Goal: Communication & Community: Answer question/provide support

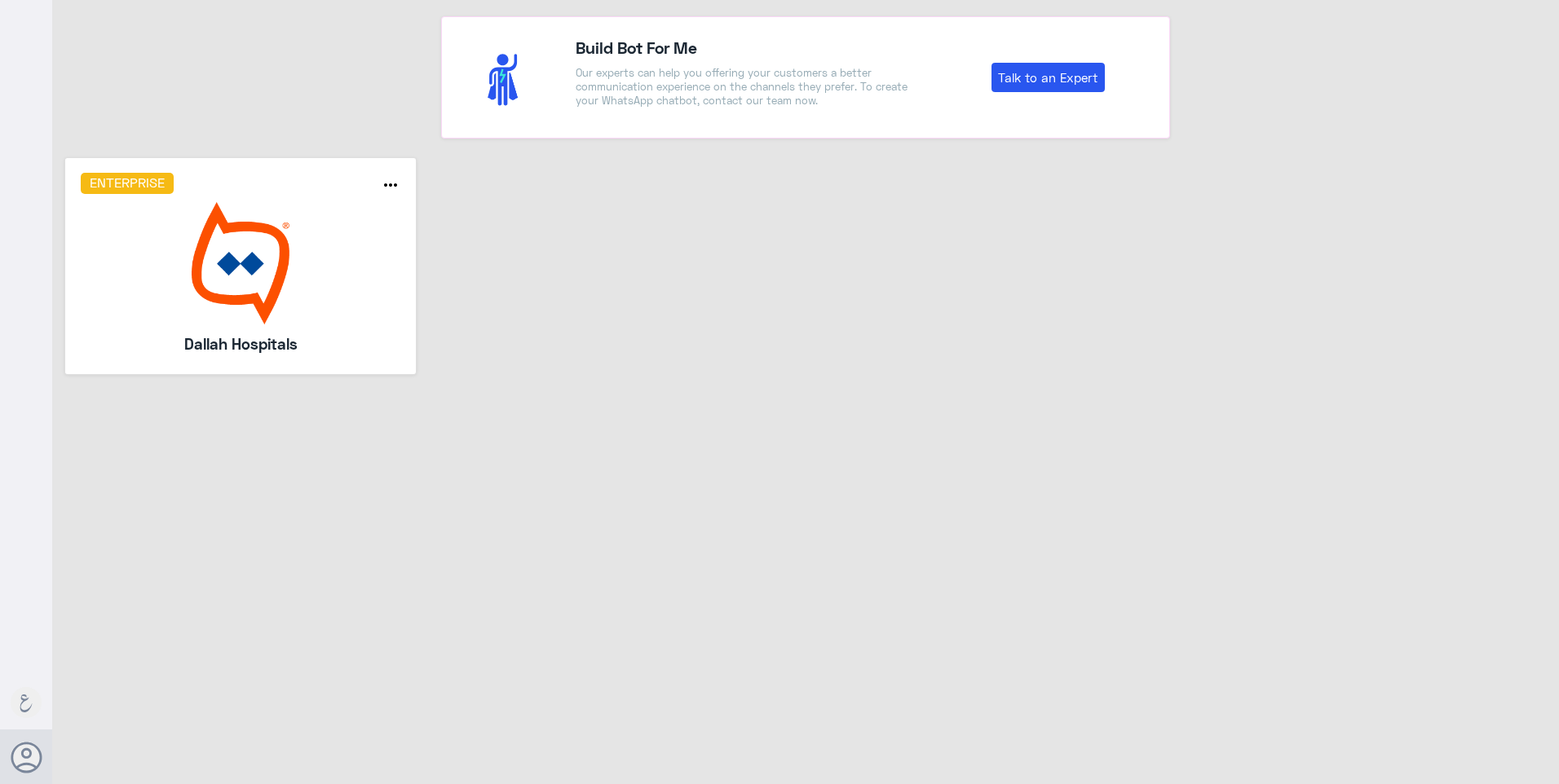
click at [176, 347] on h5 "Dallah Hospitals" at bounding box center [241, 343] width 234 height 23
click at [234, 300] on img at bounding box center [241, 263] width 320 height 122
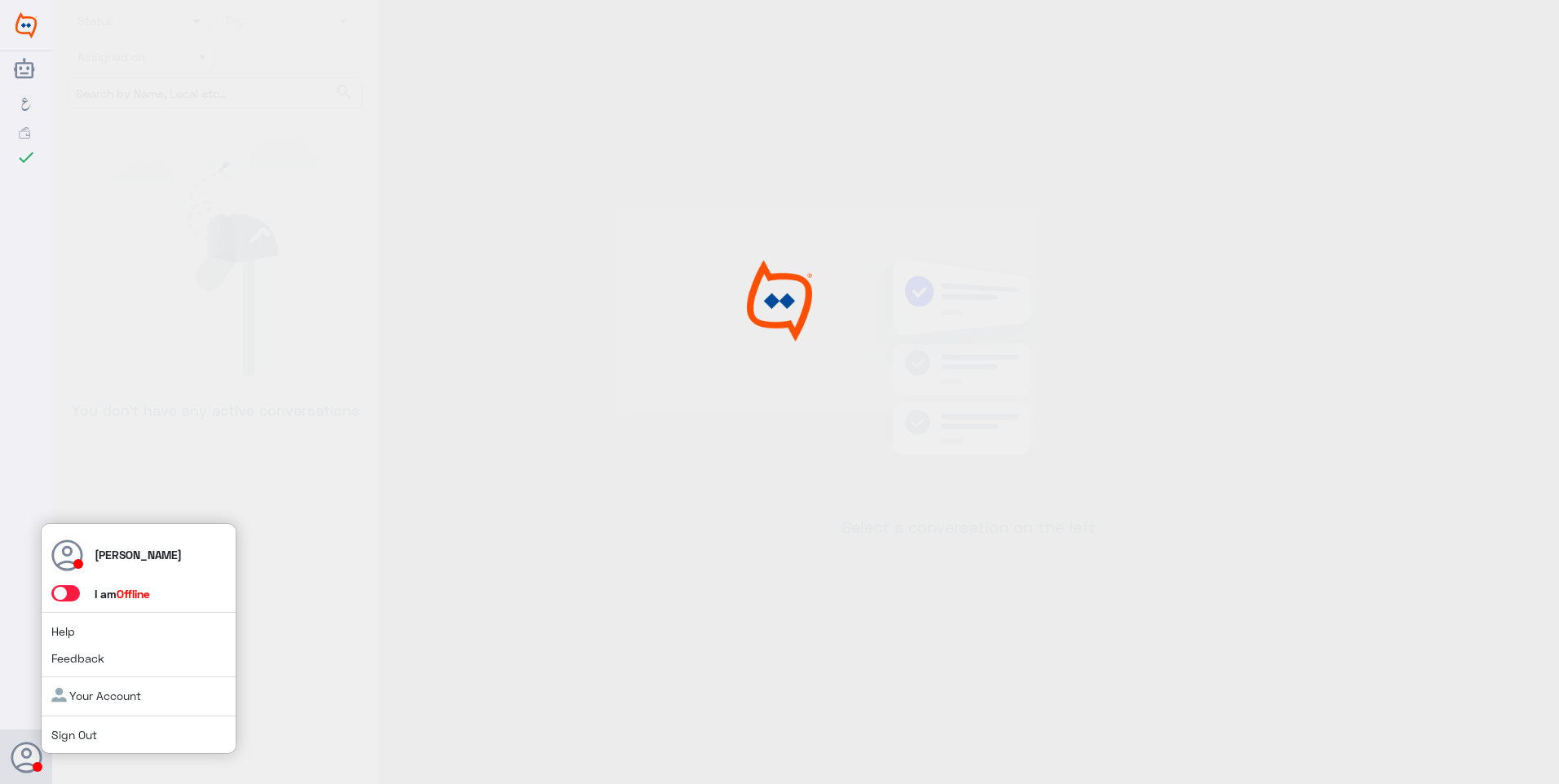
click at [74, 596] on span at bounding box center [65, 593] width 28 height 16
click at [0, 0] on input "checkbox" at bounding box center [0, 0] width 0 height 0
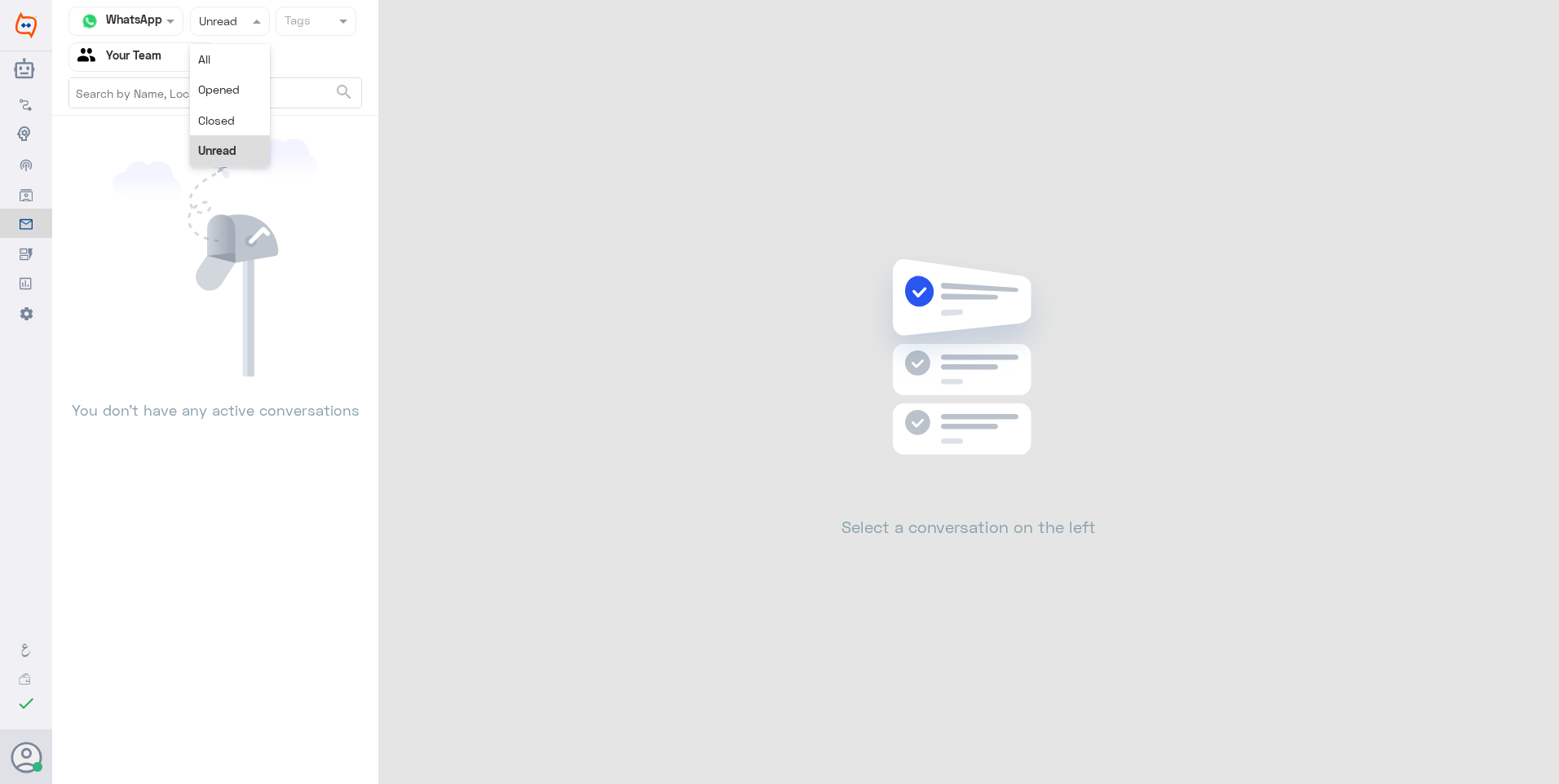
click at [232, 30] on div at bounding box center [230, 21] width 78 height 19
click at [235, 107] on div "Closed" at bounding box center [230, 120] width 80 height 30
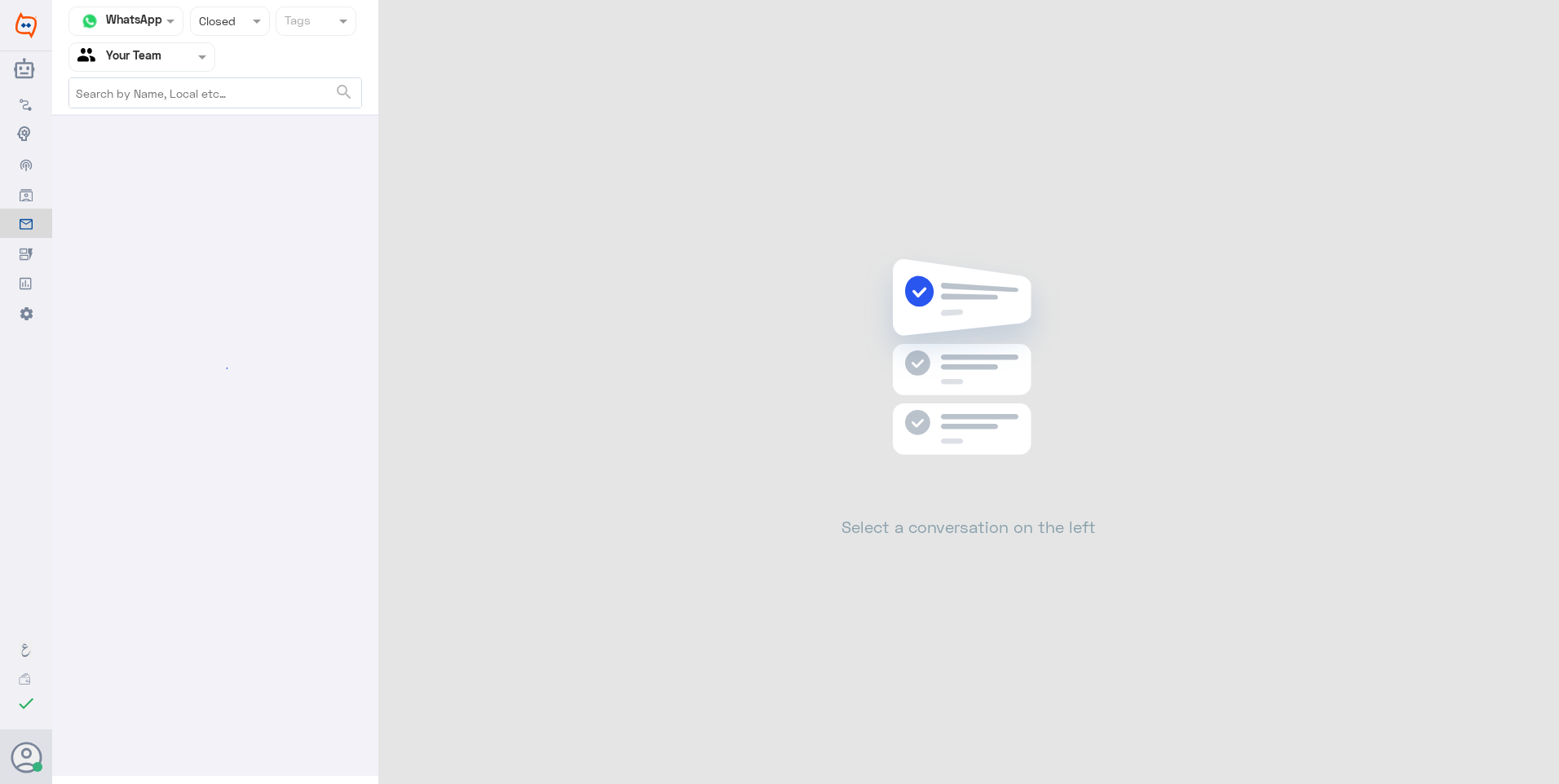
click at [236, 27] on div at bounding box center [230, 21] width 78 height 19
click at [233, 147] on div "Unread" at bounding box center [230, 150] width 80 height 30
click at [174, 65] on div at bounding box center [142, 57] width 145 height 19
click at [176, 188] on div "Your Team" at bounding box center [142, 204] width 147 height 38
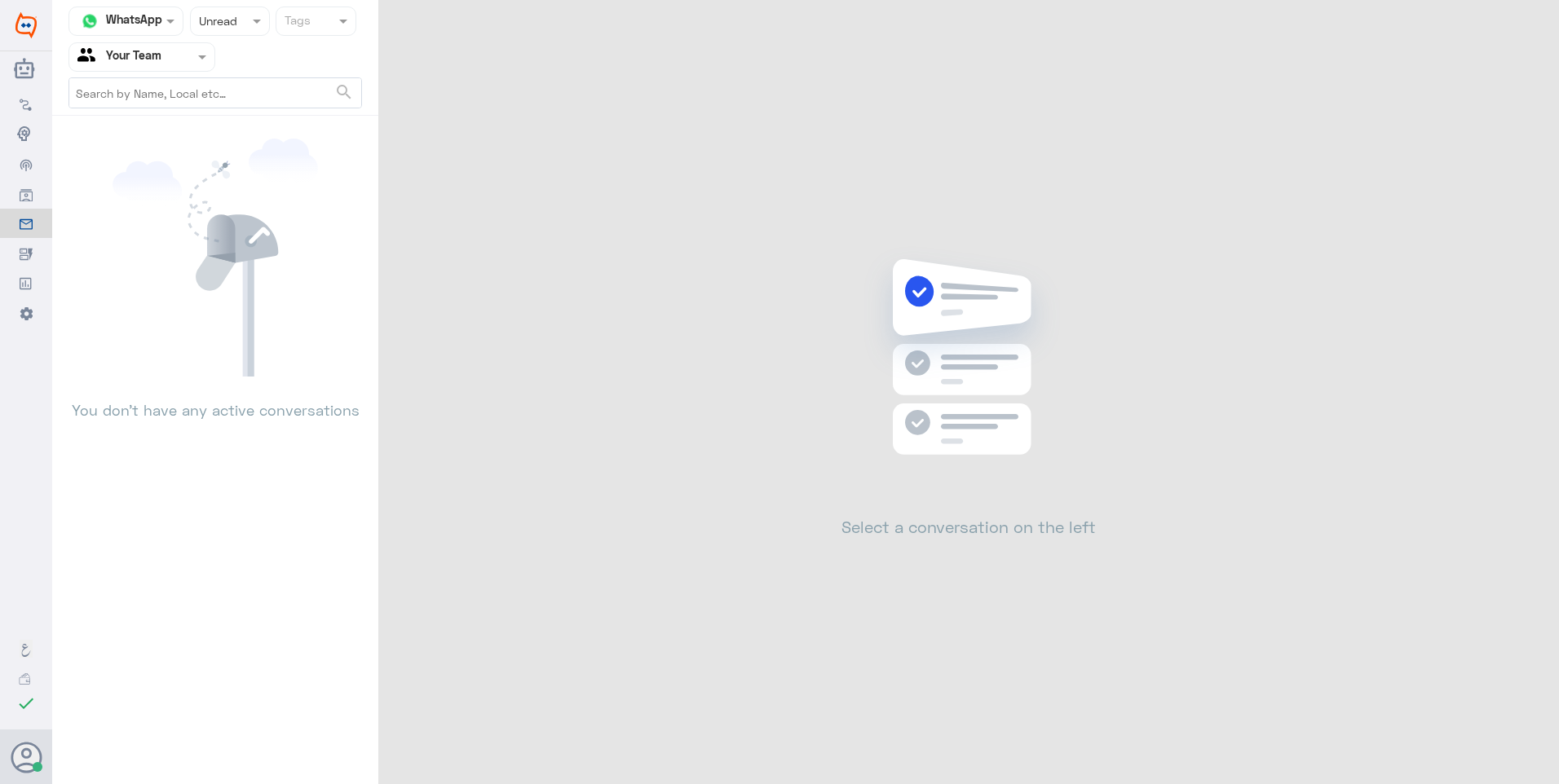
click at [205, 24] on input "text" at bounding box center [213, 21] width 30 height 19
click at [217, 152] on span "Unread" at bounding box center [217, 151] width 39 height 14
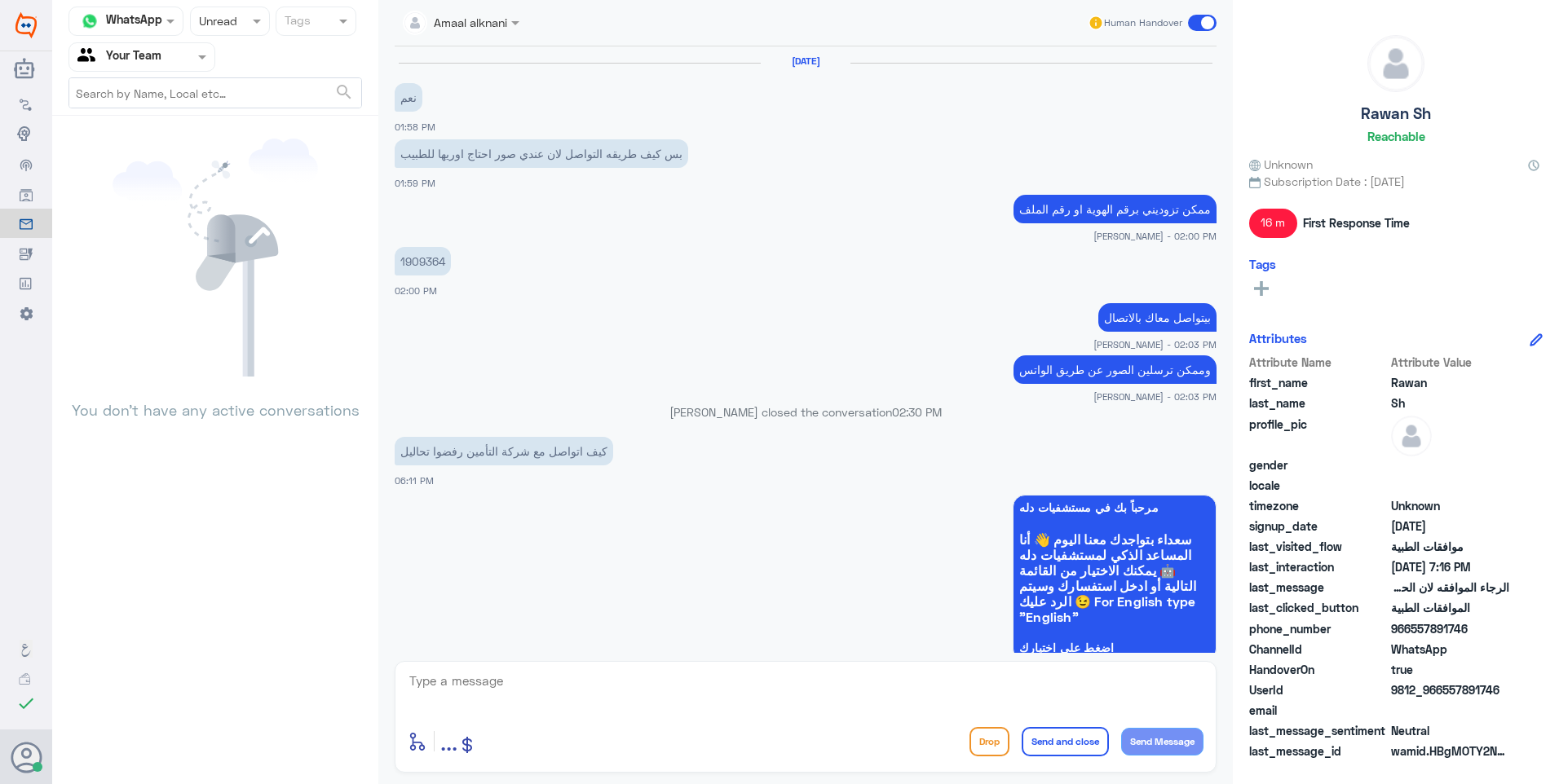
scroll to position [867, 0]
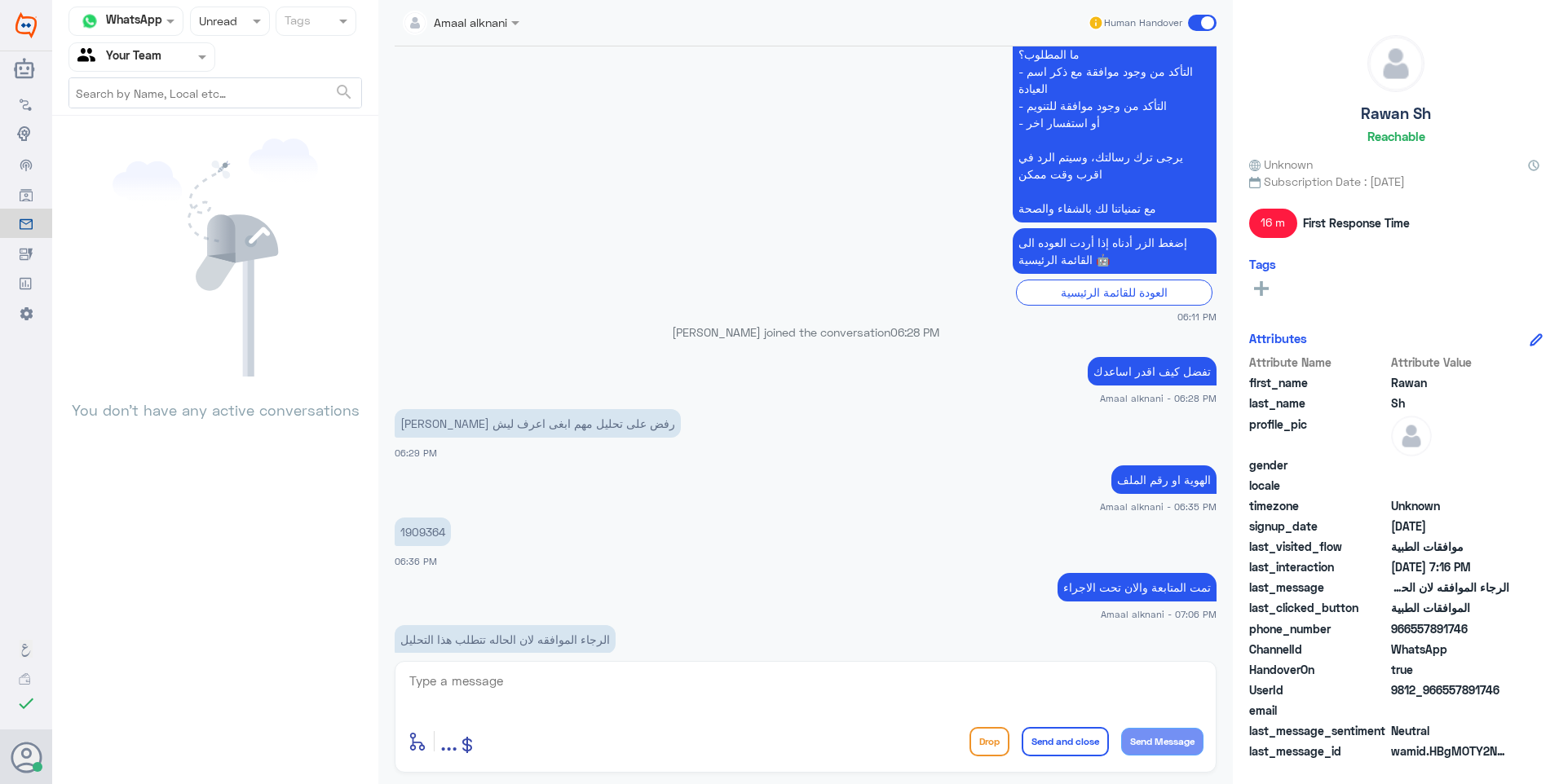
click at [244, 23] on div at bounding box center [230, 21] width 78 height 19
click at [248, 78] on div "Opened" at bounding box center [230, 89] width 80 height 30
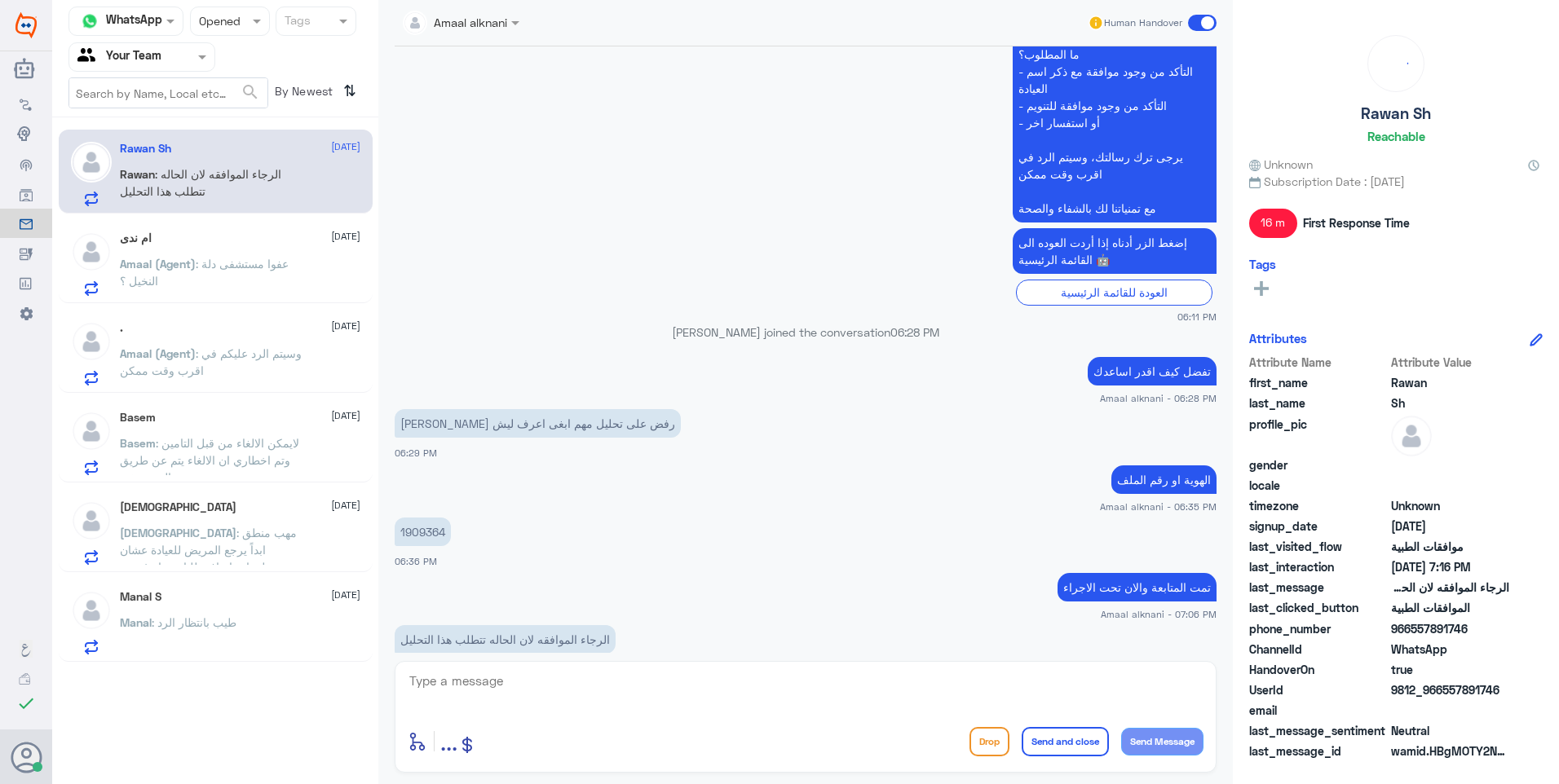
click at [278, 641] on div "Manal : طيب بانتظار الرد" at bounding box center [239, 636] width 240 height 37
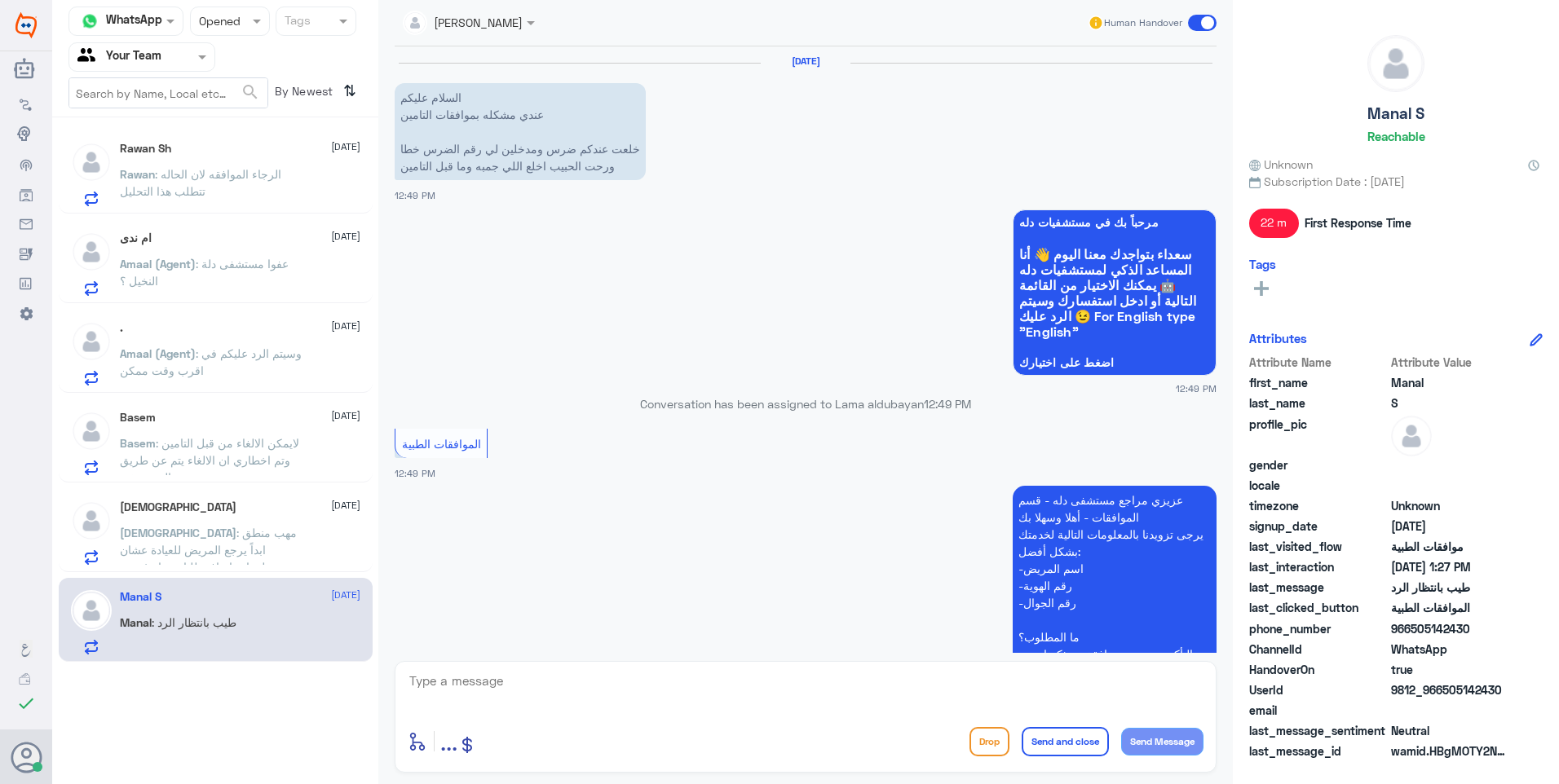
scroll to position [998, 0]
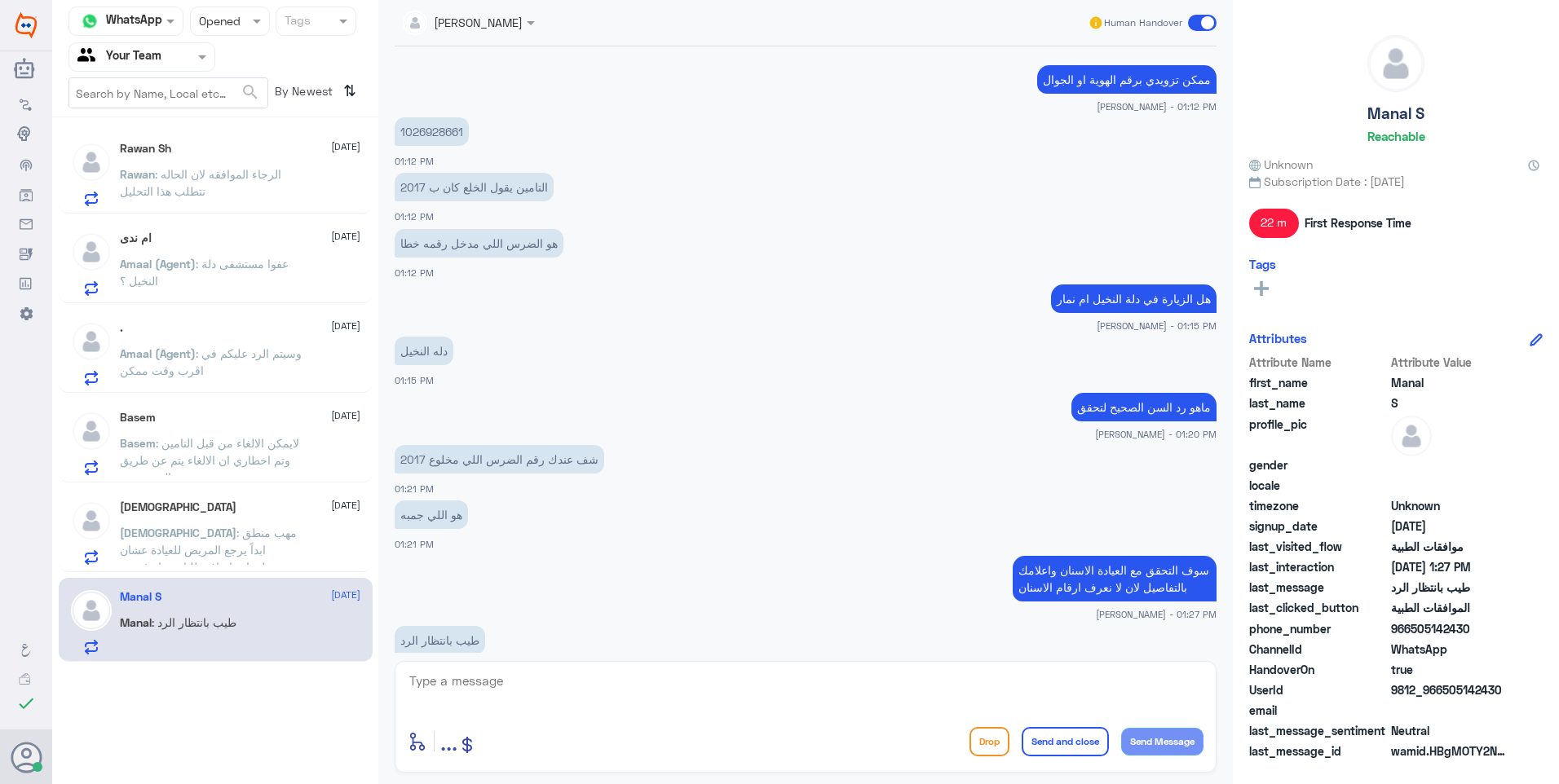
click at [278, 557] on span ": مهب منطق ابداً يرجع المريض للعيادة عشان معلومات إضافية للتامين او غيره .. سوا…" at bounding box center [208, 576] width 177 height 100
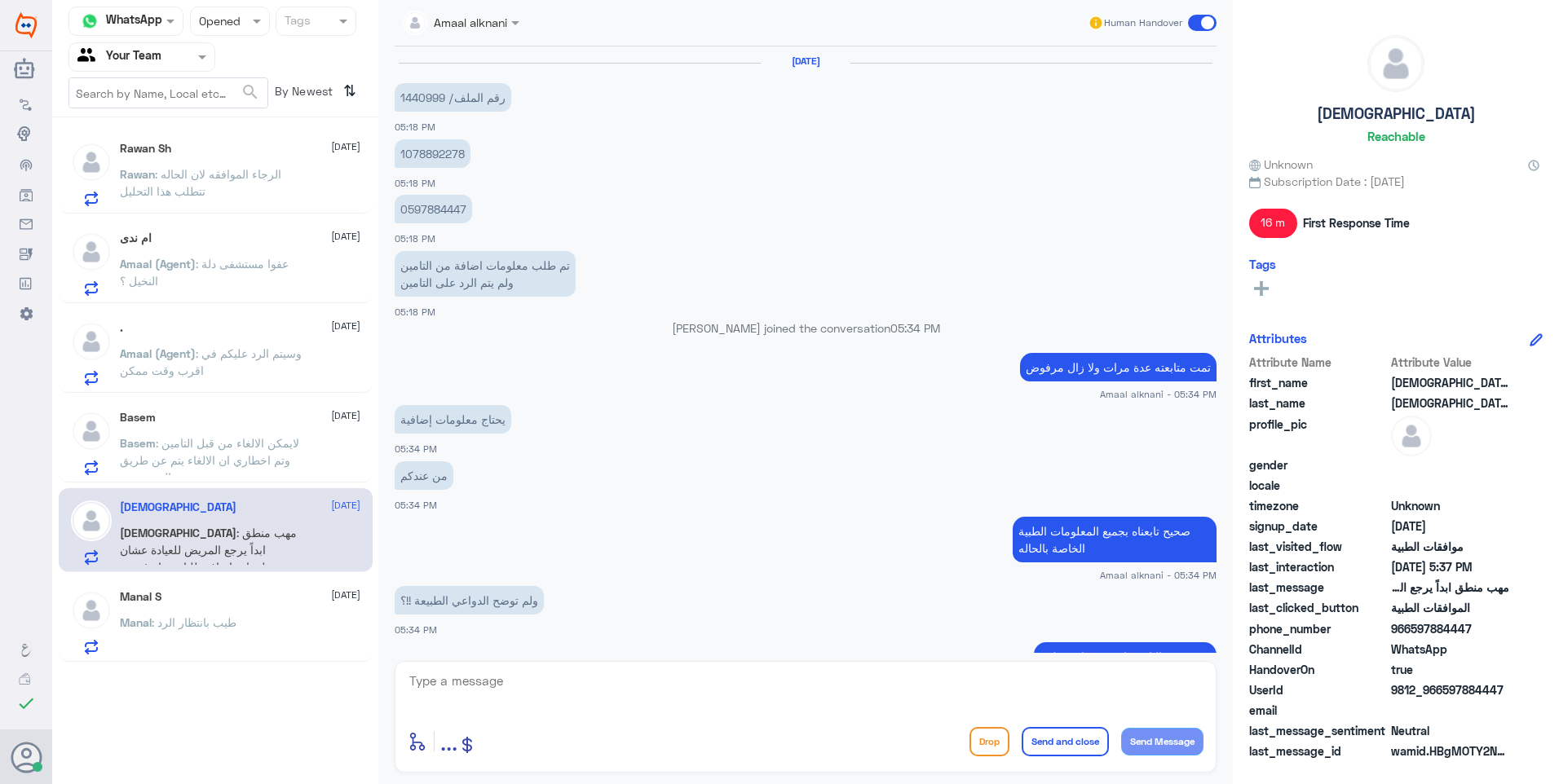
scroll to position [592, 0]
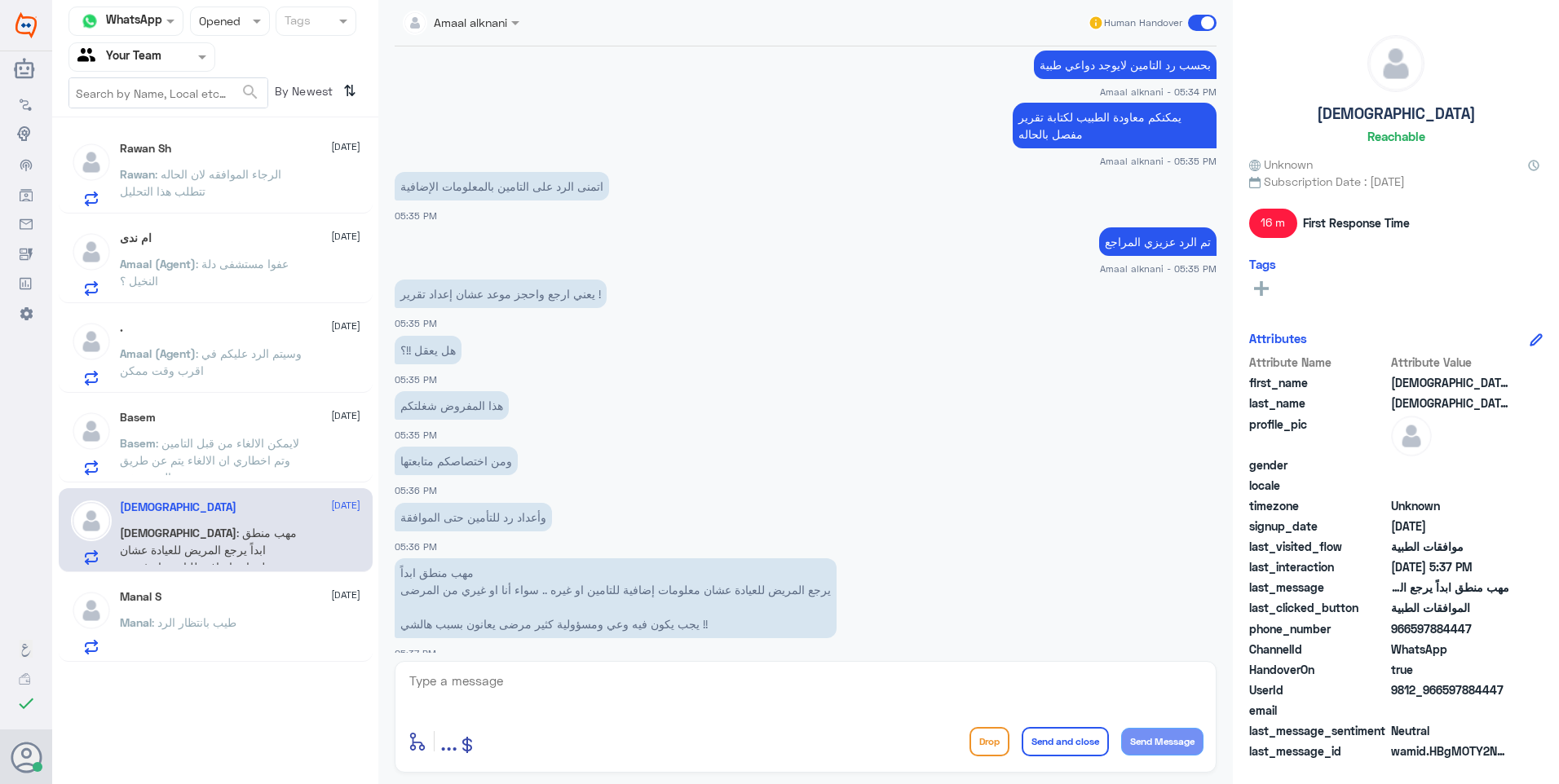
click at [238, 34] on div "Status × Opened" at bounding box center [230, 22] width 80 height 29
click at [239, 144] on div "Unread" at bounding box center [230, 150] width 80 height 30
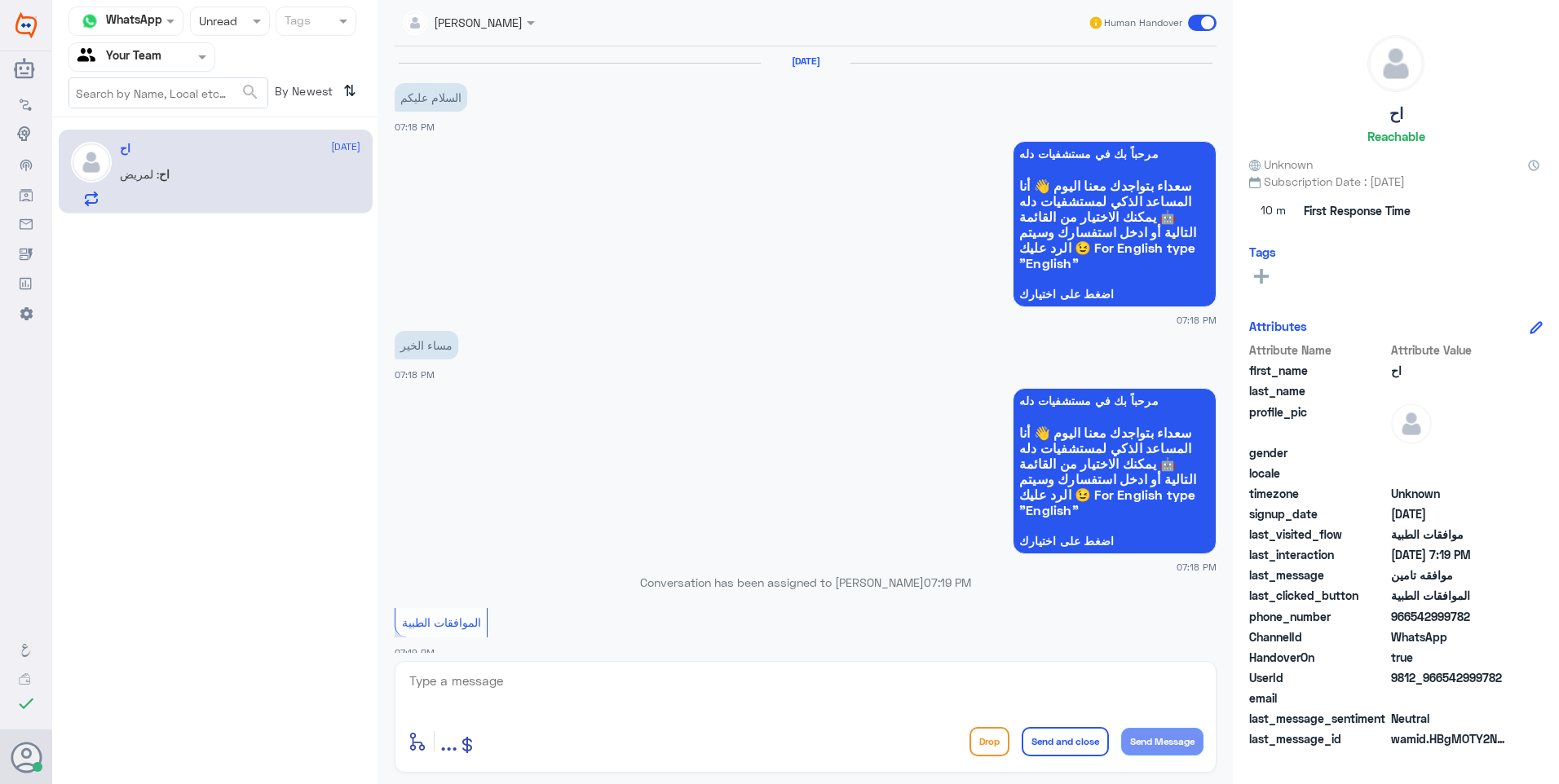
scroll to position [503, 0]
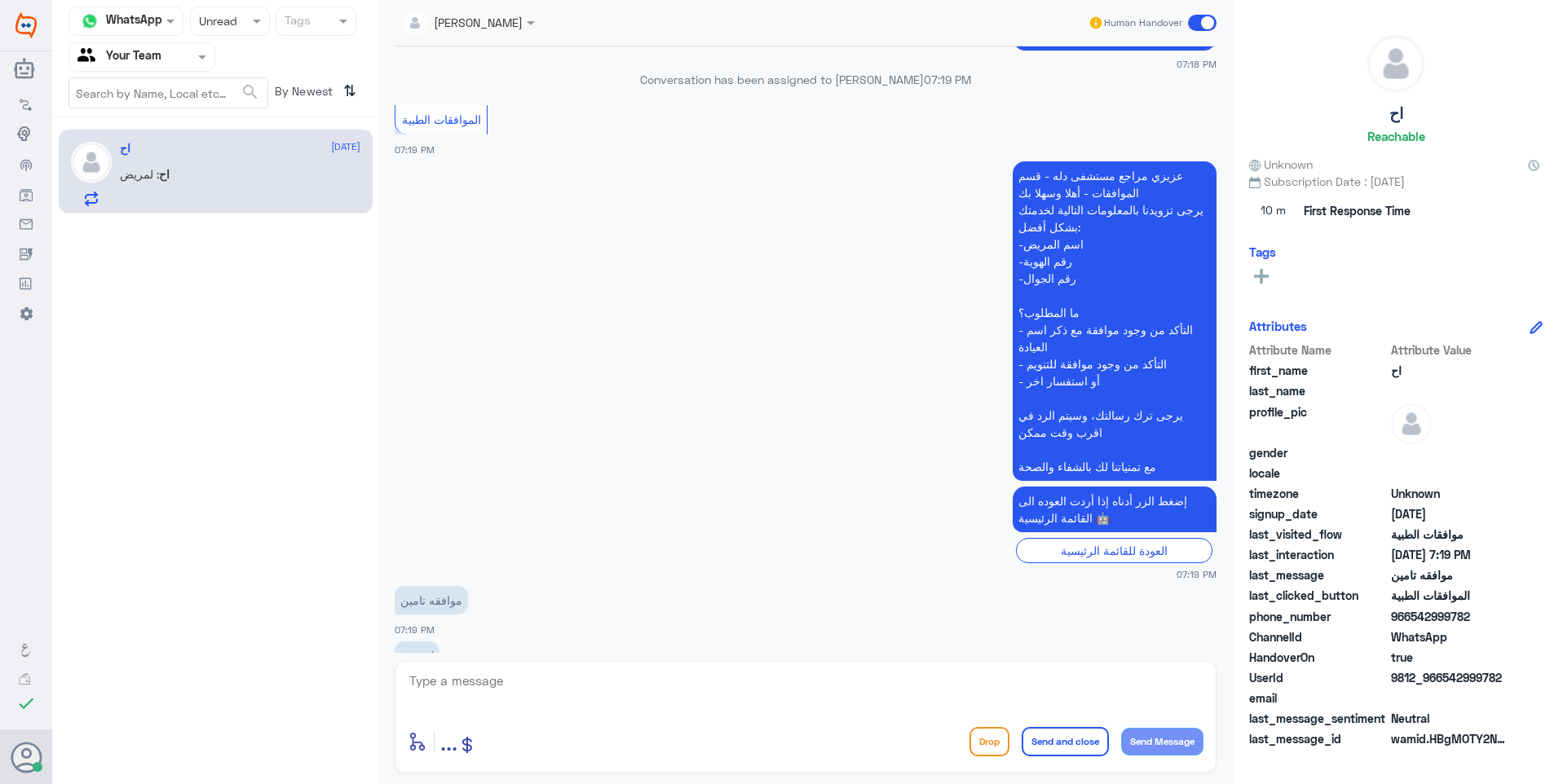
click at [468, 673] on textarea at bounding box center [806, 690] width 796 height 40
type textarea "h"
type textarea "اردو تزويدي برقم الملف"
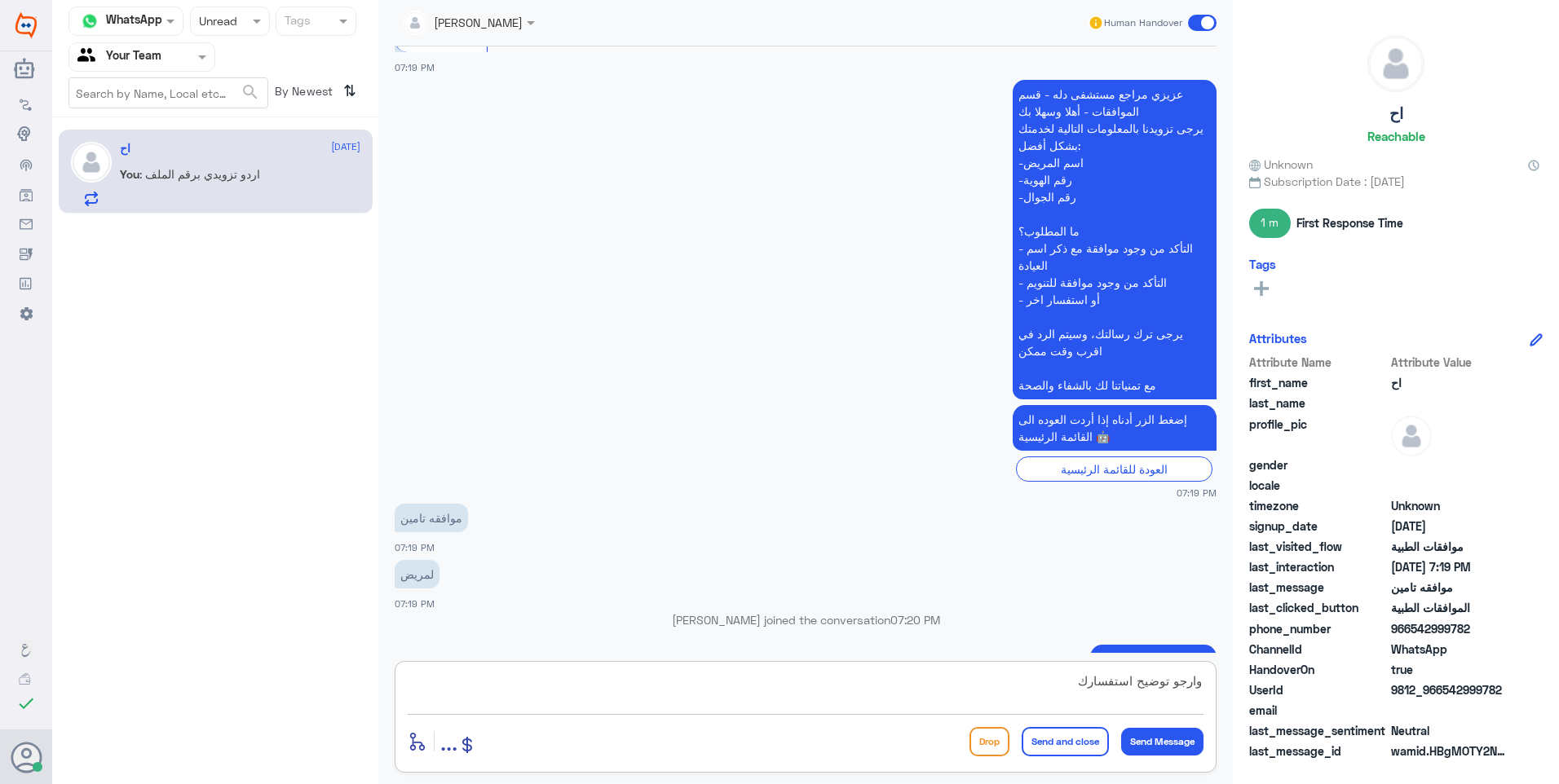
type textarea "وارجو توضيح استفسارك"
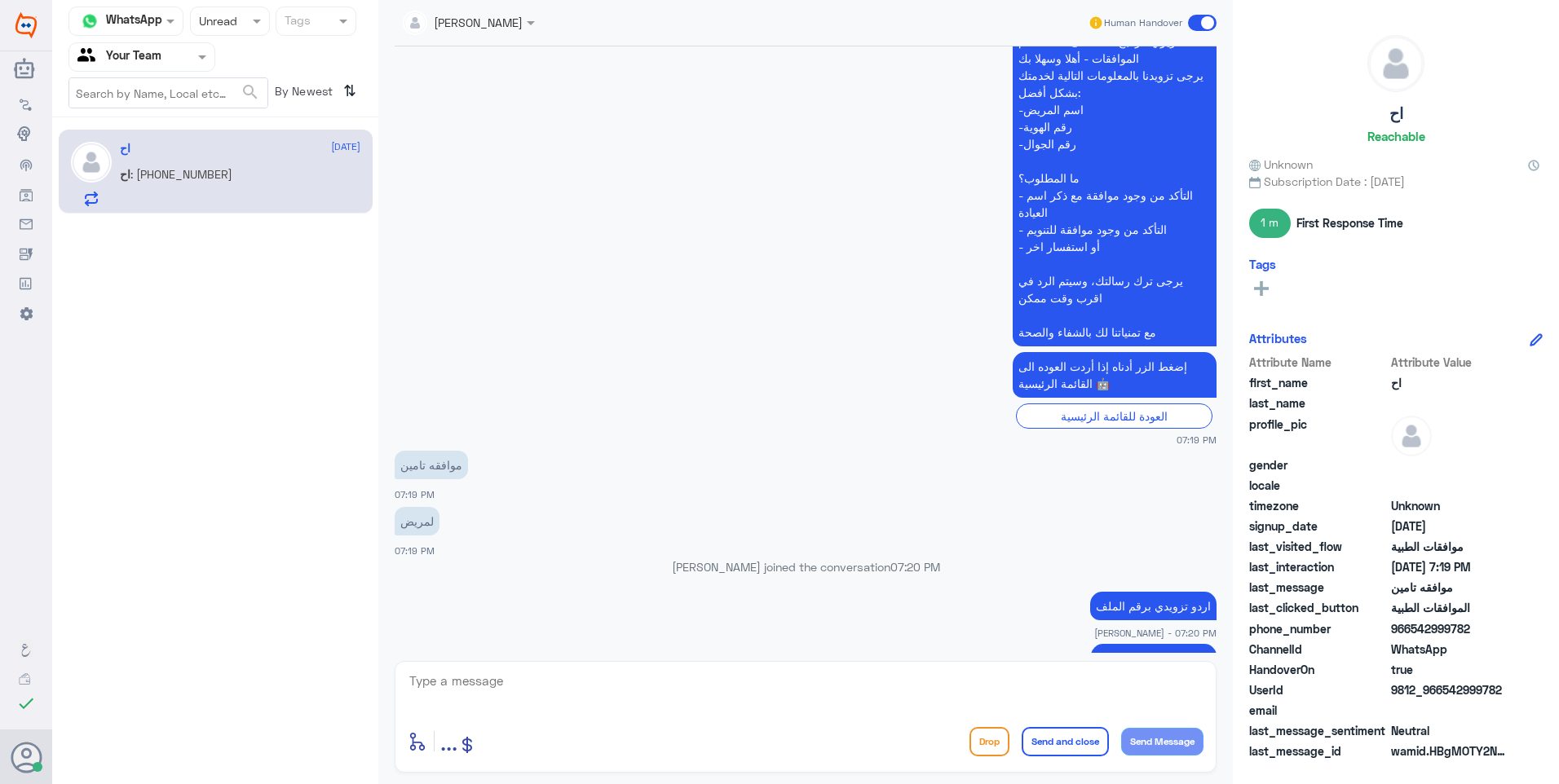
scroll to position [719, 0]
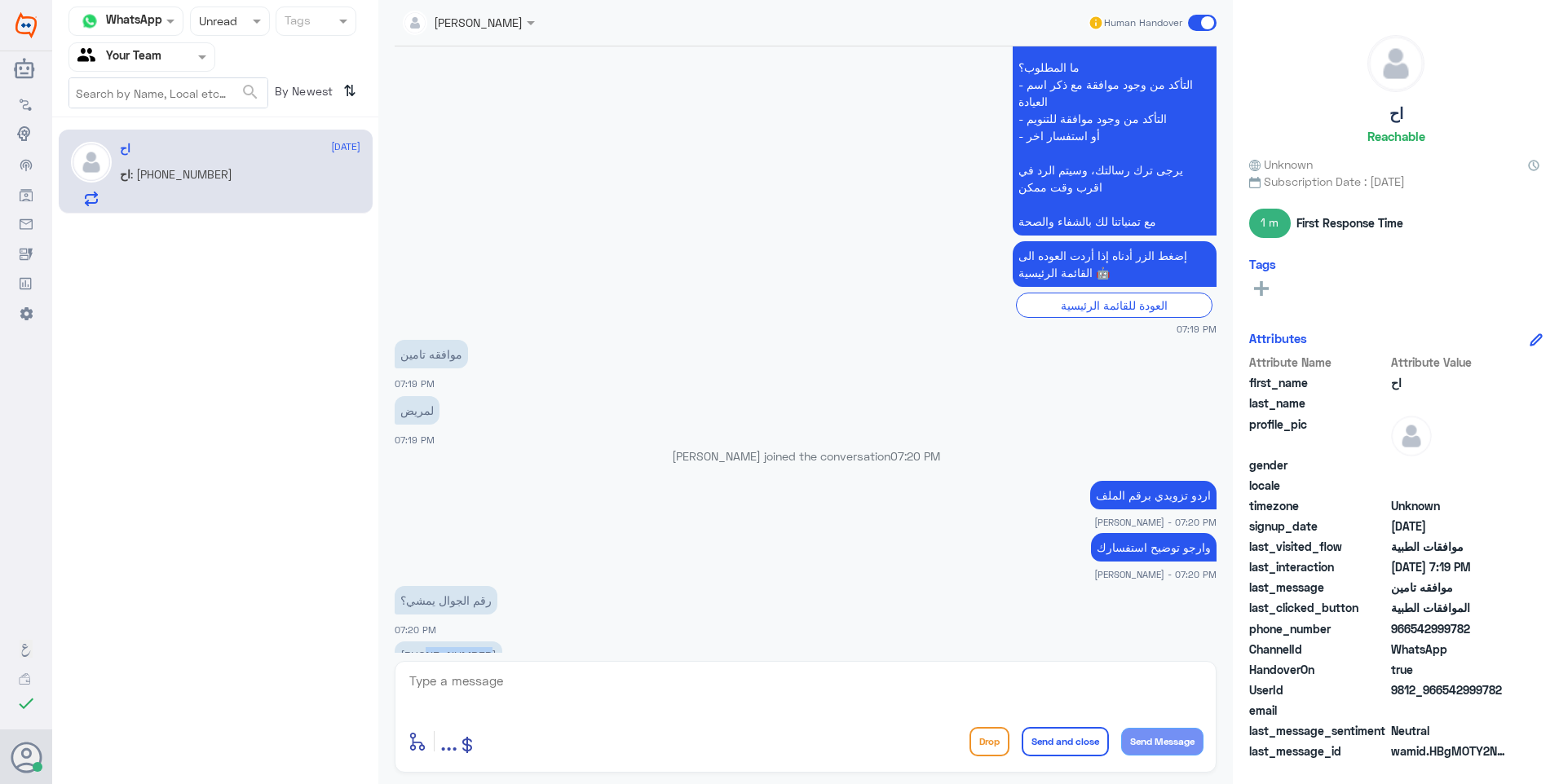
drag, startPoint x: 430, startPoint y: 610, endPoint x: 501, endPoint y: 610, distance: 71.0
click at [501, 641] on app-msgs-text "+966570598116" at bounding box center [805, 656] width 822 height 30
copy p "570598116"
click at [606, 696] on textarea at bounding box center [806, 690] width 796 height 40
type textarea "ارجو توضيح استفسارك"
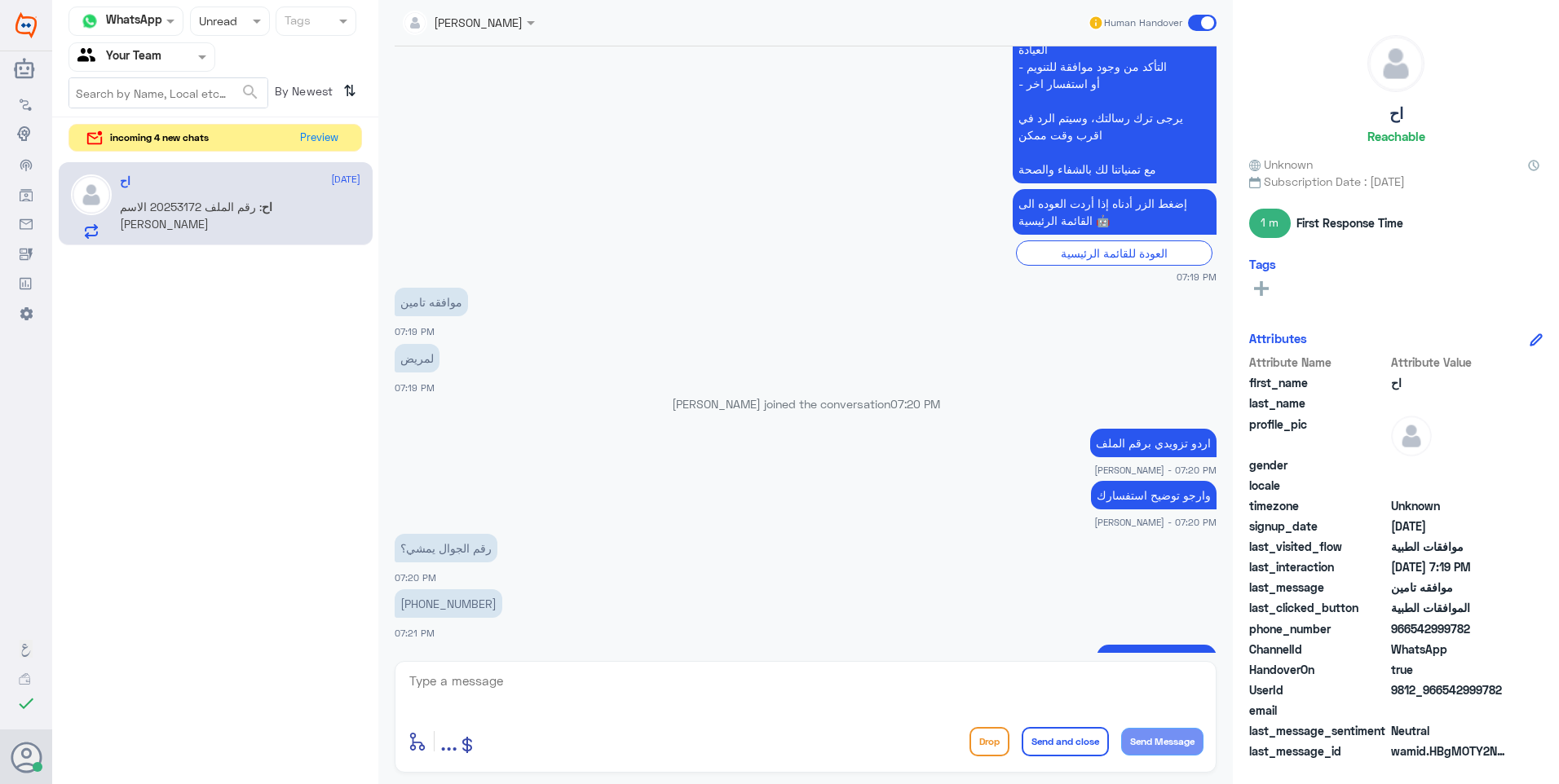
scroll to position [879, 0]
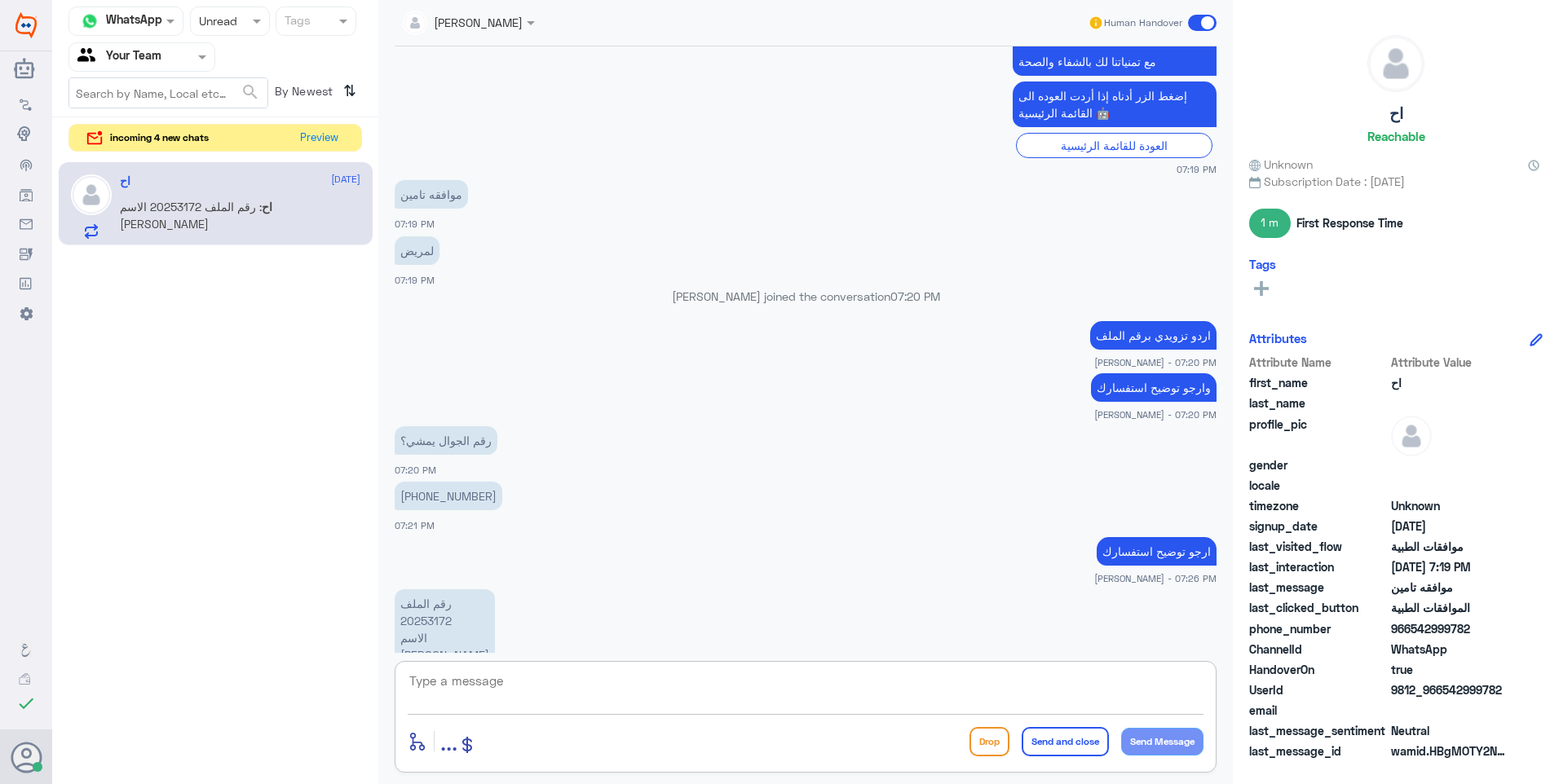
click at [445, 590] on p "رقم الملف 20253172 الاسم فاطمه عوض باخميس" at bounding box center [444, 629] width 101 height 80
copy p "20253172"
click at [504, 690] on textarea at bounding box center [806, 690] width 796 height 40
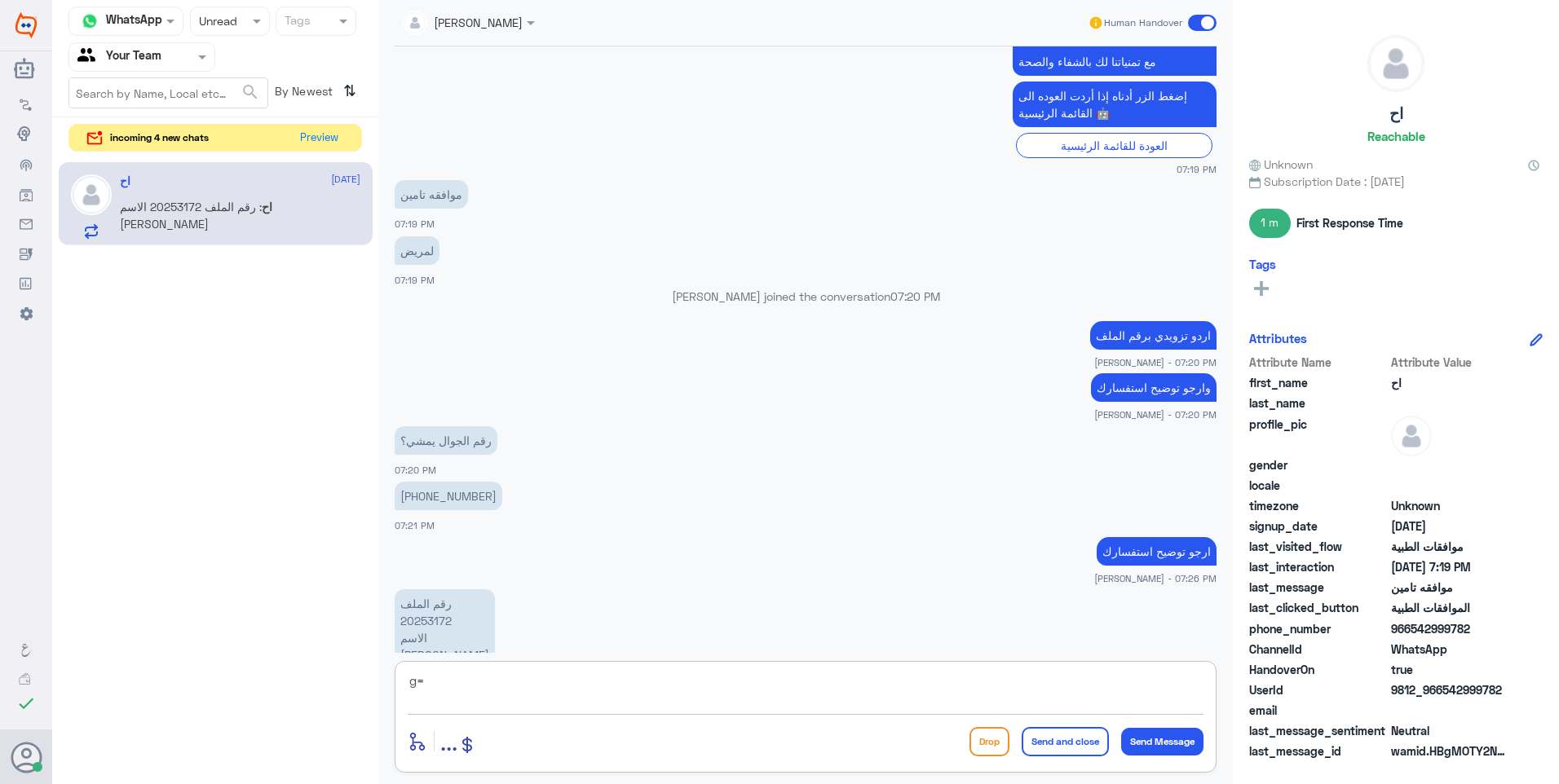
type textarea "g"
type textarea "h"
click at [434, 590] on p "رقم الملف 20253172 الاسم فاطمه عوض باخميس" at bounding box center [444, 629] width 101 height 80
copy p "20253172"
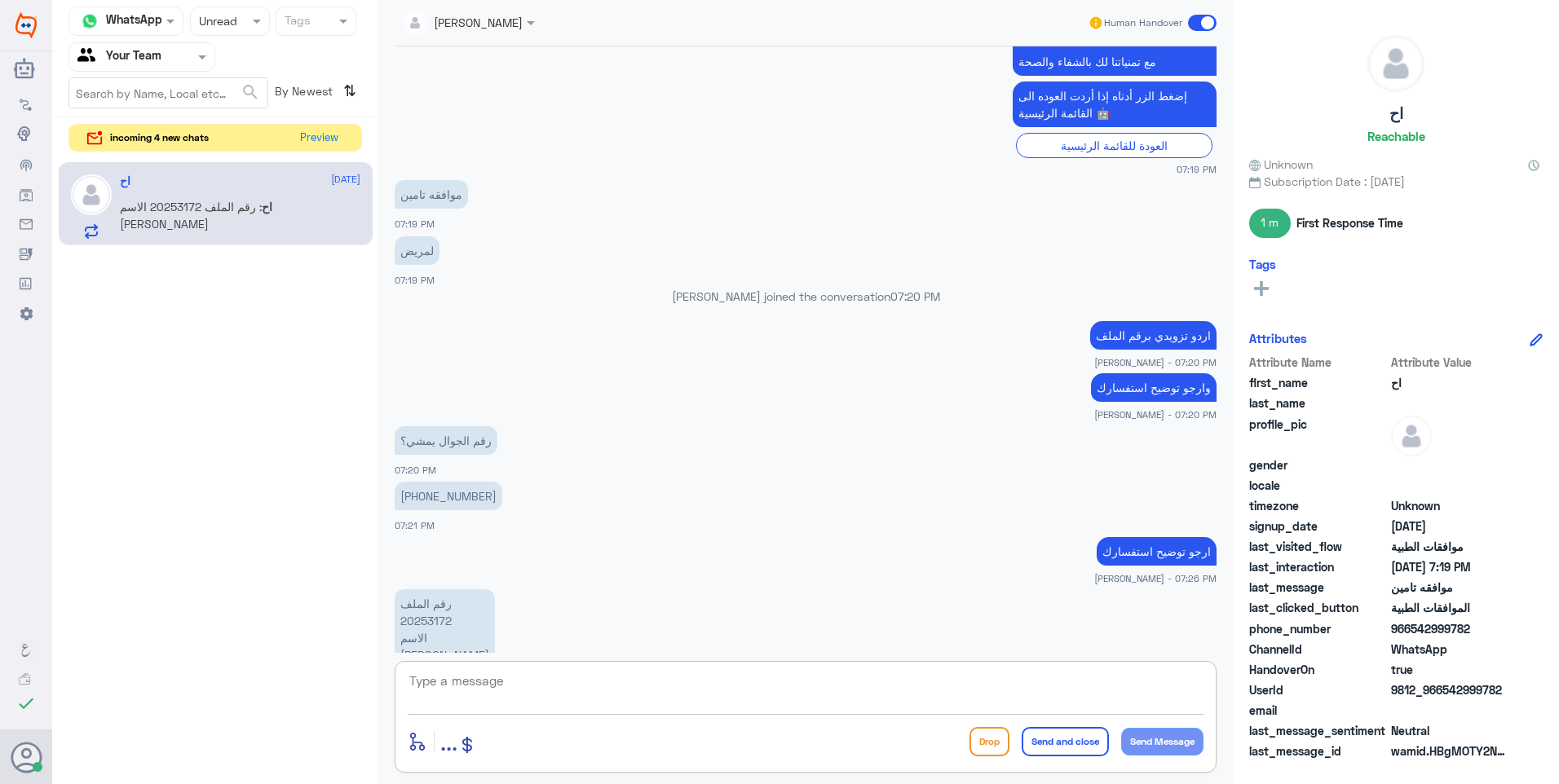
click at [549, 688] on textarea at bounding box center [806, 690] width 796 height 40
type textarea "ب"
paste textarea "20253172"
type textarea "لايوجد طلب موافقة للملف 20253172"
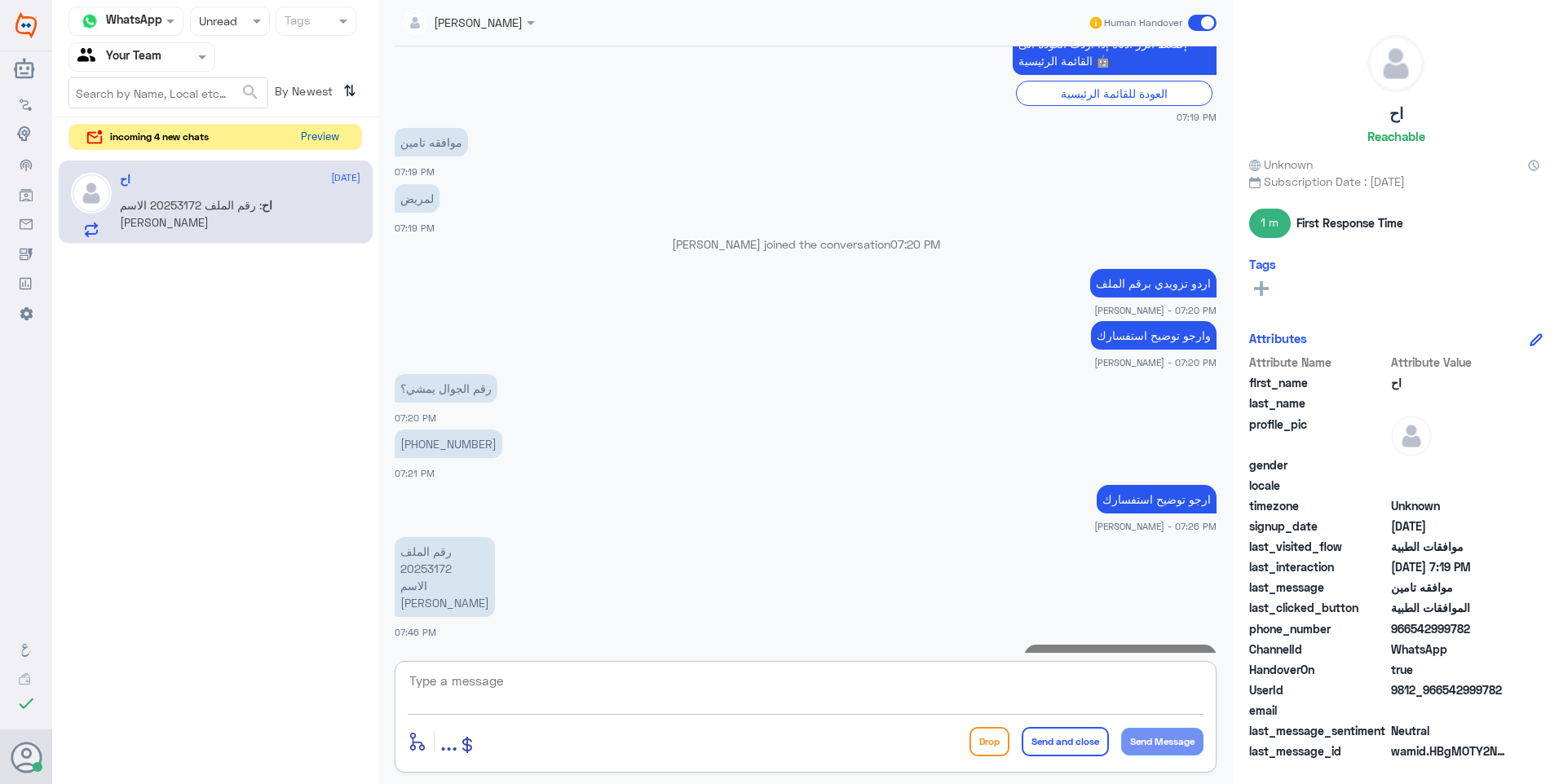
click at [317, 139] on button "Preview" at bounding box center [319, 137] width 51 height 25
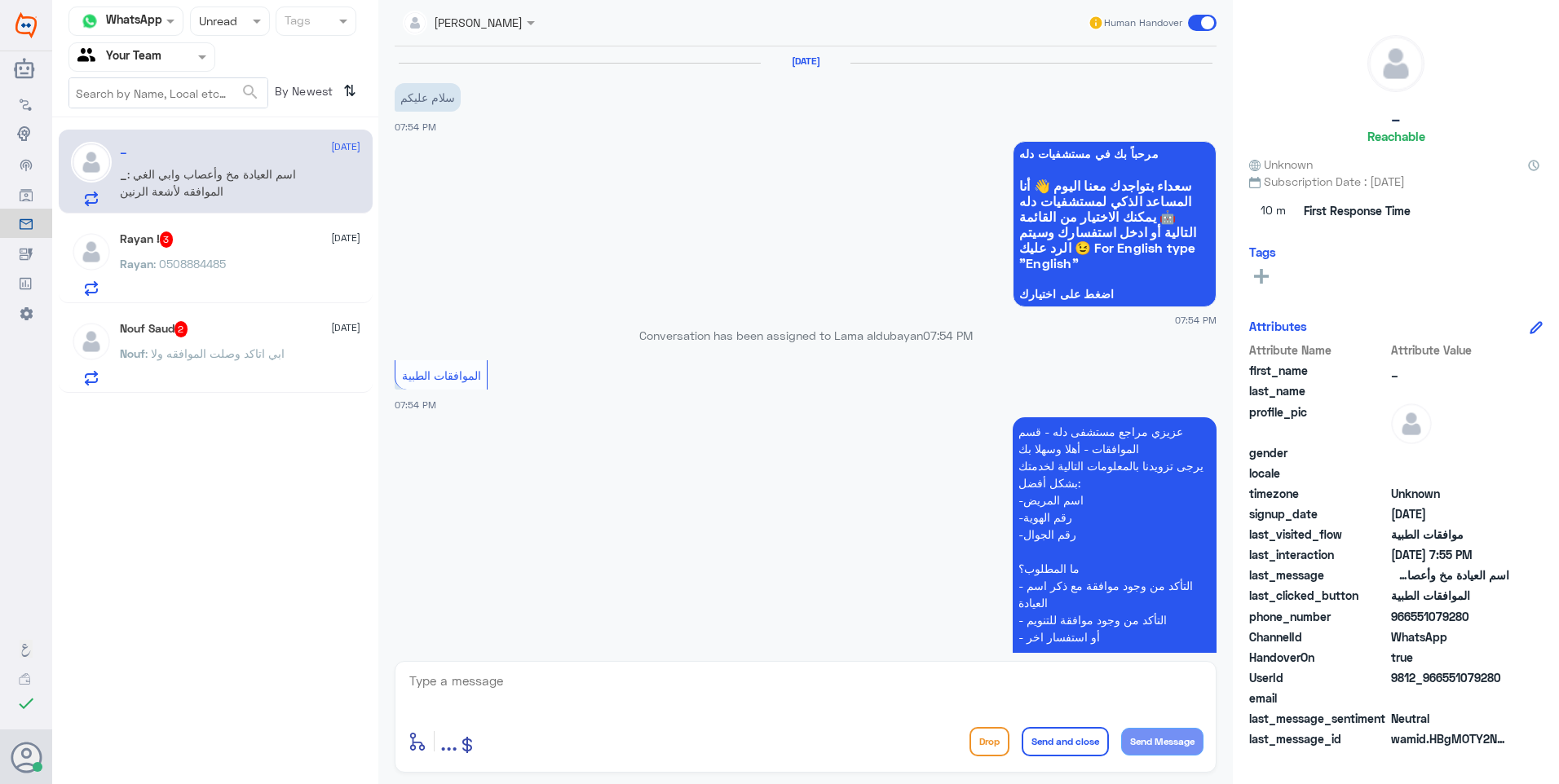
scroll to position [215, 0]
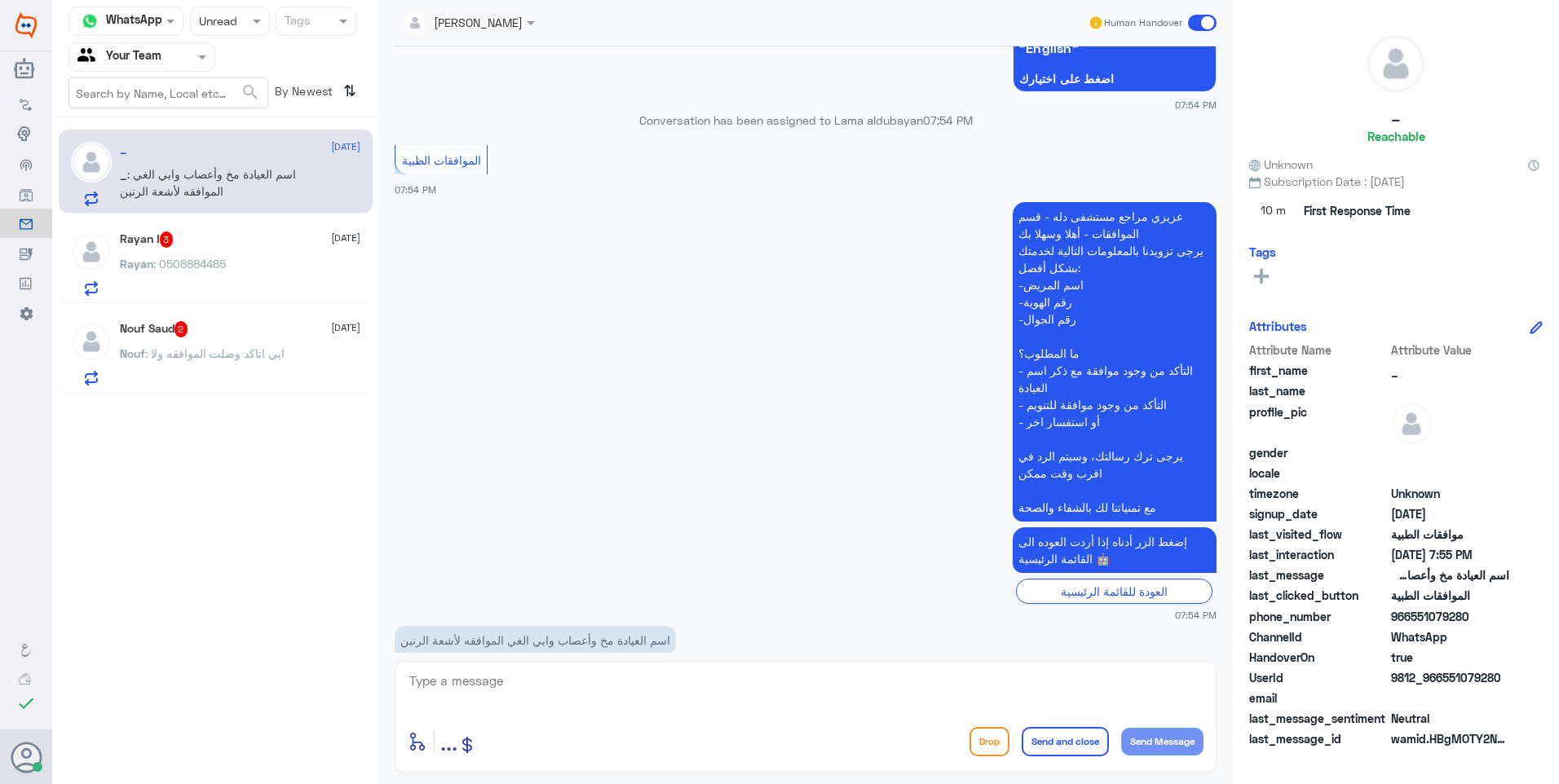
click at [303, 341] on div "Nouf Saud 2 15 September Nouf : ابي اتاكد وصلت الموافقه ولا" at bounding box center [239, 353] width 240 height 65
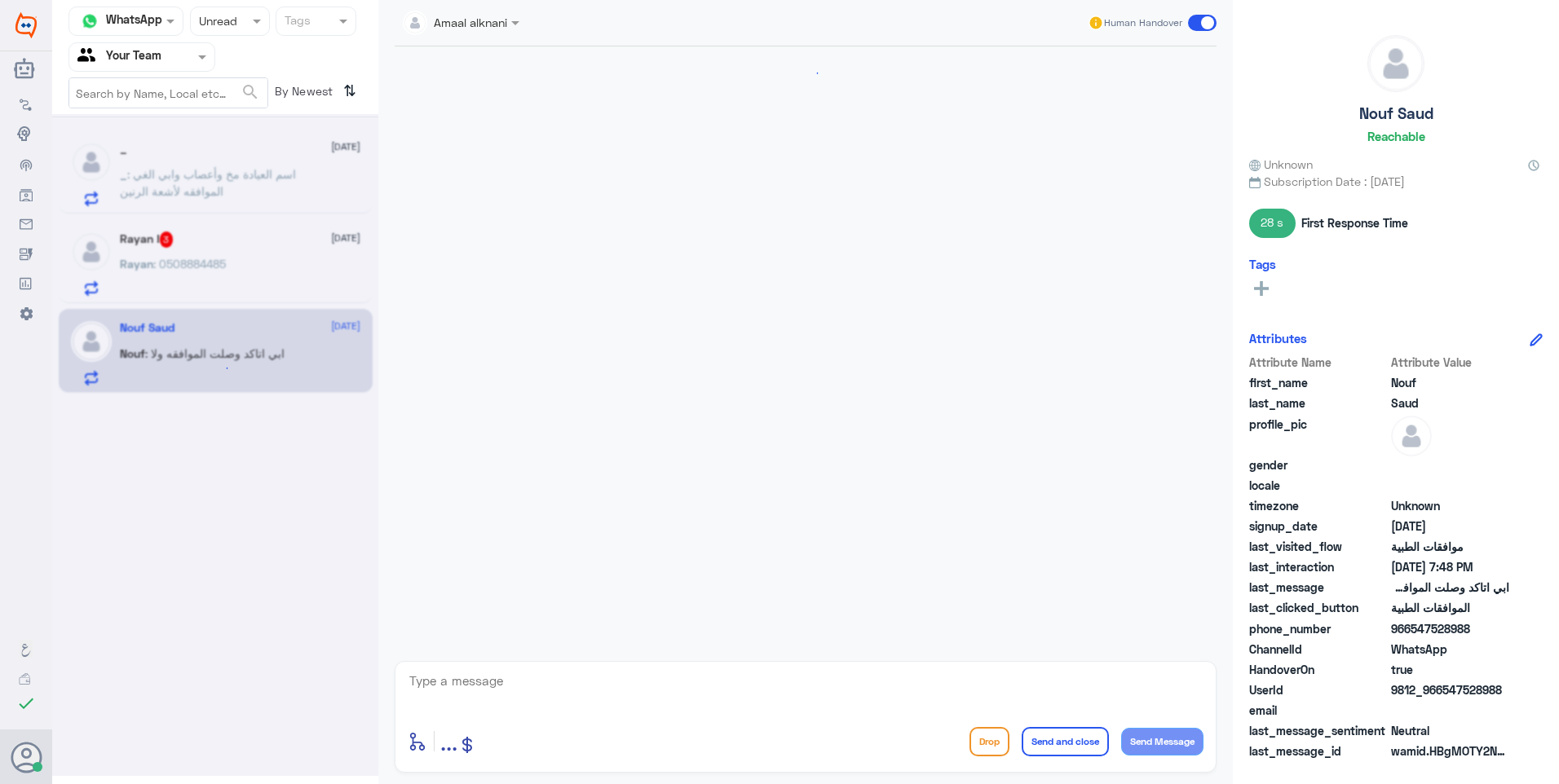
scroll to position [1573, 0]
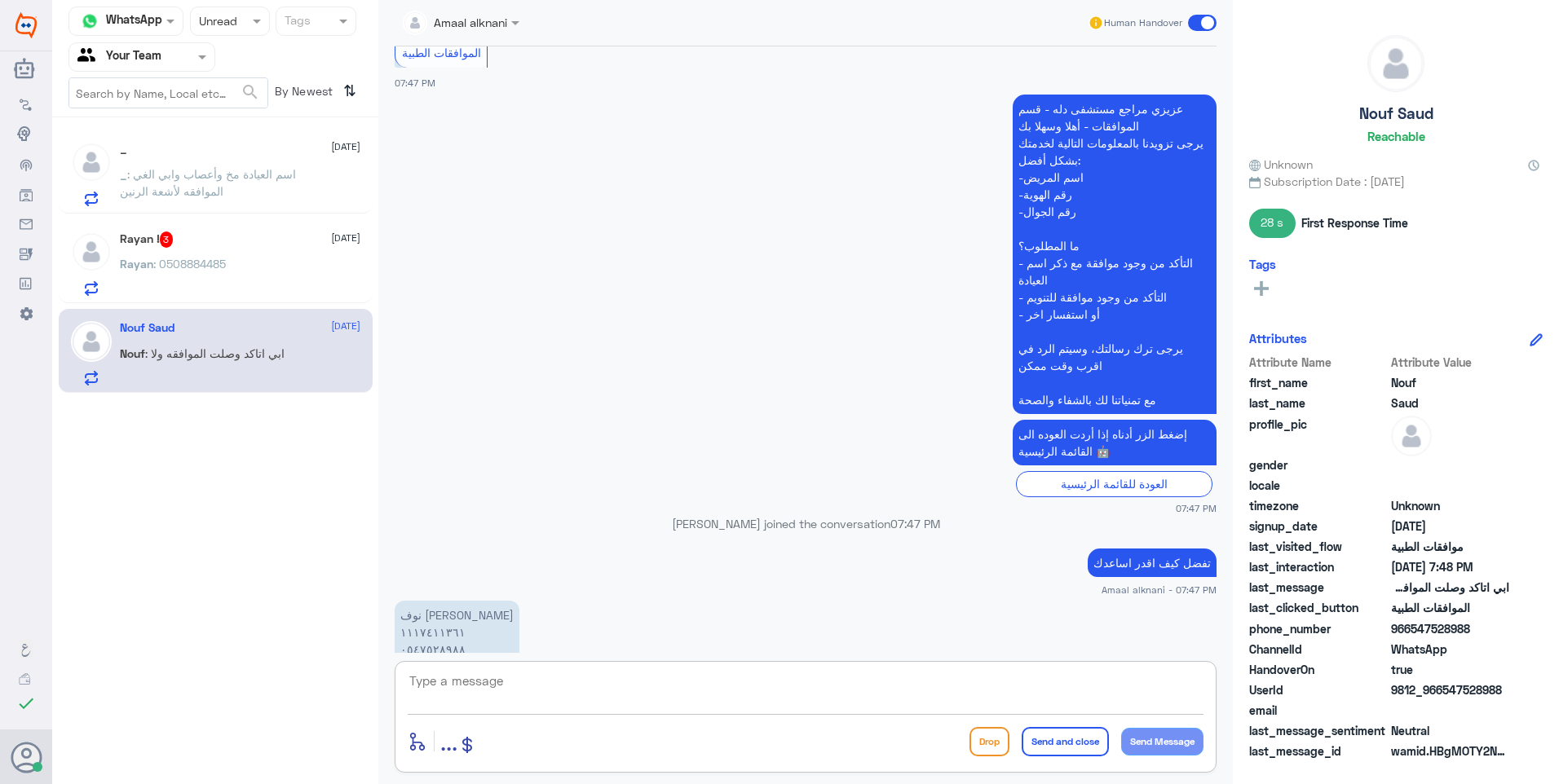
click at [464, 689] on textarea at bounding box center [806, 690] width 796 height 40
drag, startPoint x: 510, startPoint y: 674, endPoint x: 337, endPoint y: 673, distance: 173.0
click at [337, 673] on div "Channel WhatsApp Status × Unread Tags Agent Filter Your Team search By Newest ⇅…" at bounding box center [806, 394] width 1507 height 789
click at [571, 718] on div "1117411361 enter flow name ... Drop Send and close Send Message" at bounding box center [805, 717] width 822 height 112
click at [566, 687] on textarea "1117411361" at bounding box center [806, 690] width 796 height 40
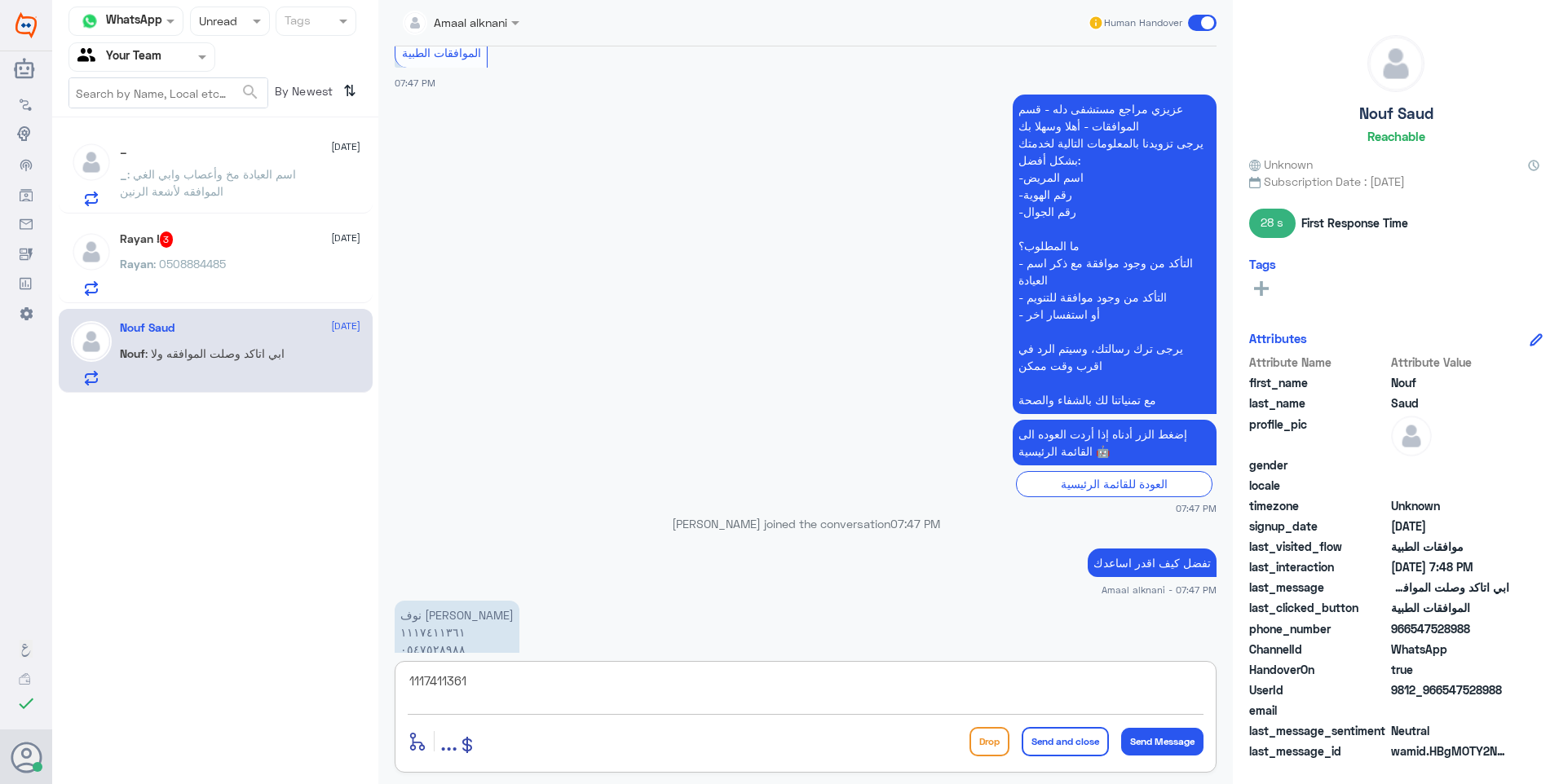
click at [566, 687] on textarea "1117411361" at bounding box center [806, 690] width 796 height 40
paste textarea "20221639"
type textarea "لايوجد طلب موافقة مرفوع من الطبيب المعالج للملف 20221639"
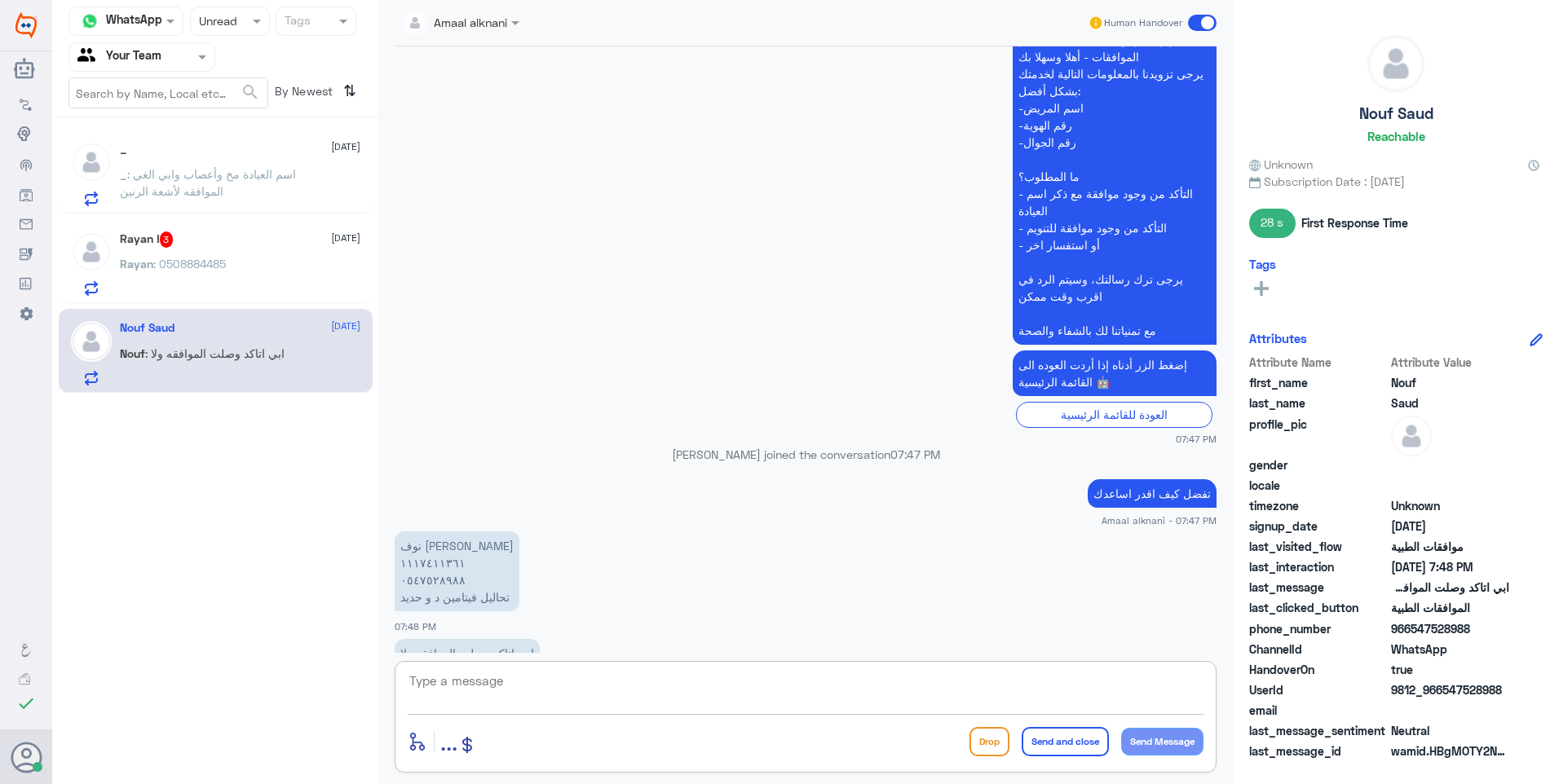
click at [192, 220] on div "Rayan ! 3 15 September Rayan : 0508884485" at bounding box center [215, 262] width 314 height 84
click at [195, 226] on div "Rayan ! 3 15 September Rayan : 0508884485" at bounding box center [215, 262] width 314 height 84
click at [222, 275] on p "Rayan : 0508884485" at bounding box center [172, 275] width 106 height 40
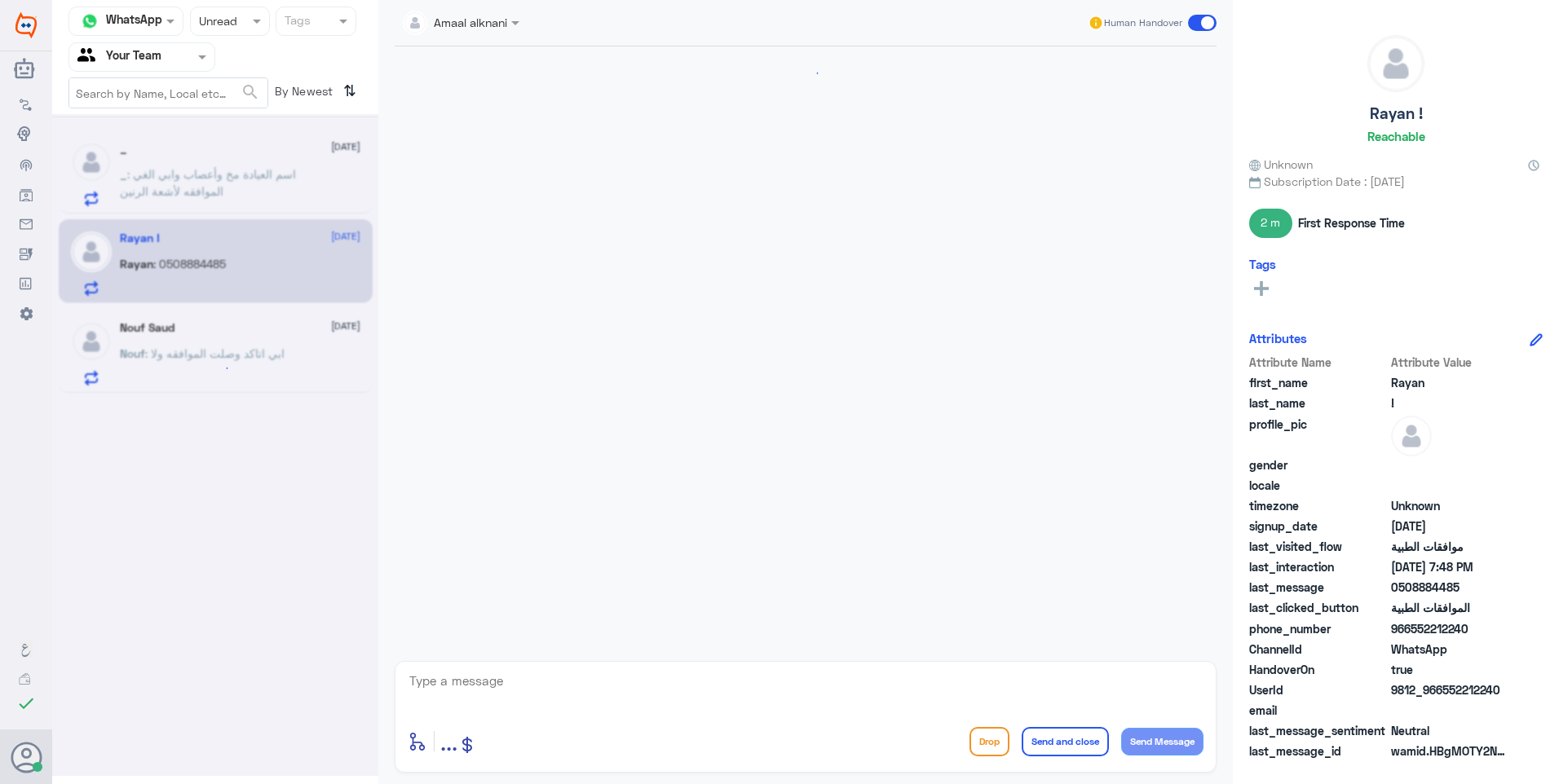
scroll to position [1514, 0]
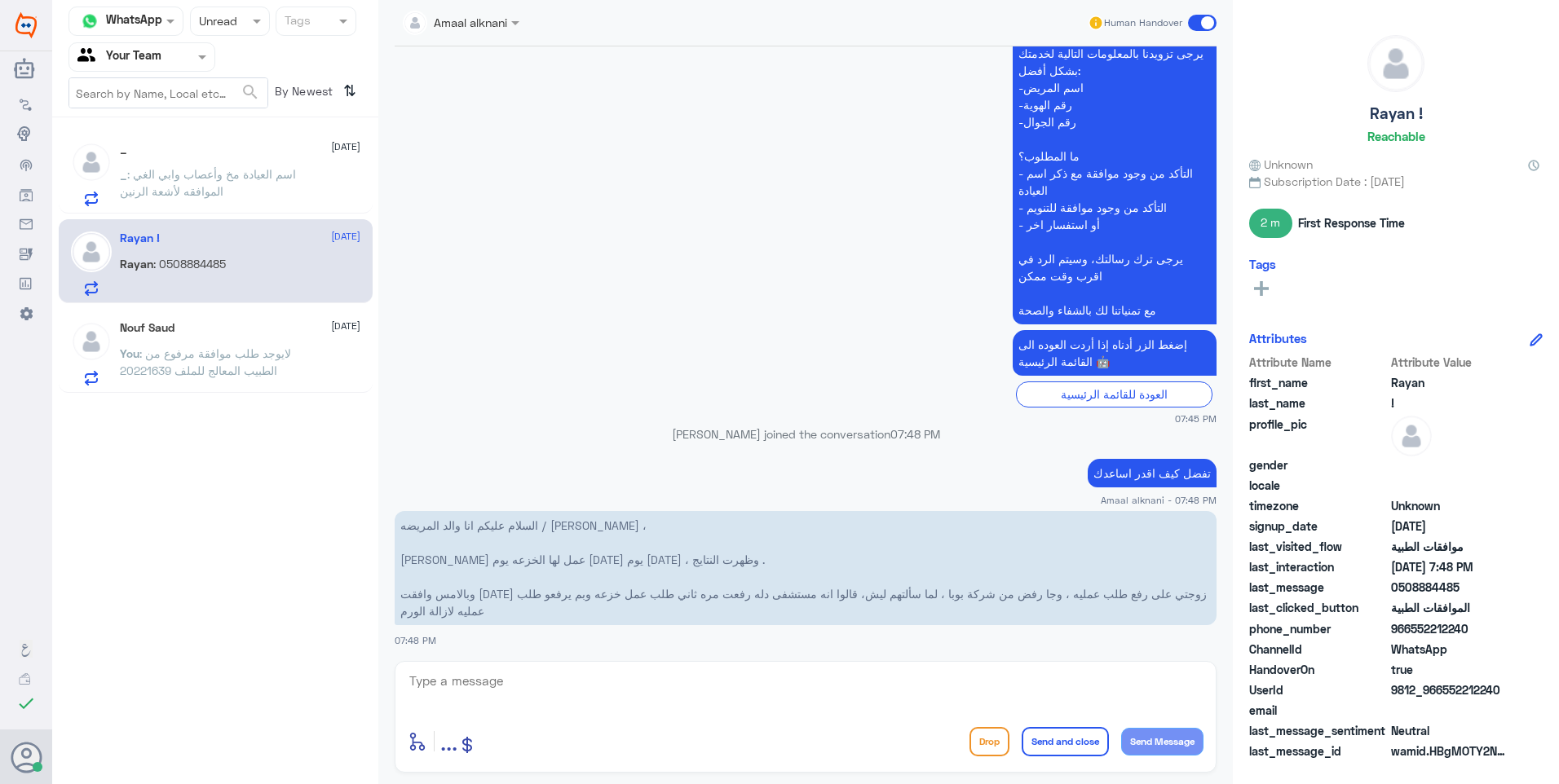
click at [900, 511] on p "السلام عليكم انا والد المريضه / امل ريان عبدربه ، الدكتور معتز العقيل عمل لها ا…" at bounding box center [805, 568] width 822 height 114
click at [465, 676] on textarea at bounding box center [806, 690] width 796 height 40
drag, startPoint x: 1110, startPoint y: 685, endPoint x: 1122, endPoint y: 687, distance: 12.2
click at [1122, 687] on textarea "سيتم متابعة الموافقة مع قسم موافقات التنويم" at bounding box center [806, 690] width 796 height 40
drag, startPoint x: 1156, startPoint y: 682, endPoint x: 1182, endPoint y: 685, distance: 26.2
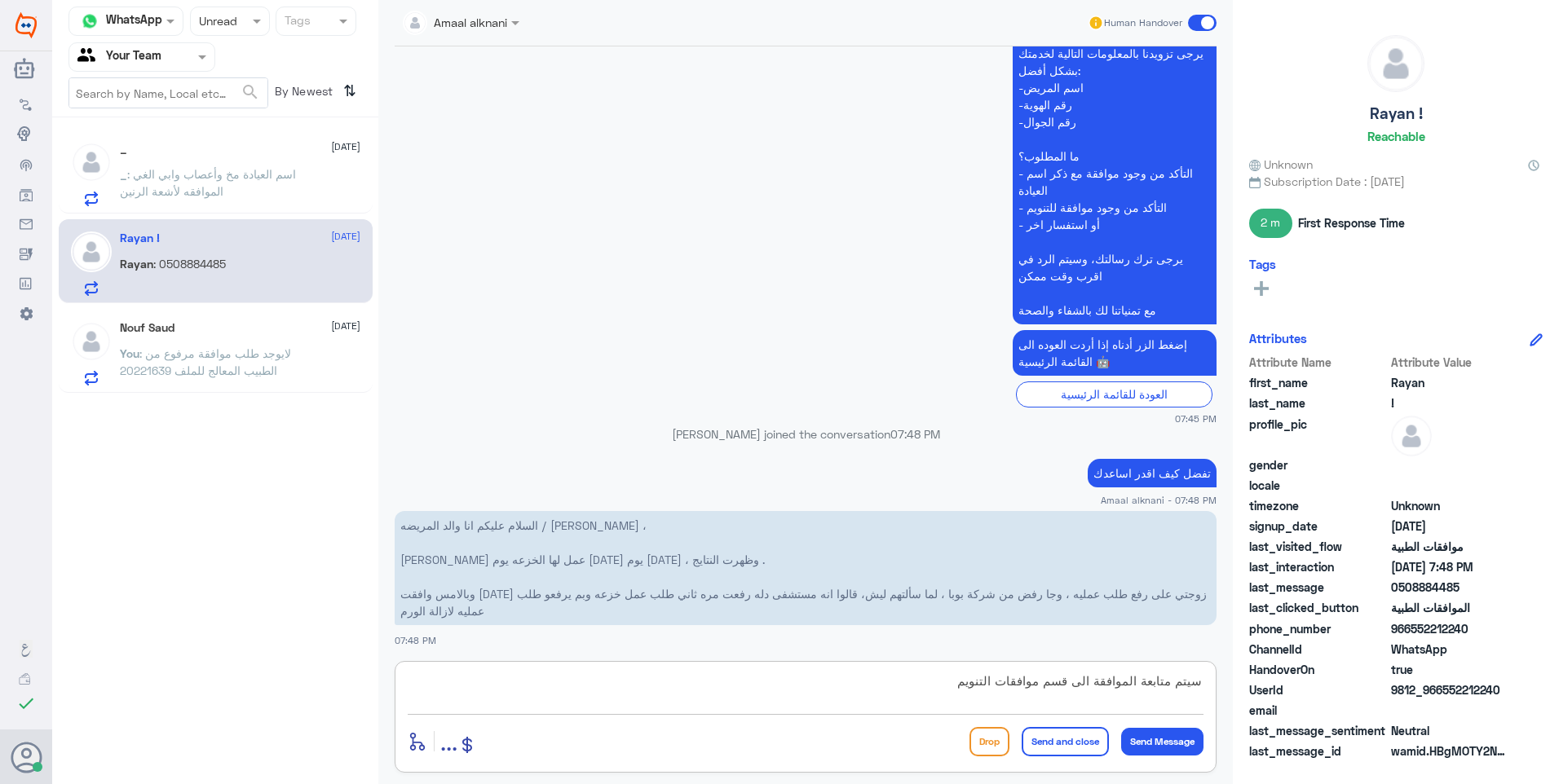
click at [1182, 685] on textarea "سيتم متابعة الموافقة الى قسم موافقات التنويم" at bounding box center [806, 690] width 796 height 40
type textarea "سيتم تحويل الموافقة الى قسم موافقات التنويم"
click at [1164, 752] on button "Send Message" at bounding box center [1162, 742] width 83 height 28
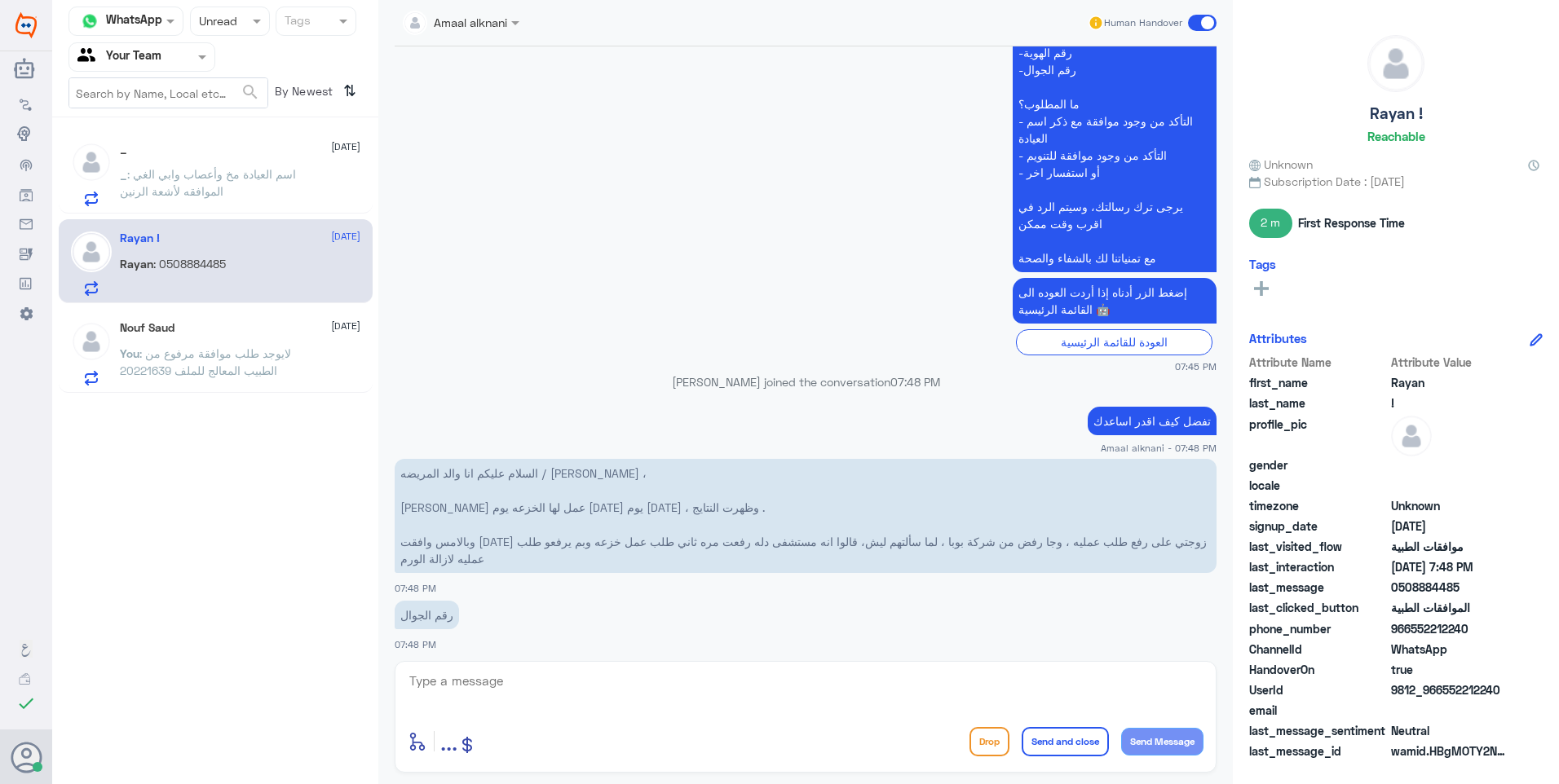
click at [453, 657] on p "0508884485" at bounding box center [433, 670] width 78 height 28
copy p "0508884485"
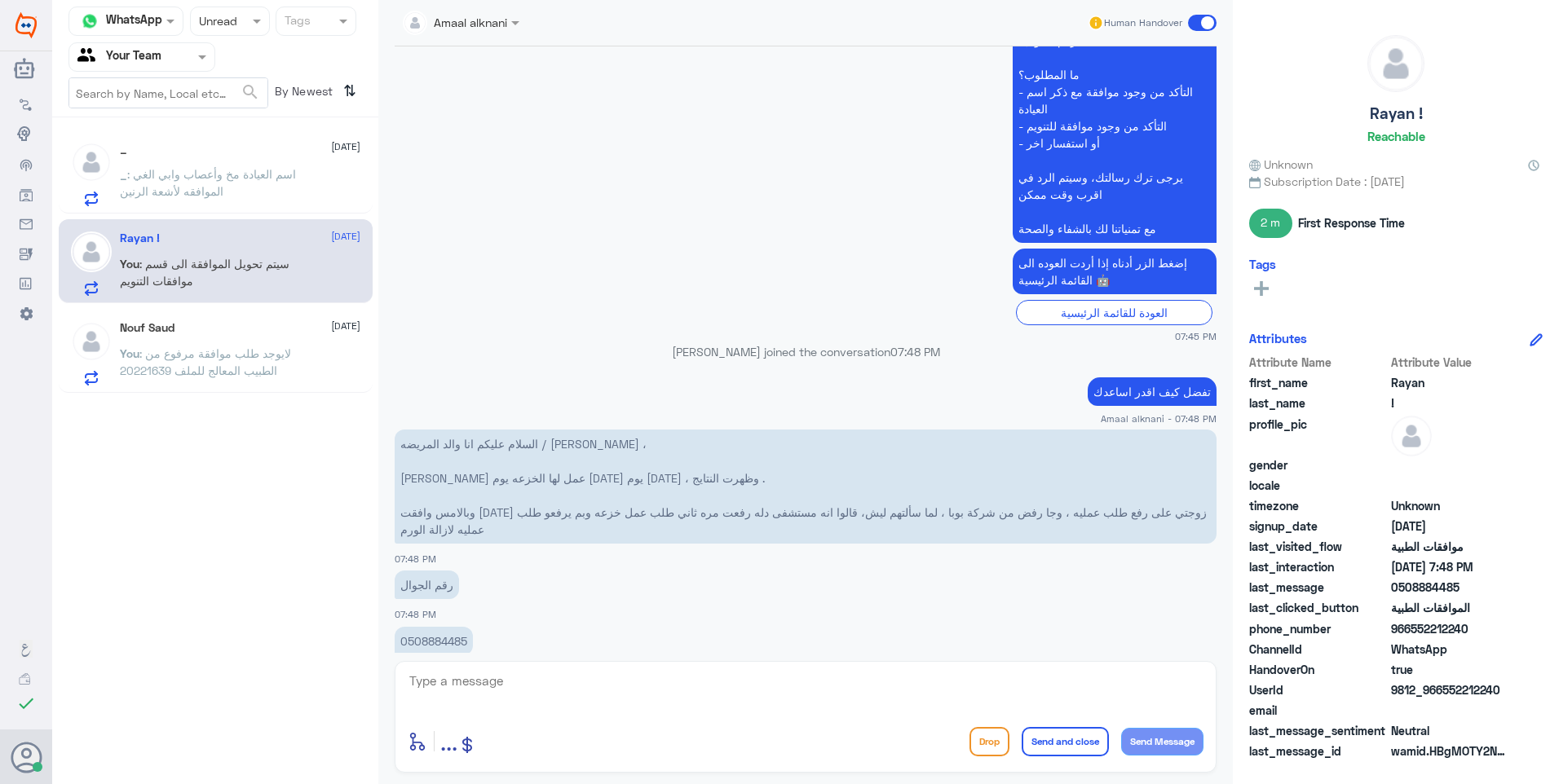
click at [232, 197] on p "_ : اسم العيادة مخ وأعصاب وابي الغي الموافقه لأشعة الرنين" at bounding box center [211, 185] width 183 height 40
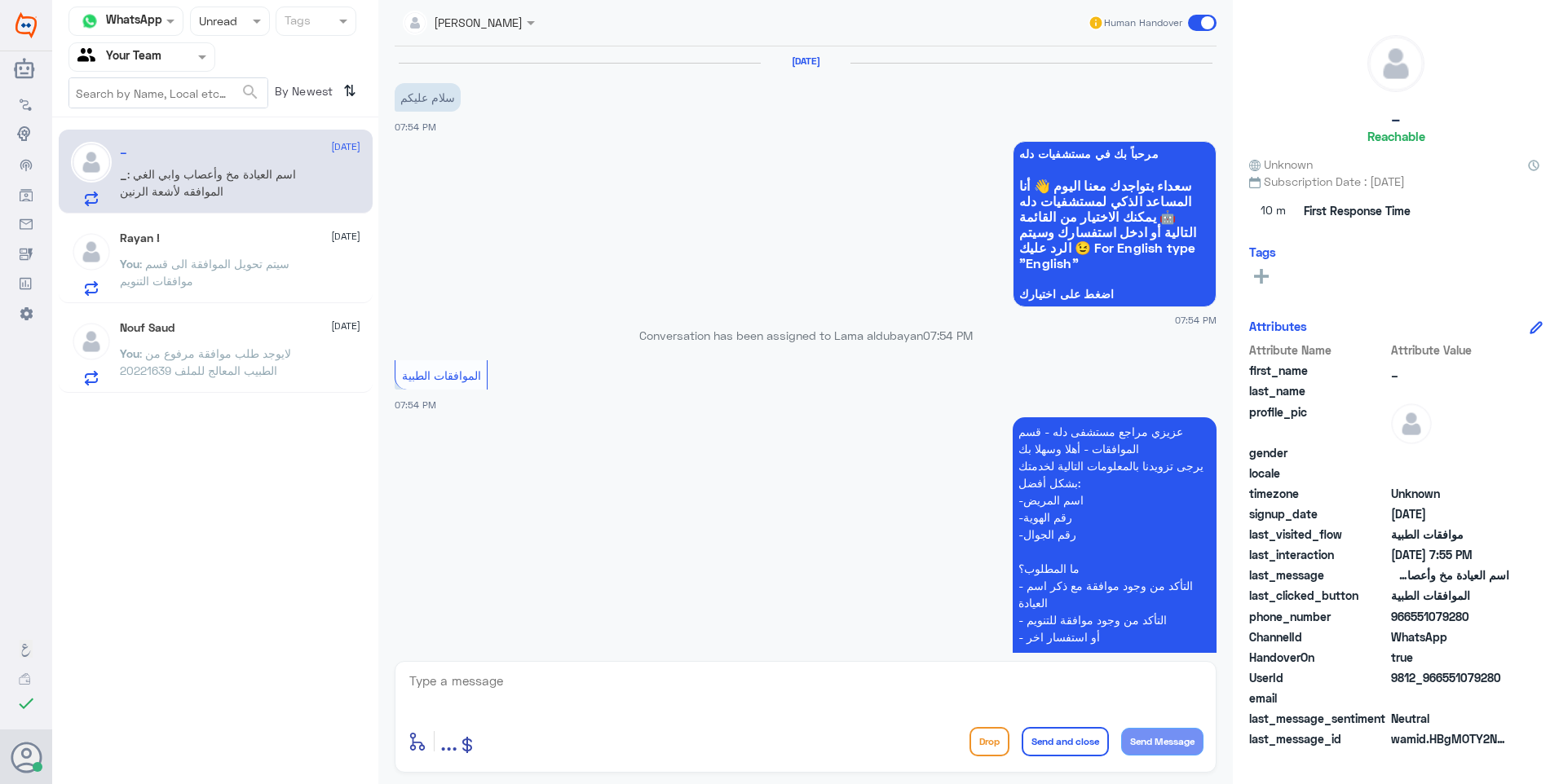
click at [554, 677] on textarea at bounding box center [806, 690] width 796 height 40
type textarea "وعليكم السلام ارجو توضيح استفسارك"
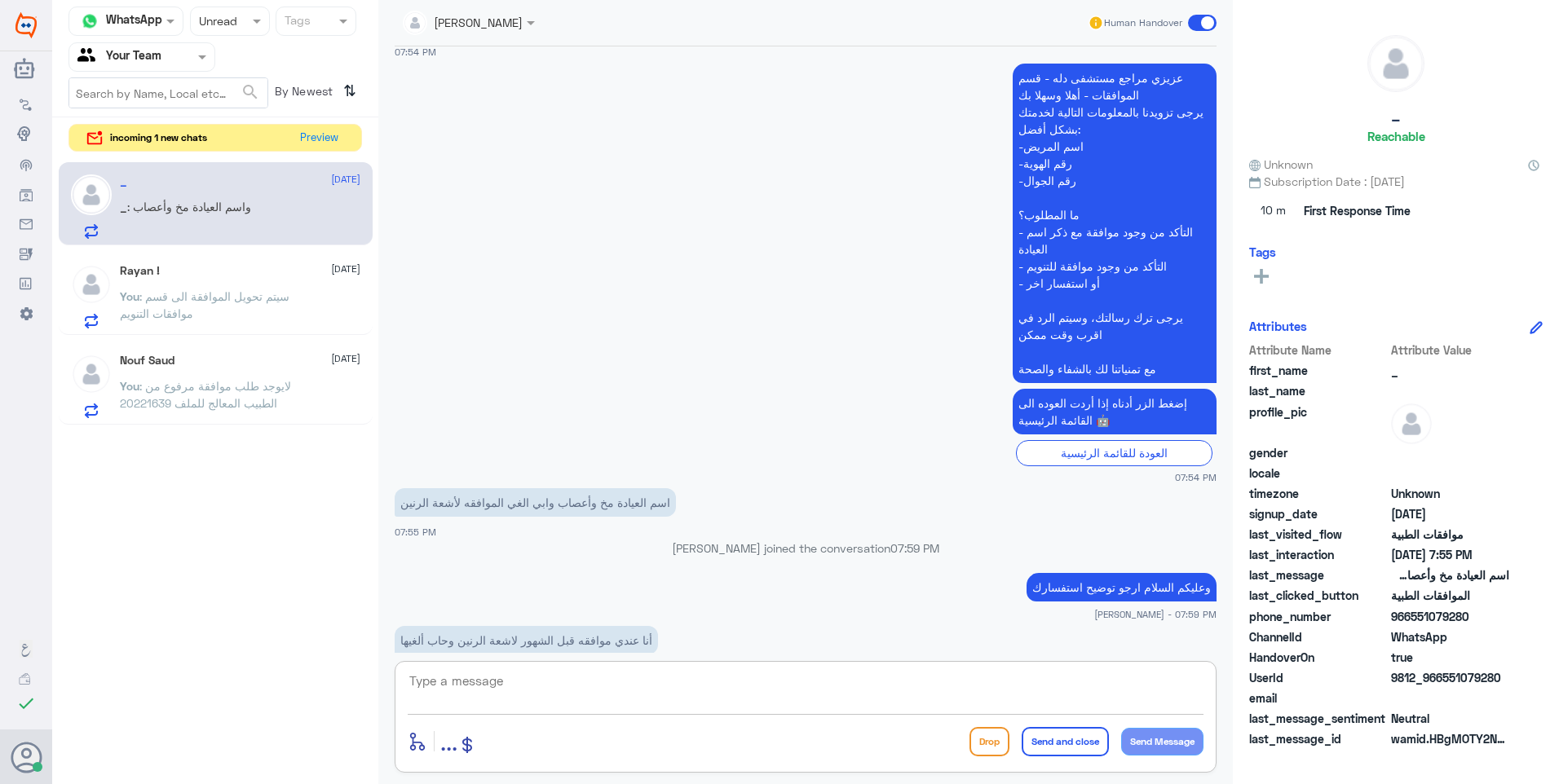
scroll to position [379, 0]
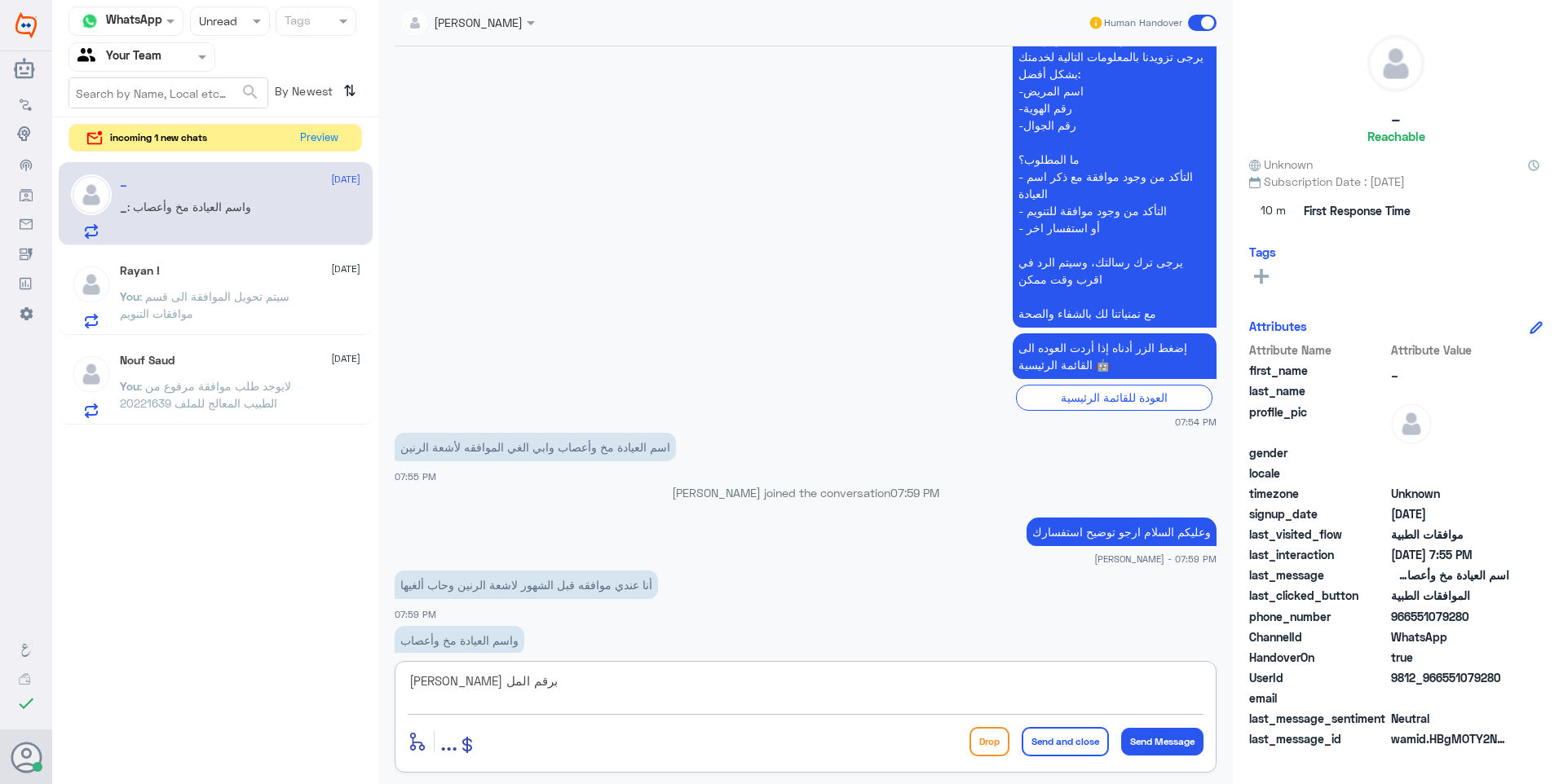
type textarea "ارجو تزويدي برقم الملف"
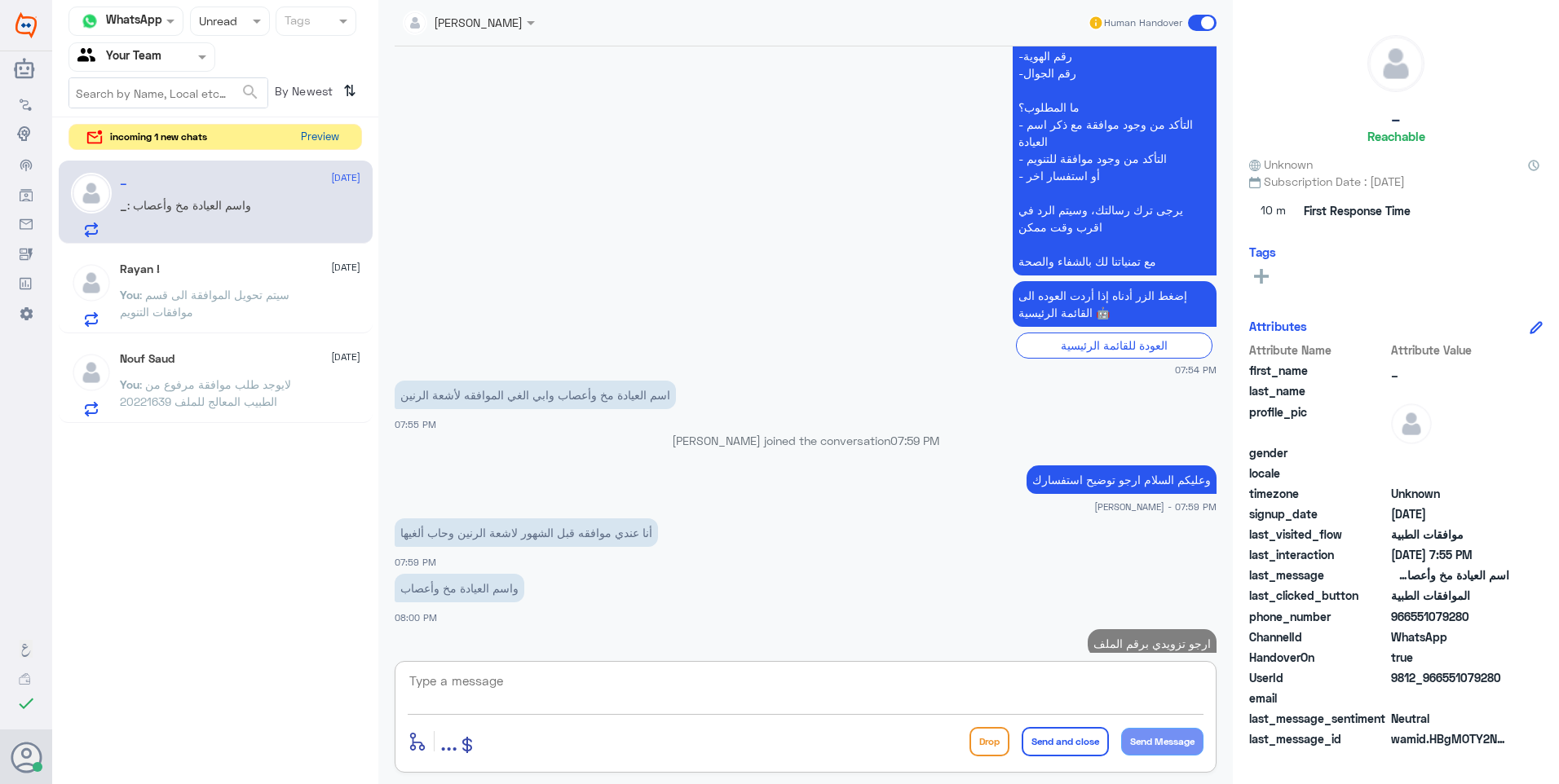
click at [327, 148] on button "Preview" at bounding box center [319, 137] width 51 height 25
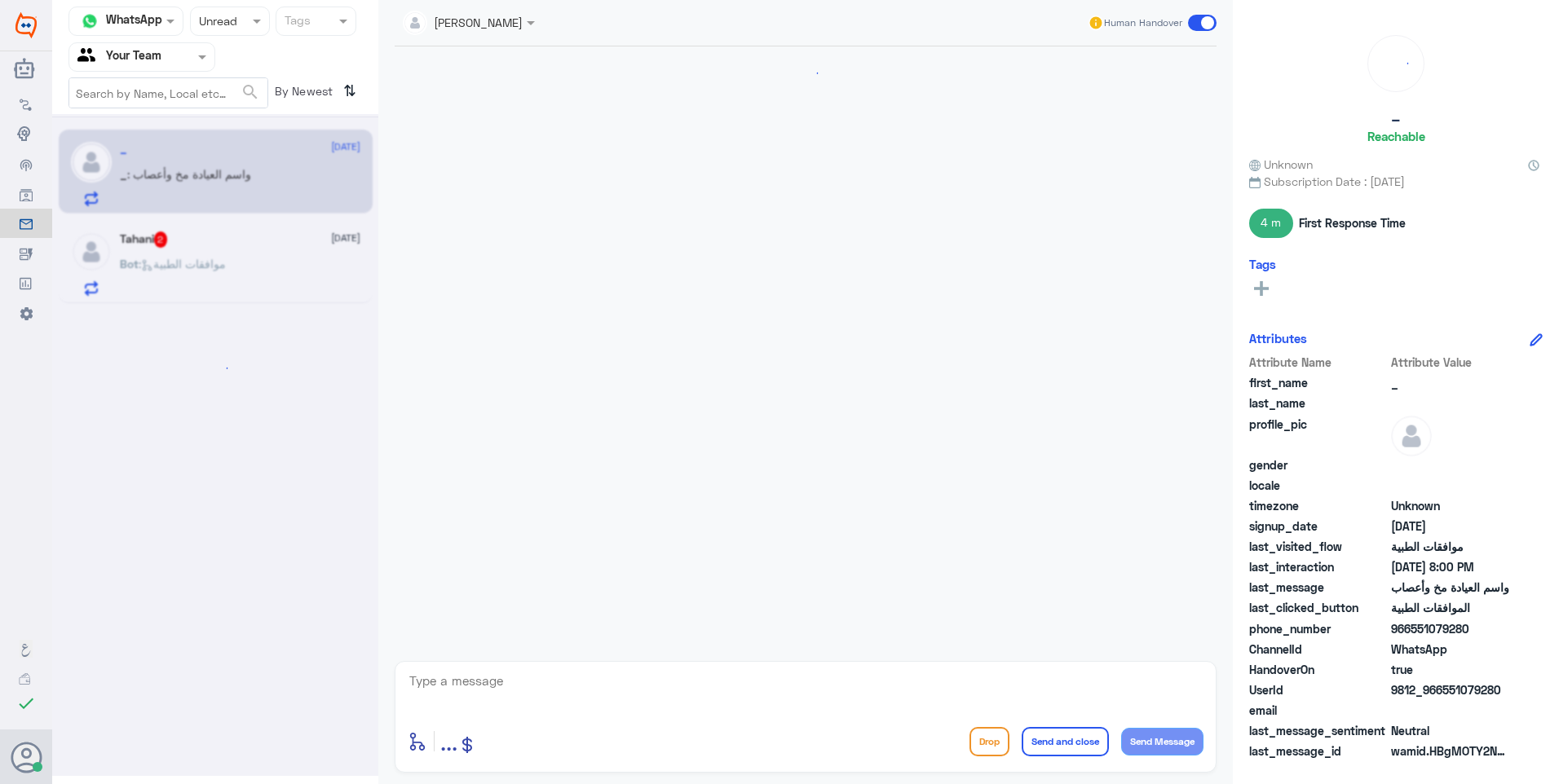
scroll to position [410, 0]
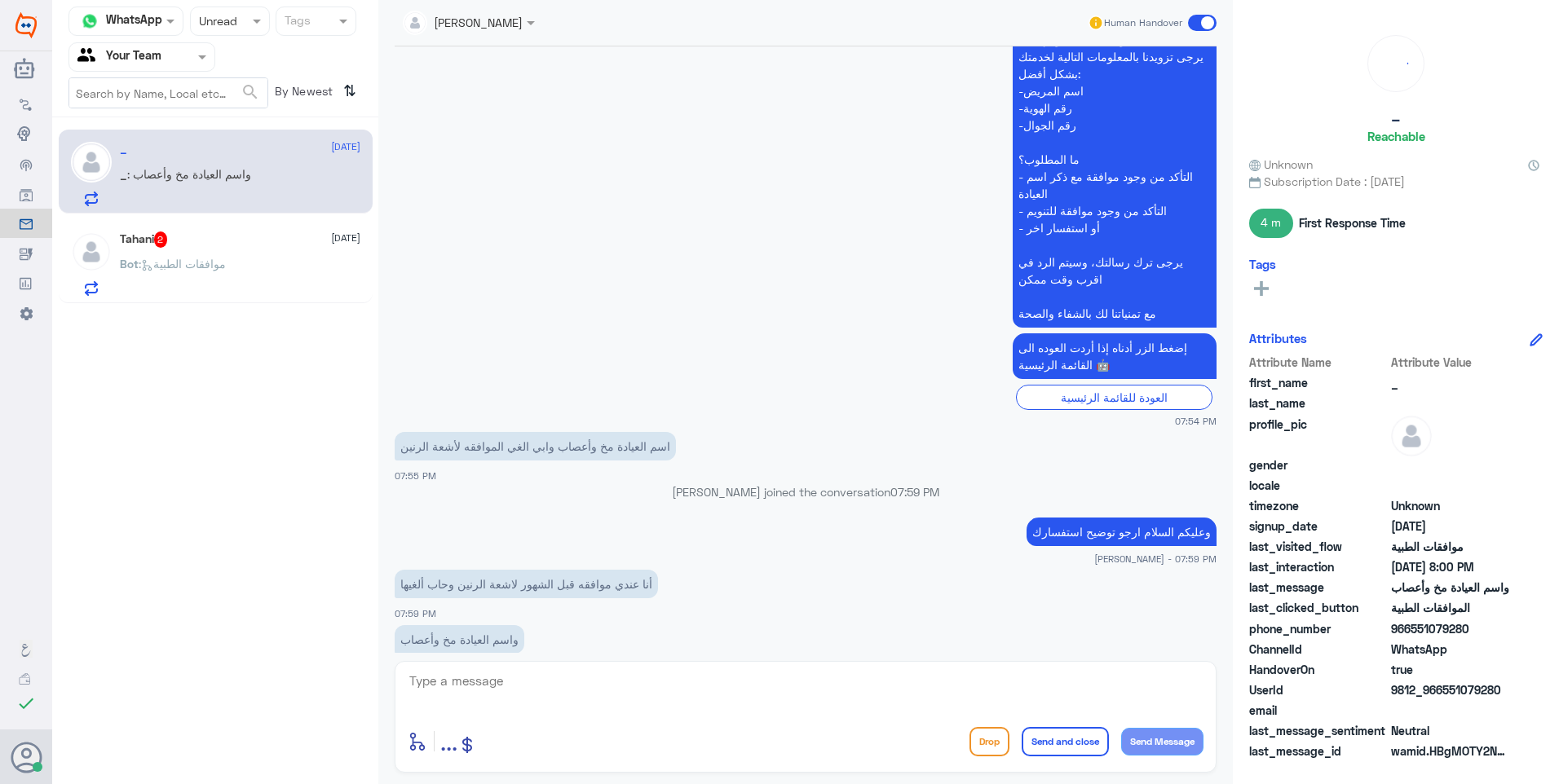
click at [494, 668] on div "enter flow name ... Drop Send and close Send Message" at bounding box center [805, 717] width 822 height 112
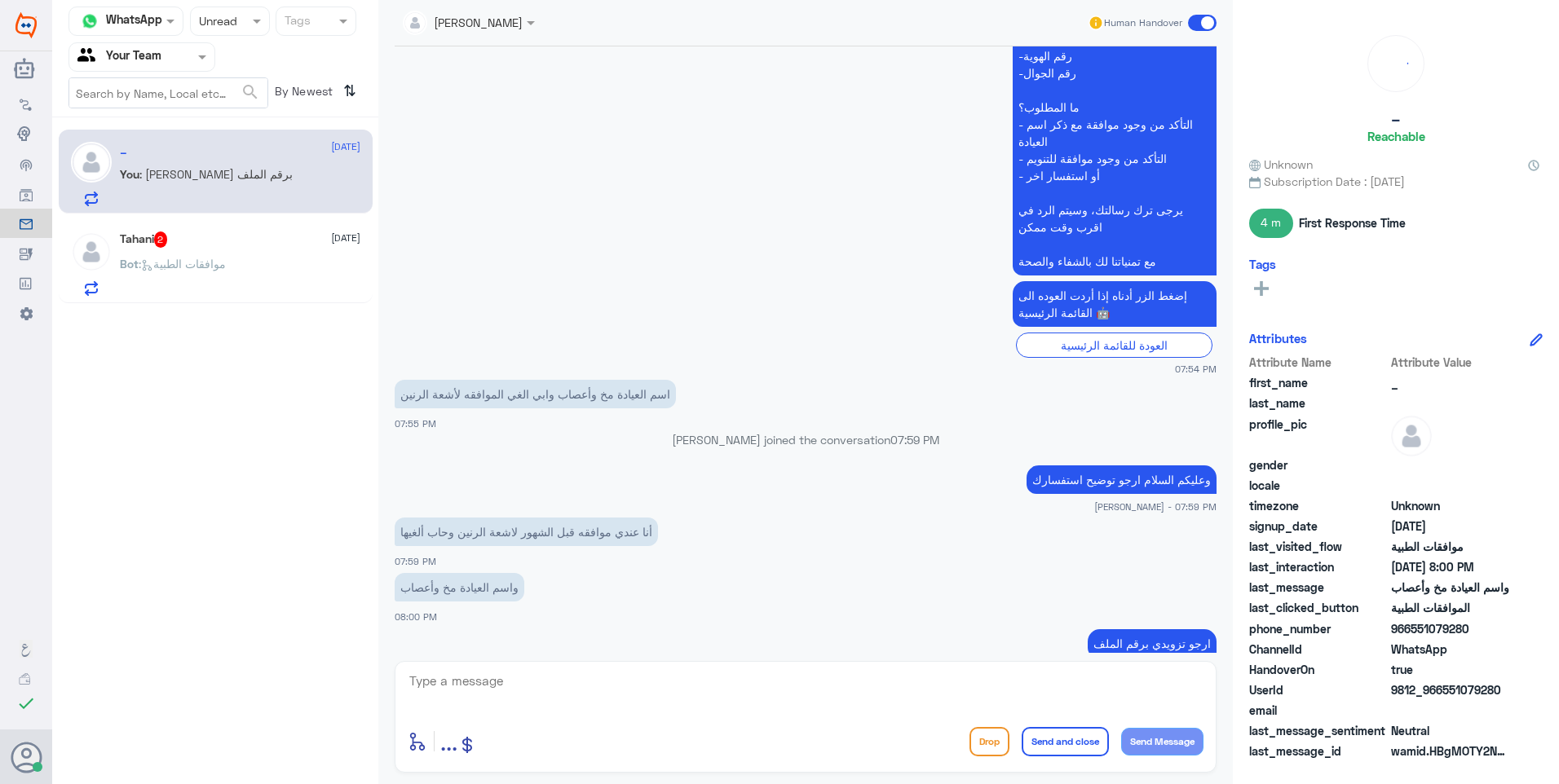
click at [209, 285] on p "Bot : موافقات الطبية" at bounding box center [172, 275] width 106 height 40
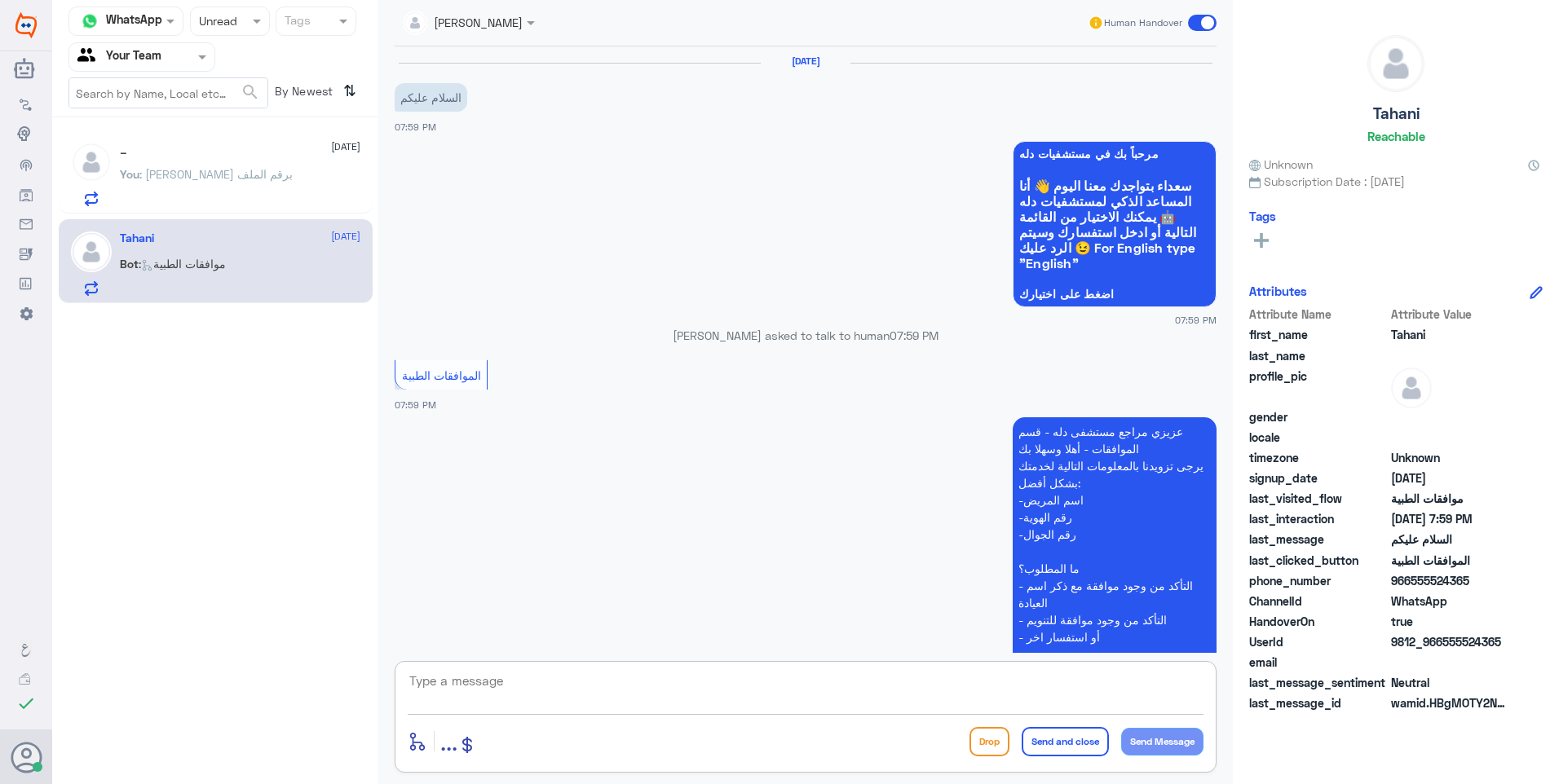
click at [498, 674] on textarea at bounding box center [806, 690] width 796 height 40
type textarea "وعليكم السلام ارجو توضيح استفسارك"
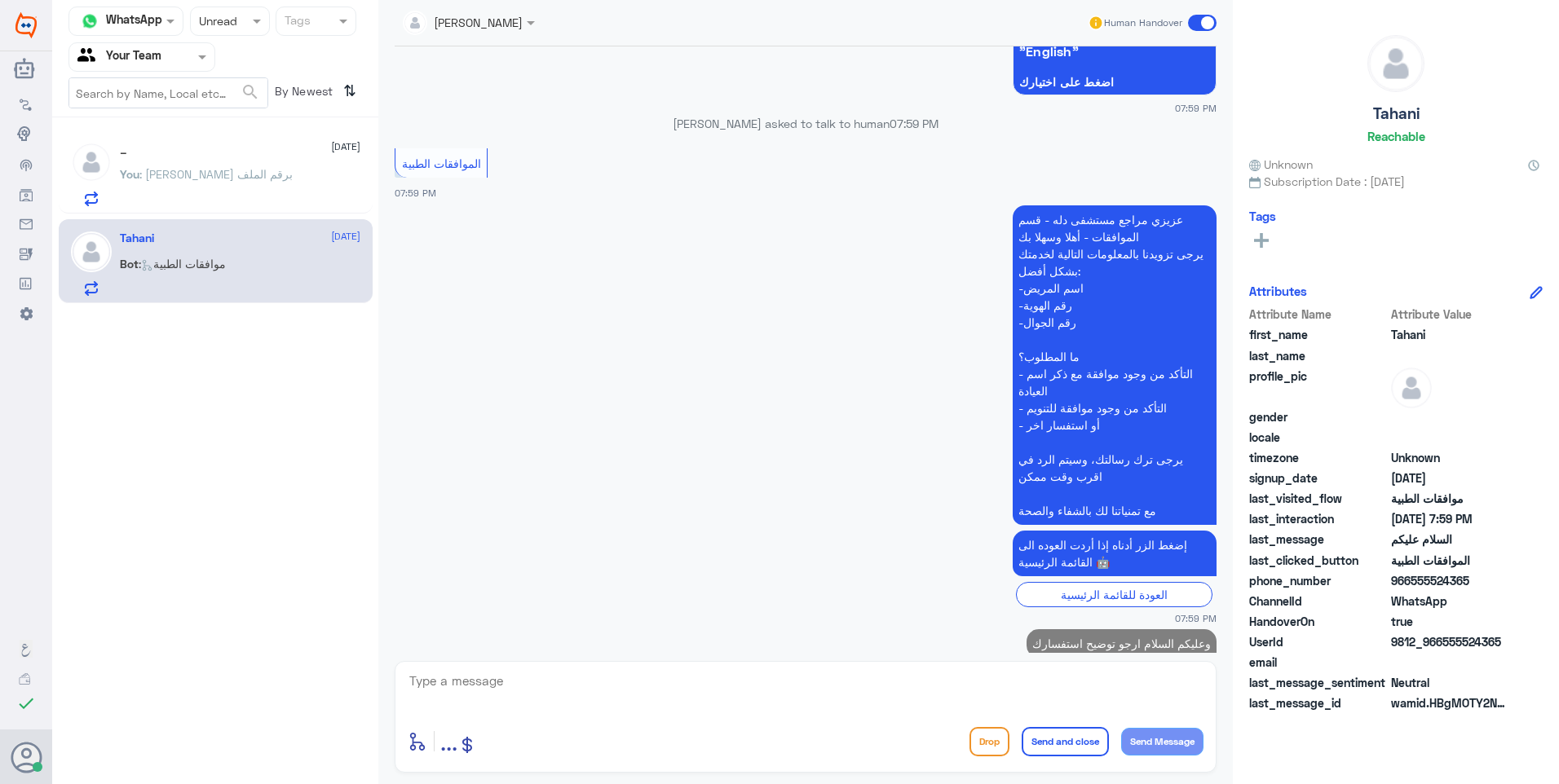
click at [197, 174] on span ": ارجو تزويدي برقم الملف" at bounding box center [216, 174] width 153 height 14
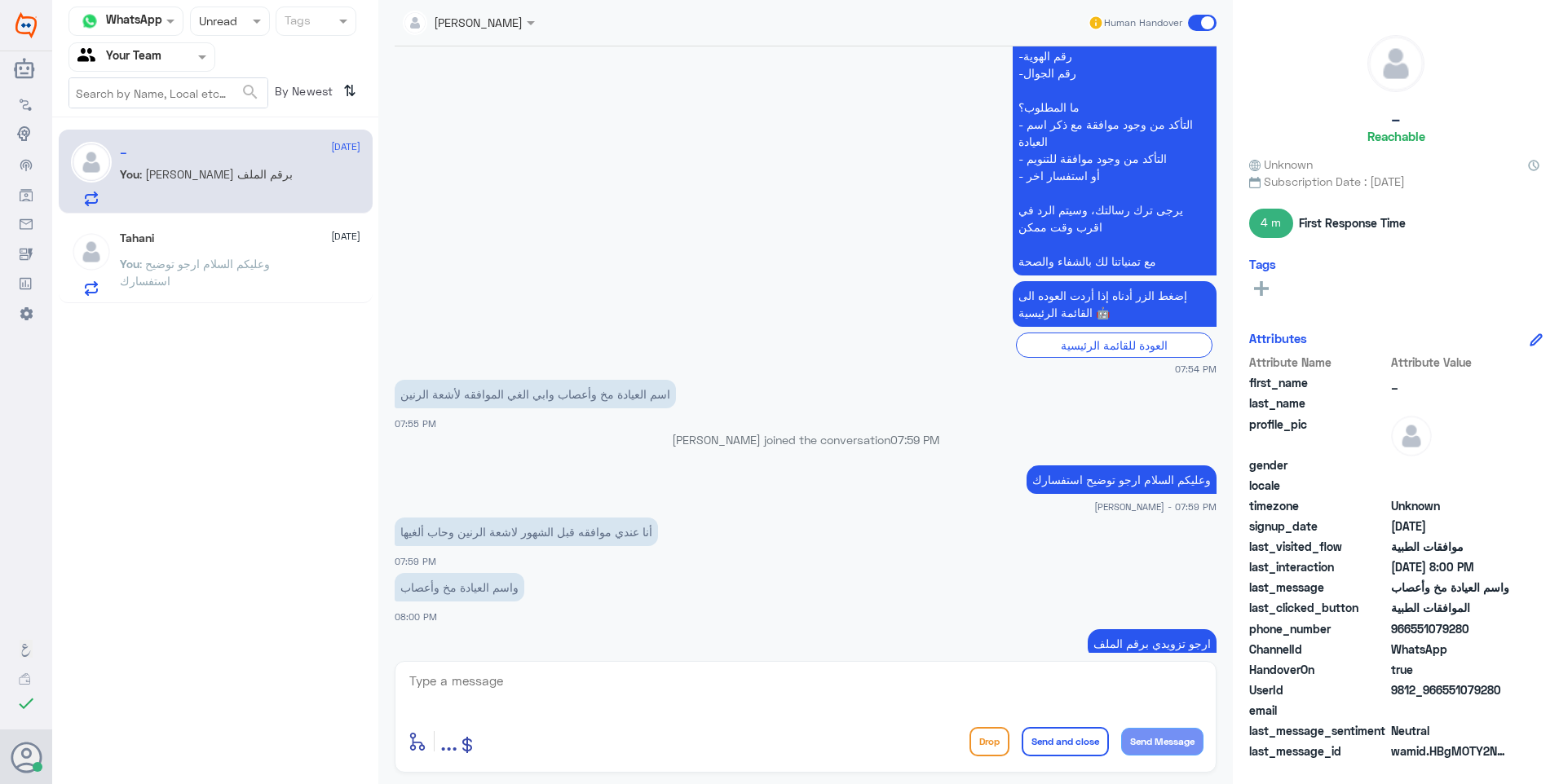
scroll to position [517, 0]
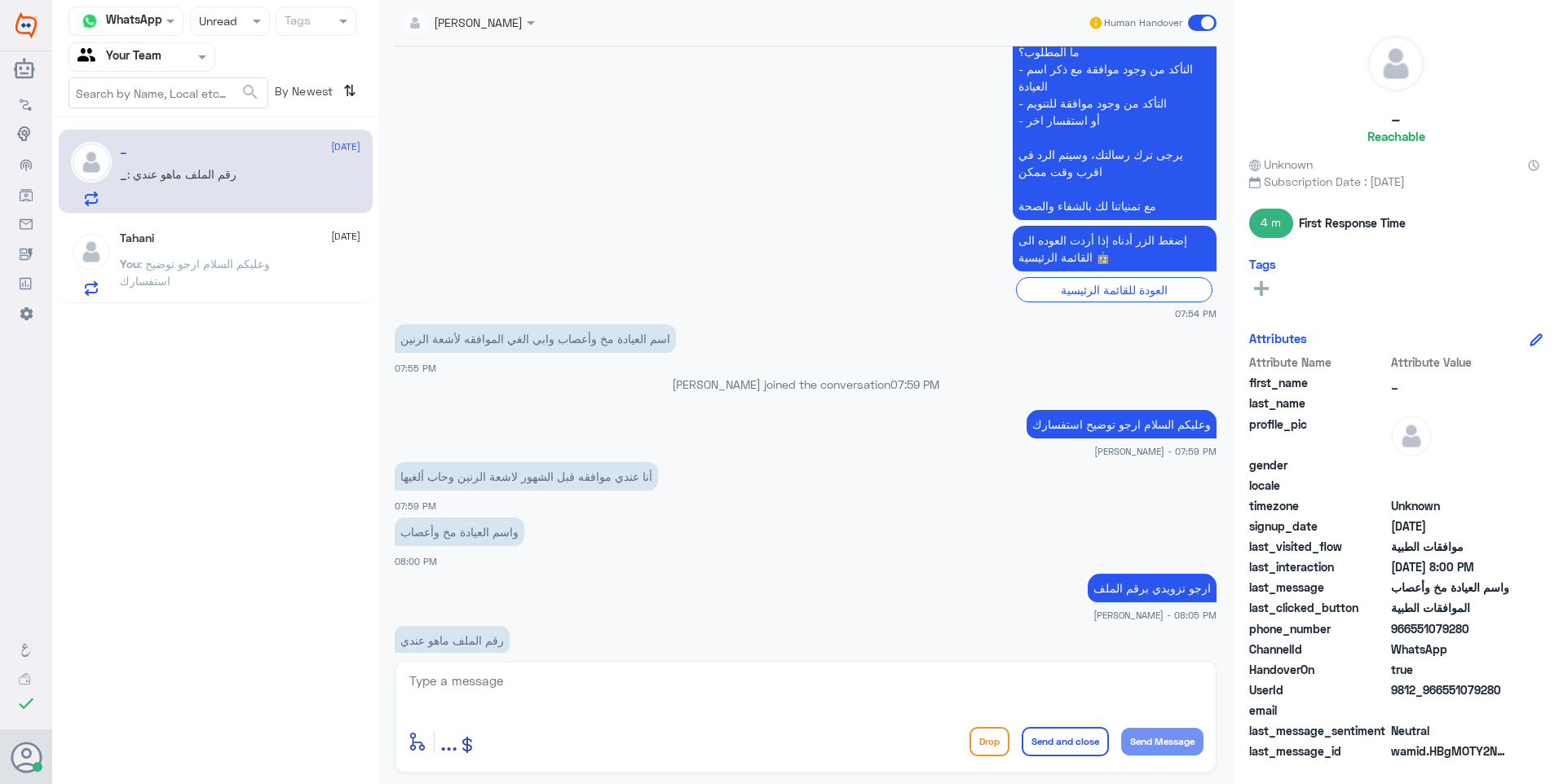
click at [569, 671] on textarea at bounding box center [806, 690] width 796 height 40
type textarea "رقم الجوال او الهوية"
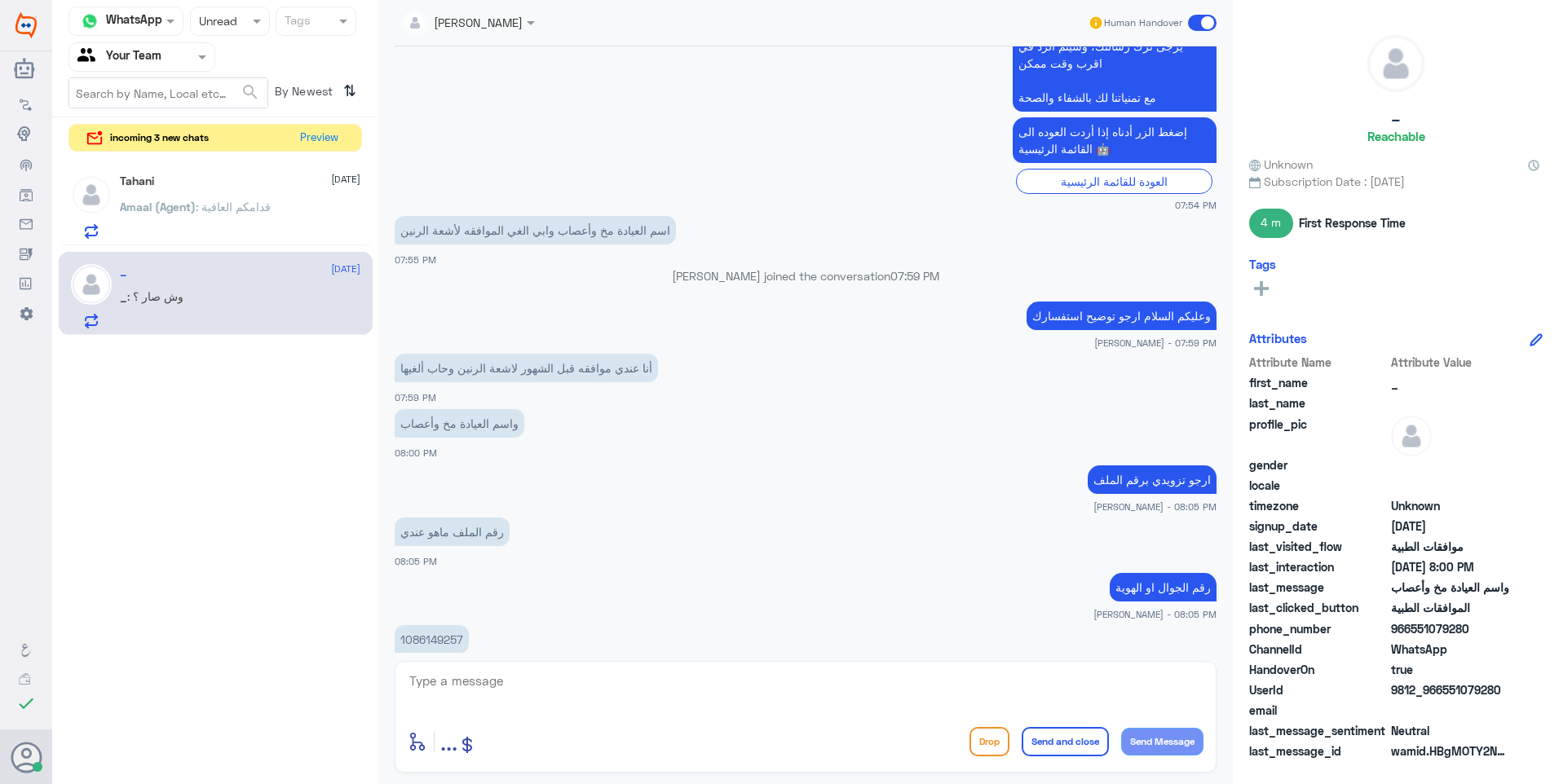
scroll to position [681, 0]
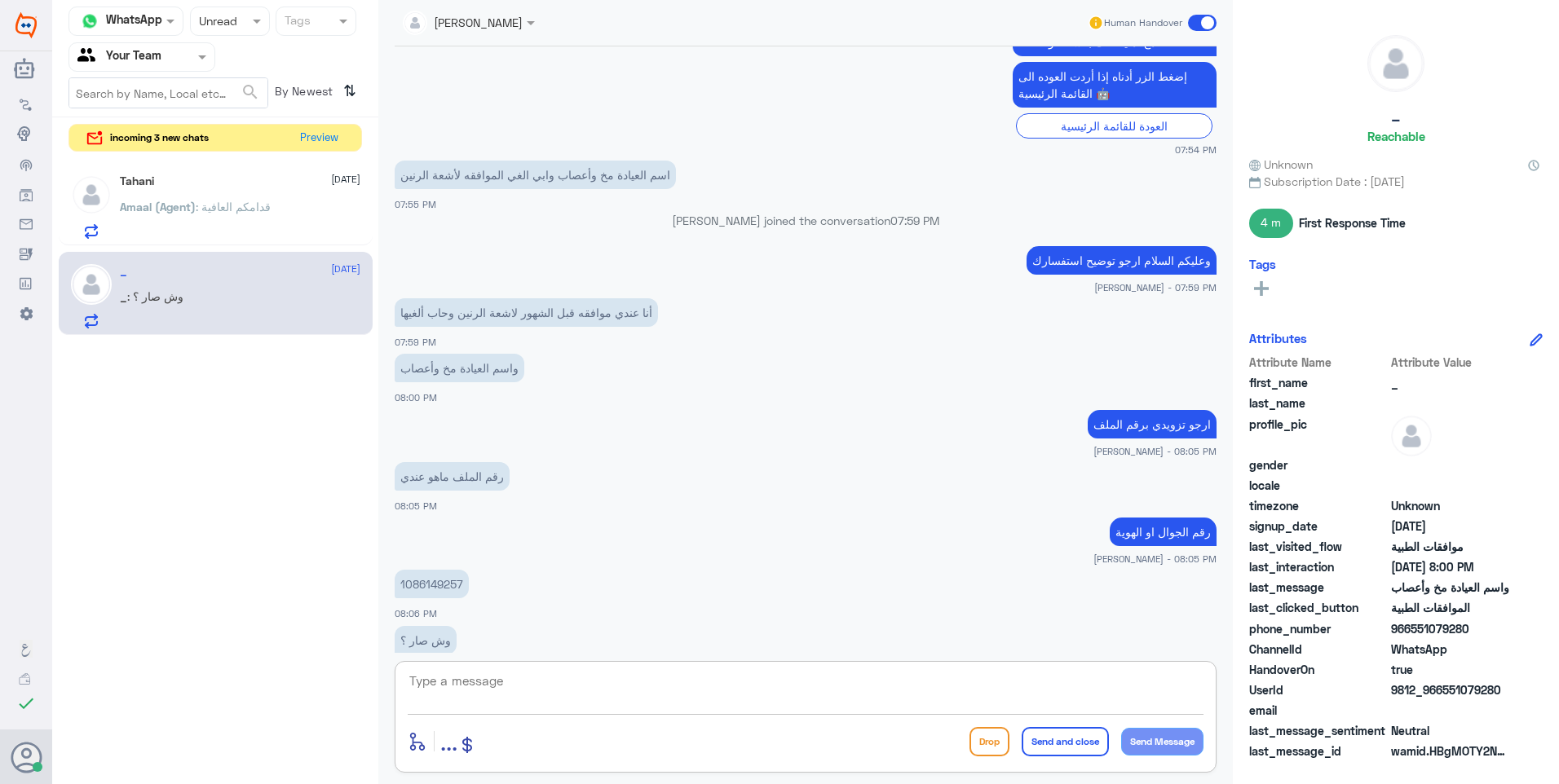
click at [423, 570] on p "1086149257" at bounding box center [431, 583] width 74 height 28
copy p "1086149257"
click at [545, 725] on div "enter flow name ... Drop Send and close Send Message" at bounding box center [806, 741] width 796 height 37
click at [545, 715] on div "enter flow name ... Drop Send and close Send Message" at bounding box center [805, 717] width 822 height 112
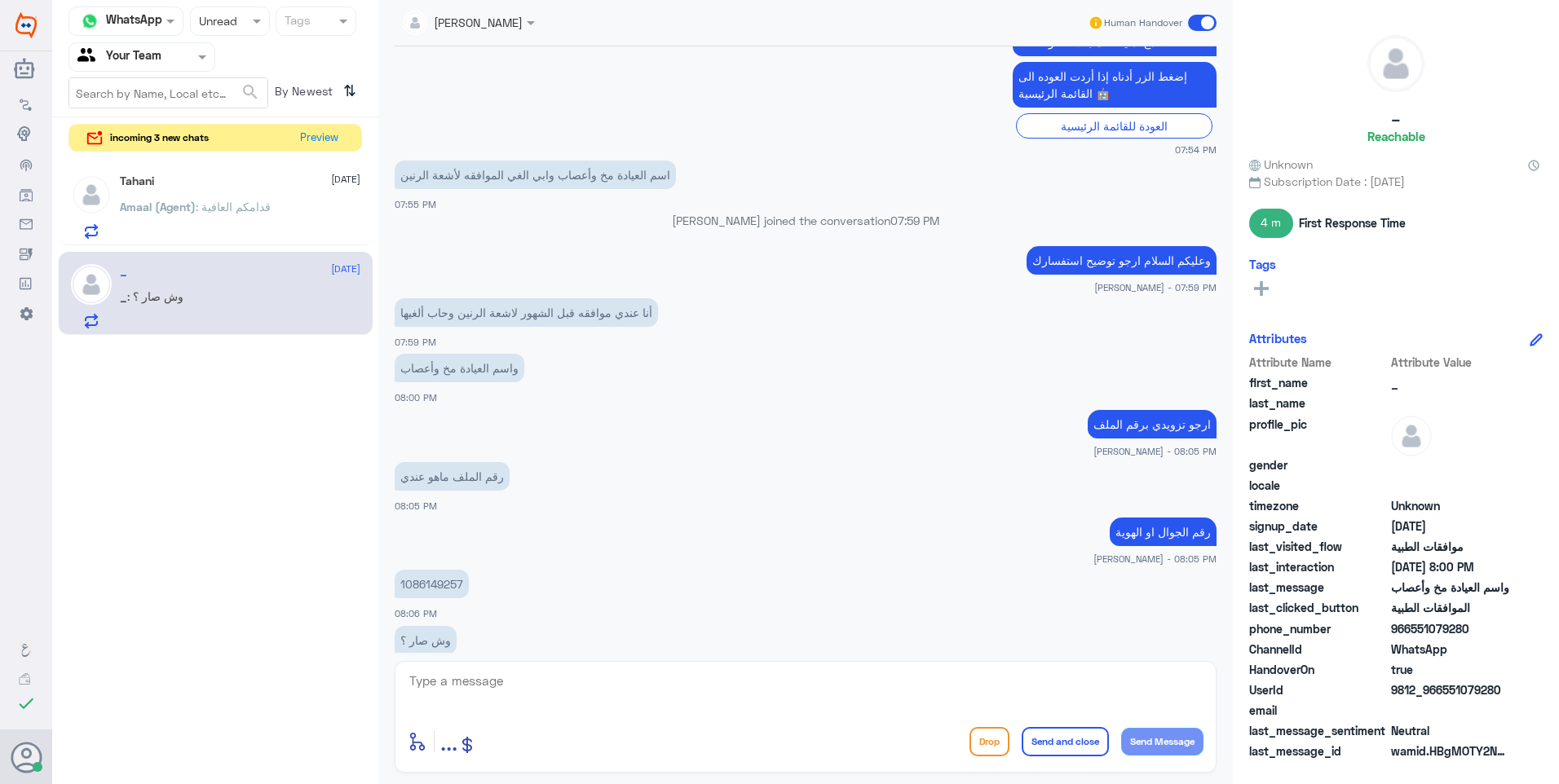
click at [554, 685] on textarea at bounding box center [806, 690] width 796 height 40
type textarea "ماهو سبب الالغاء ؟"
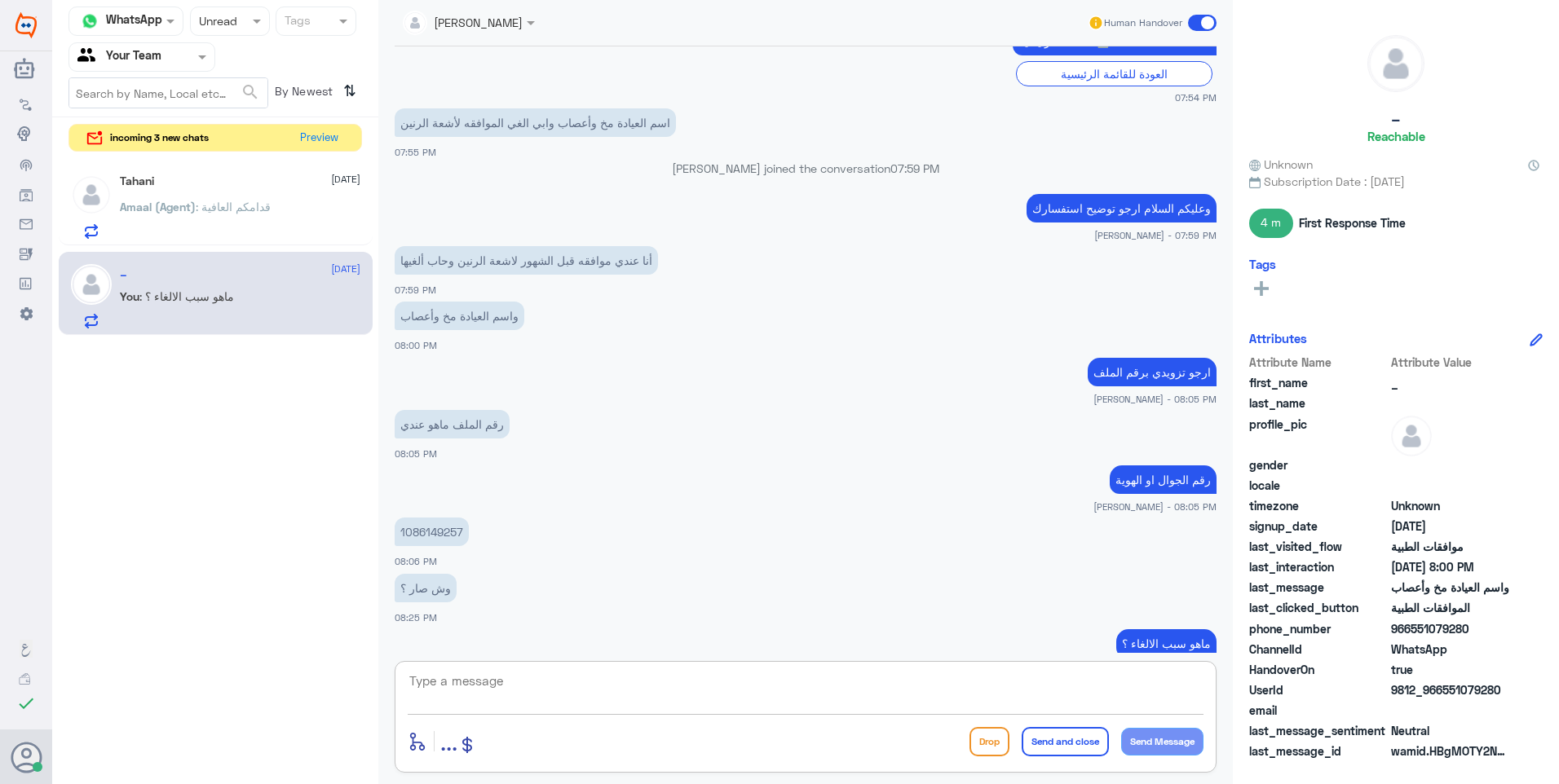
click at [465, 675] on textarea at bounding box center [806, 690] width 796 height 40
type textarea "تم رفع طلب الالغاء بناء على طلبكم ."
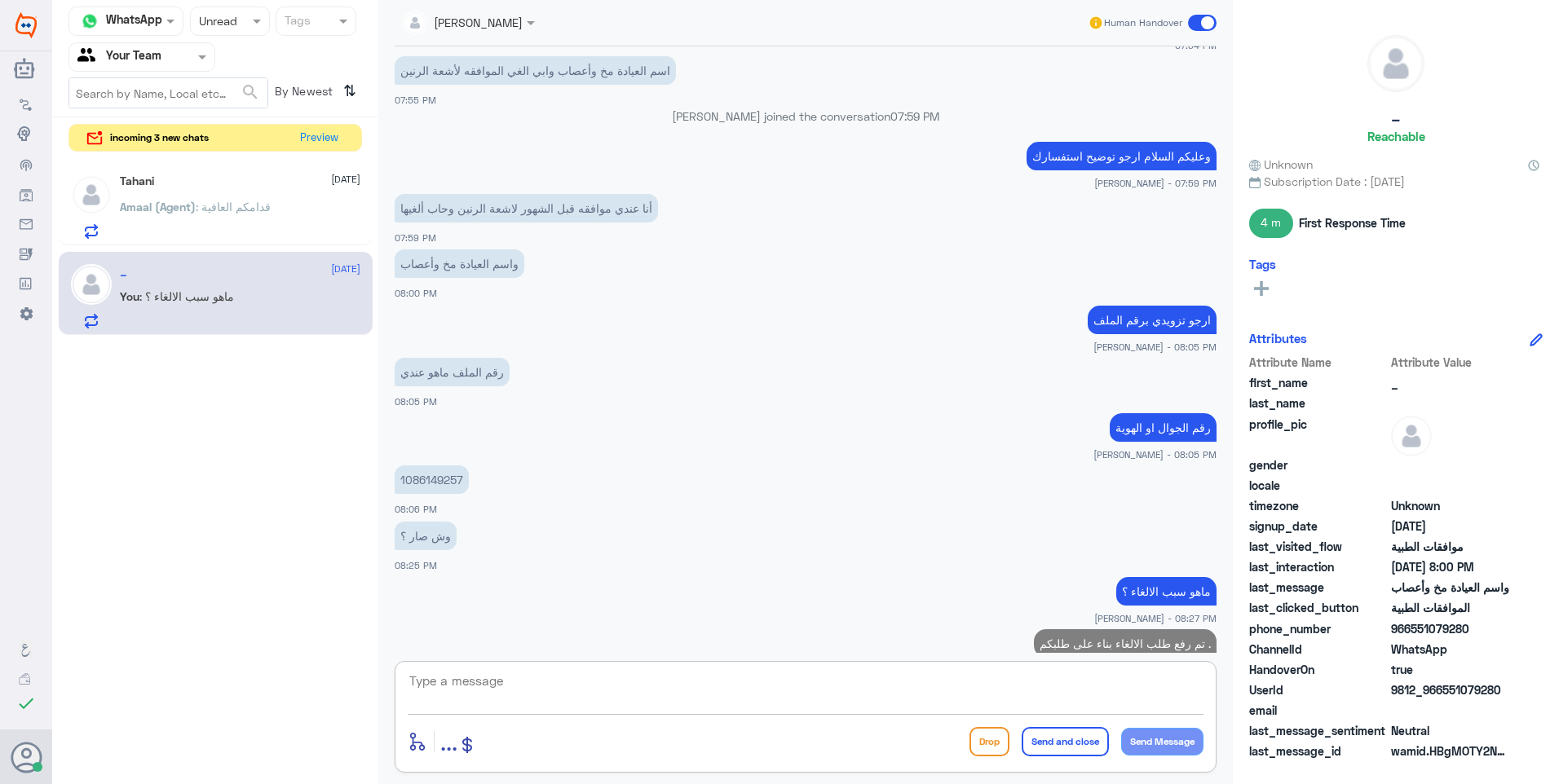
click at [279, 180] on div "Tahani 15 September" at bounding box center [239, 182] width 240 height 14
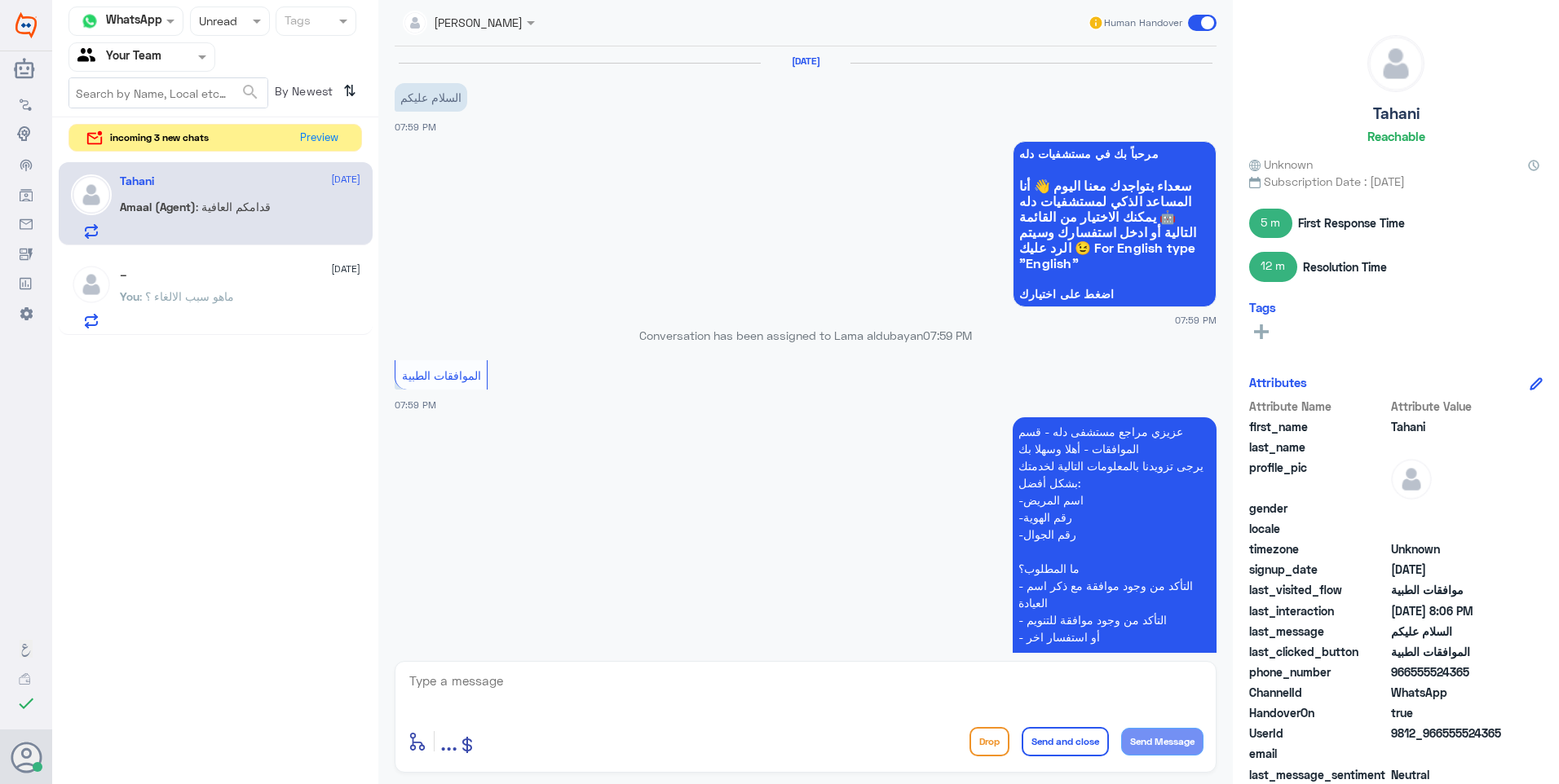
scroll to position [568, 0]
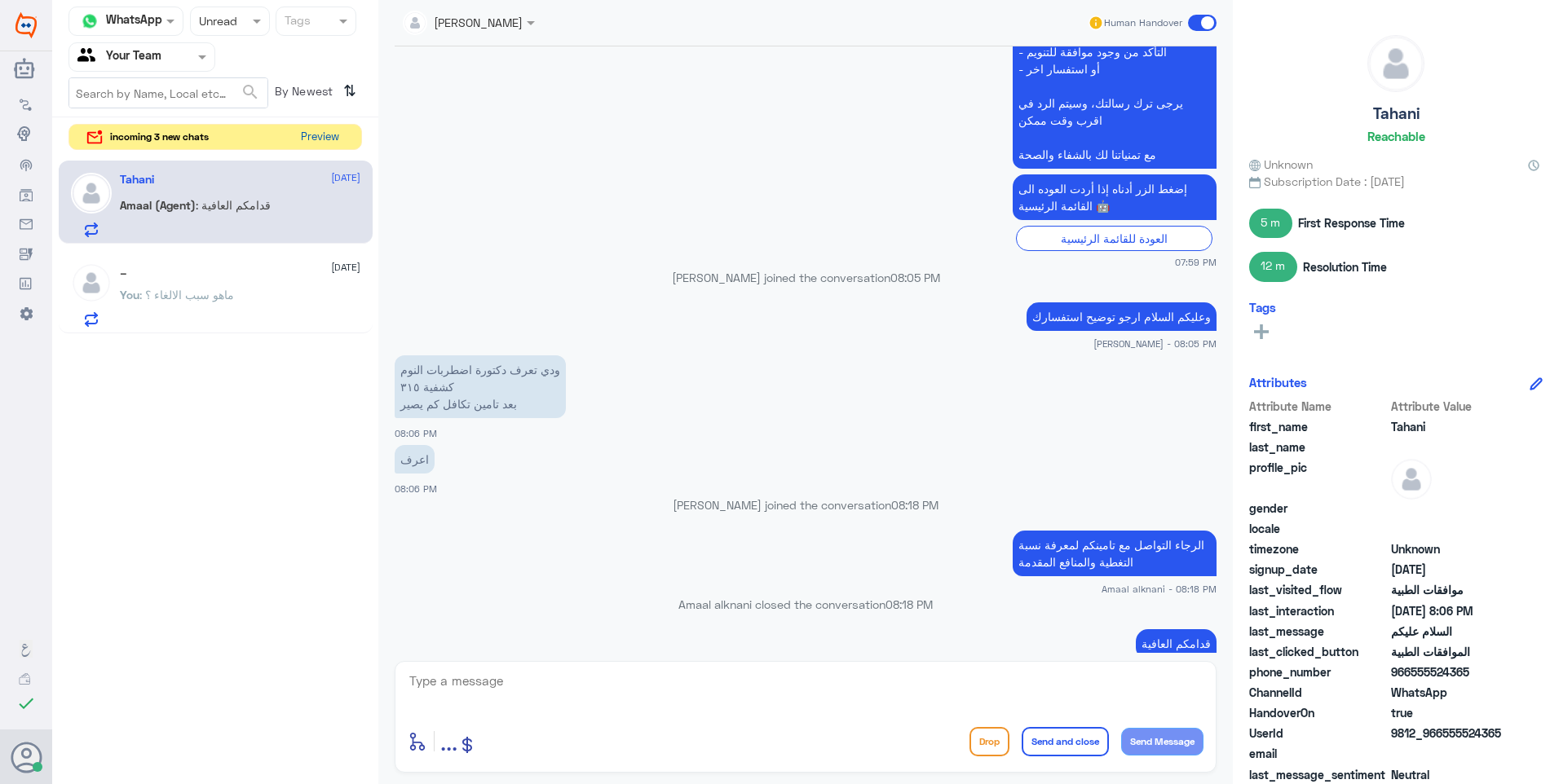
click at [310, 137] on button "Preview" at bounding box center [319, 137] width 51 height 25
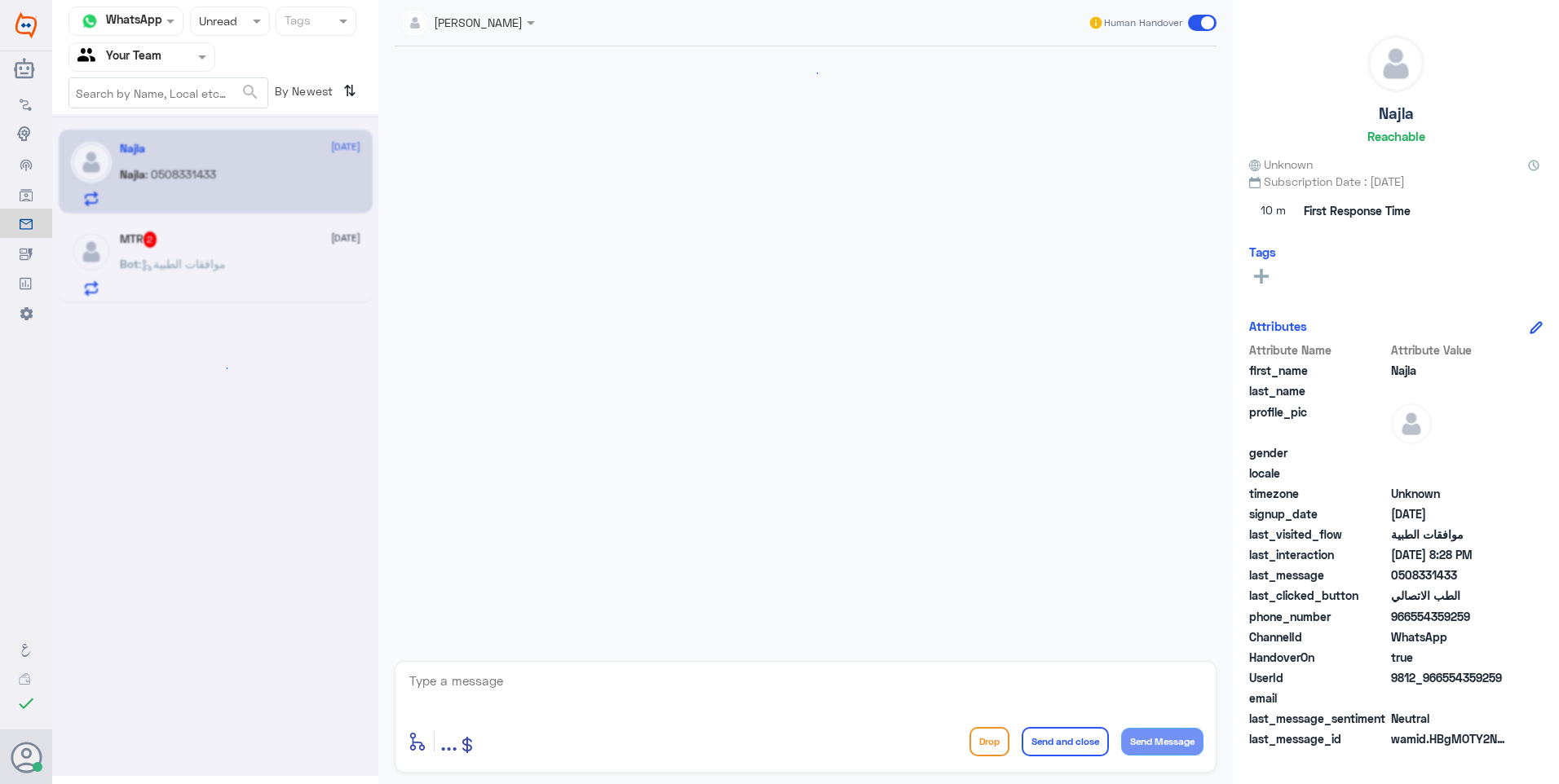
scroll to position [483, 0]
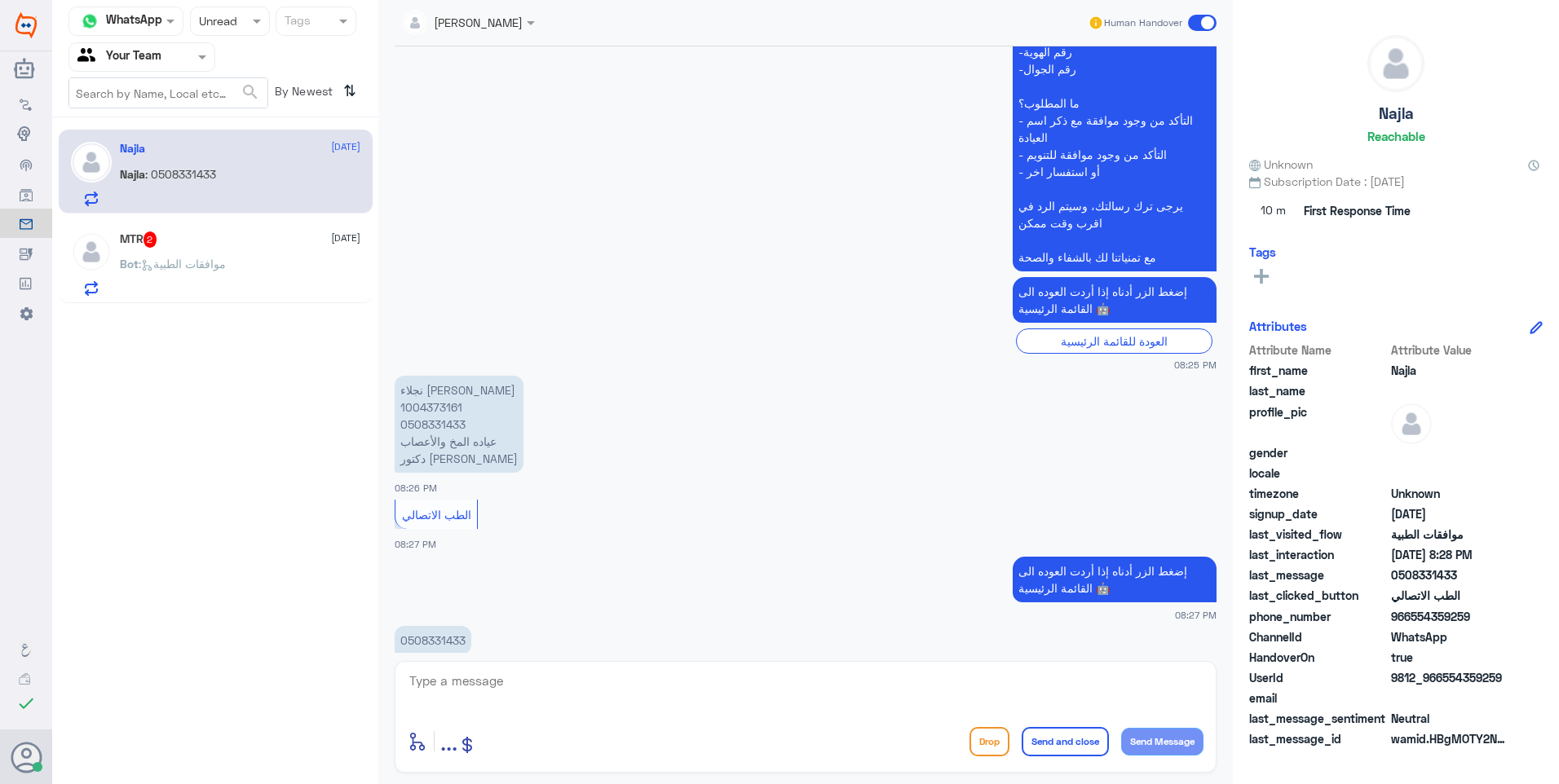
click at [426, 376] on p "نجلاء صالح القرني 1004373161 0508331433 عياده المخ والأعصاب دكتور ياسر وصل" at bounding box center [459, 424] width 129 height 97
copy p "1004373161"
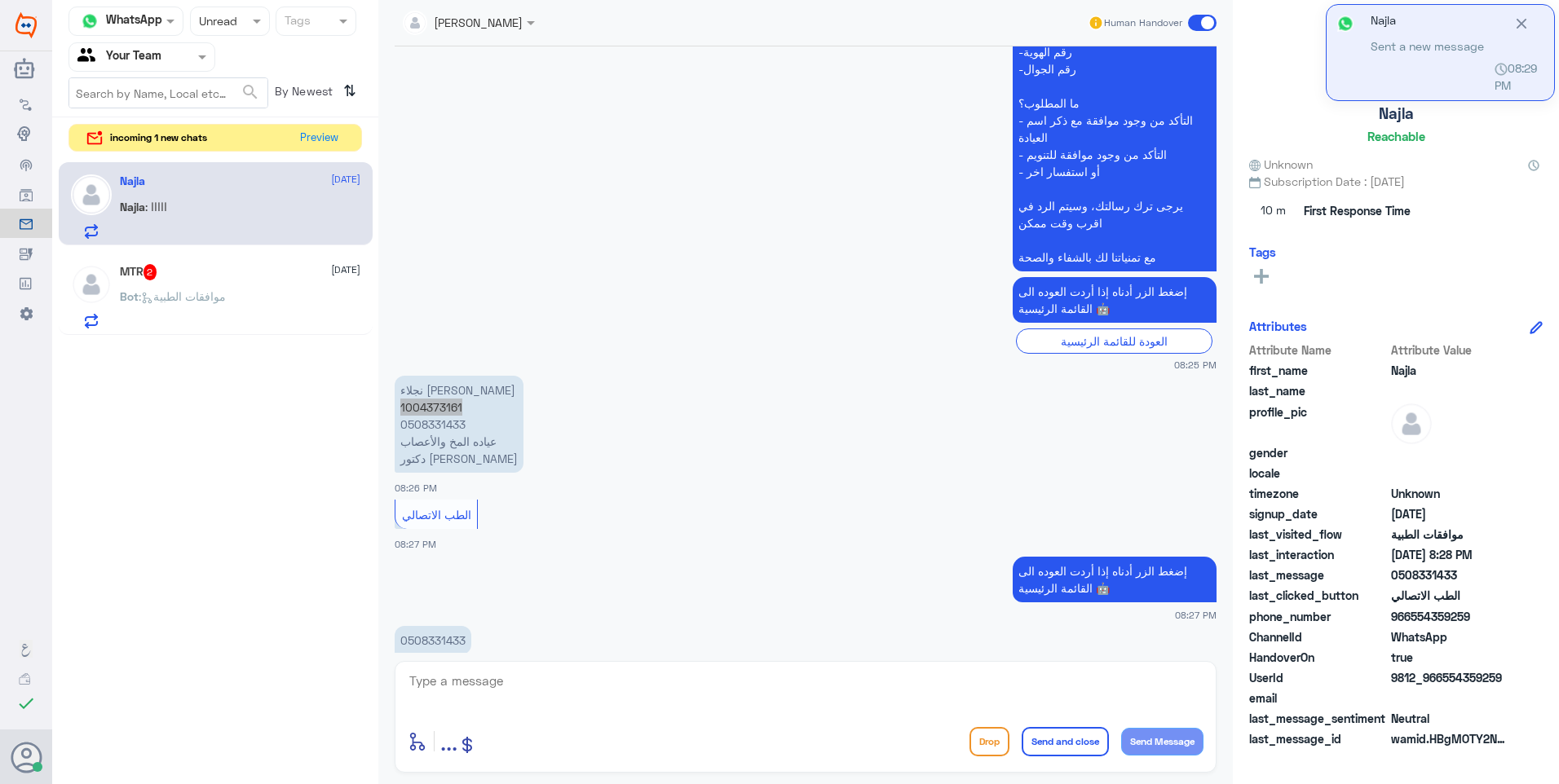
scroll to position [539, 0]
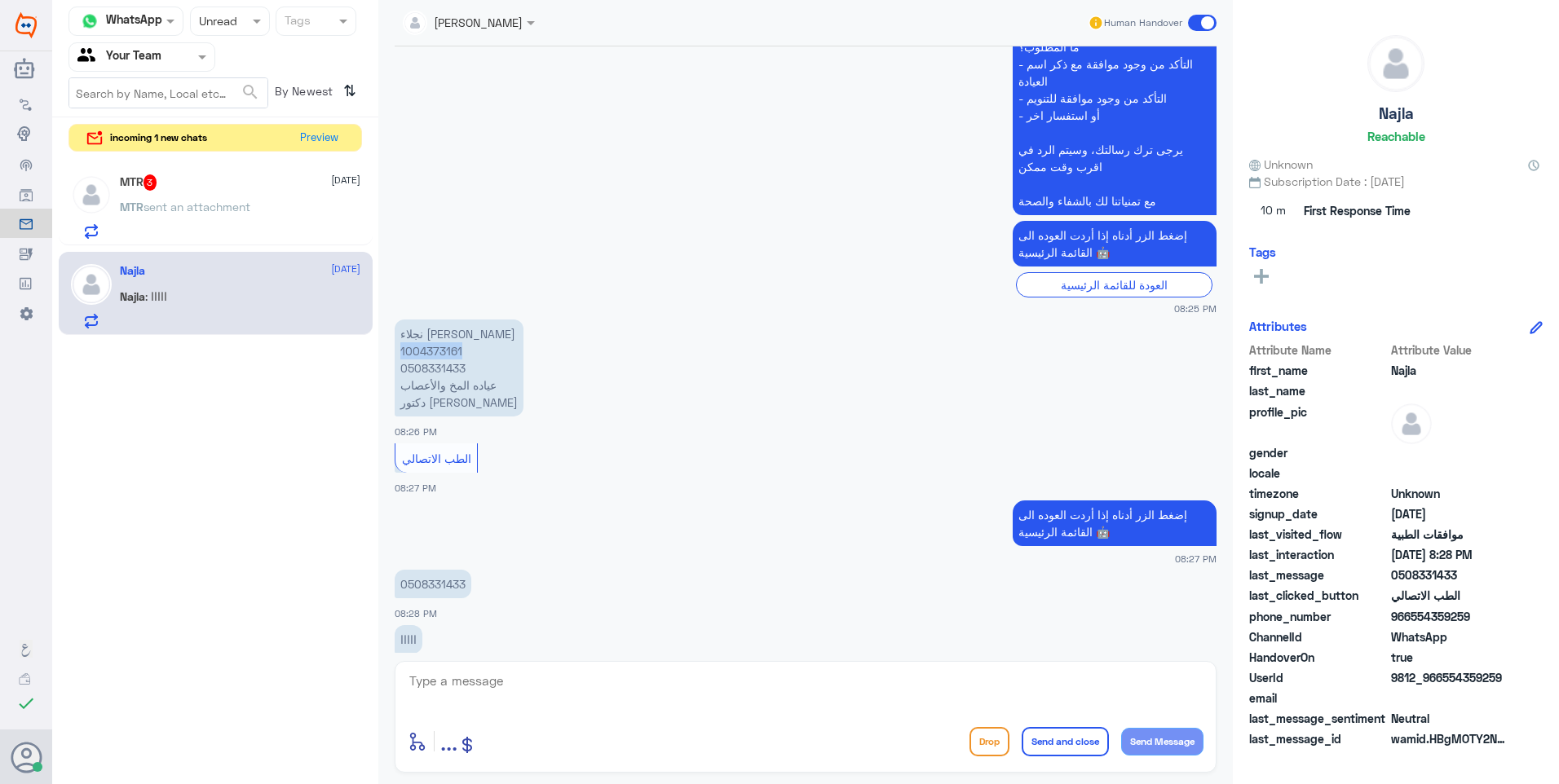
click at [462, 676] on textarea at bounding box center [806, 690] width 796 height 40
type textarea "تم متابعة الموافقة تحت الاجراء مع التامين ."
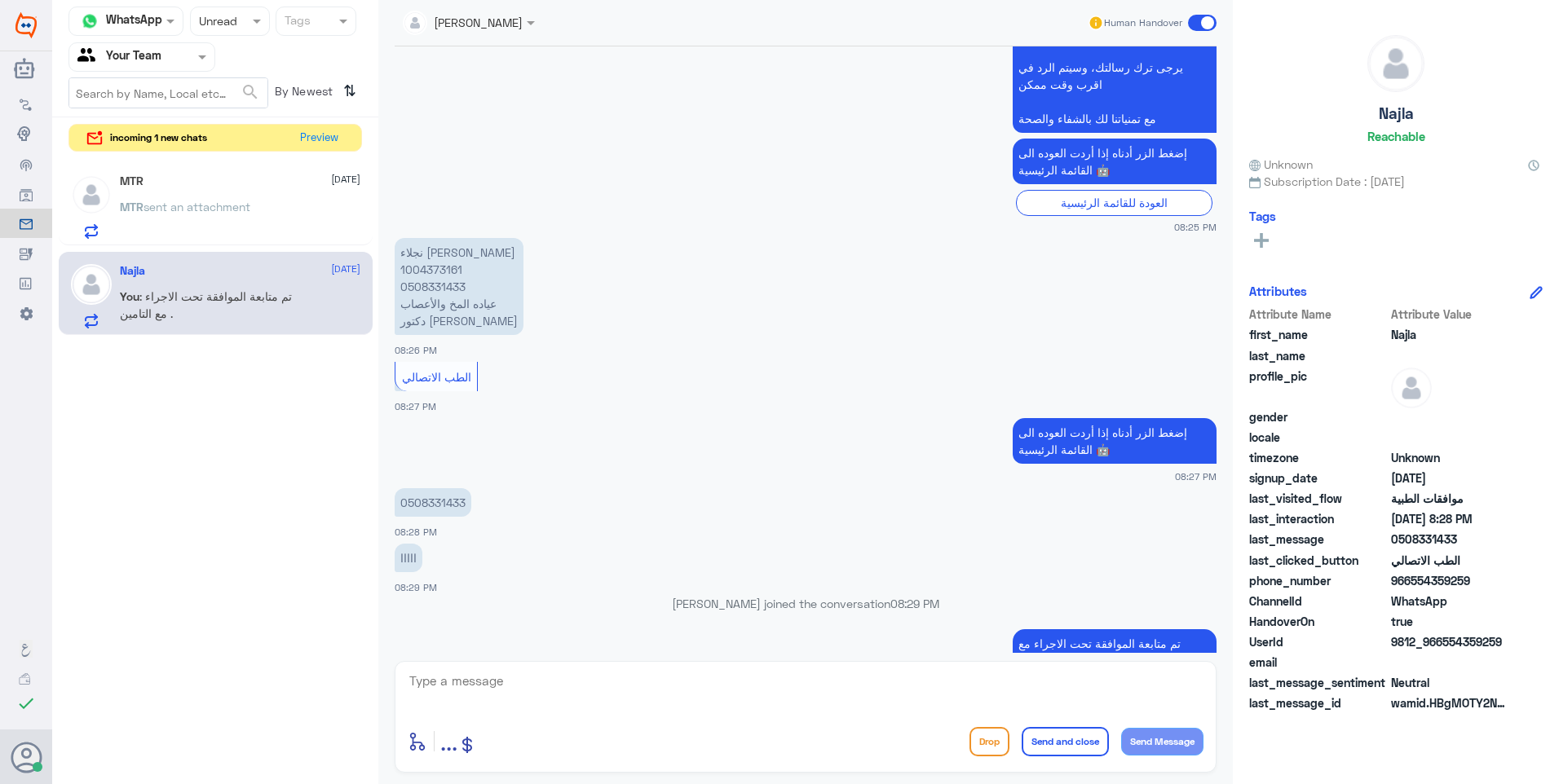
click at [432, 239] on p "نجلاء صالح القرني 1004373161 0508331433 عياده المخ والأعصاب دكتور ياسر وصل" at bounding box center [459, 287] width 129 height 97
copy p "1004373161"
click at [301, 214] on div "MTR sent an attachment" at bounding box center [239, 220] width 240 height 37
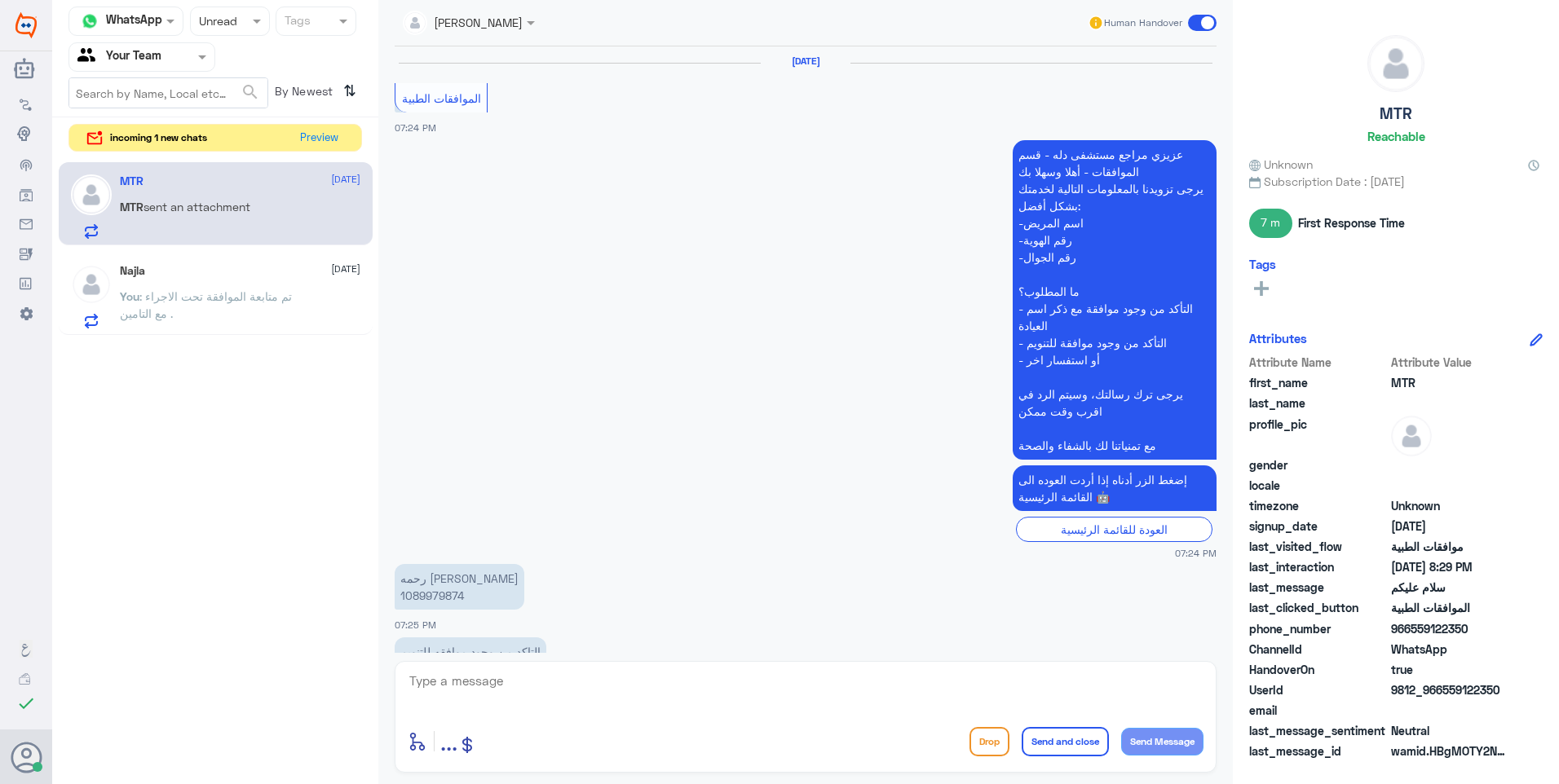
scroll to position [1426, 0]
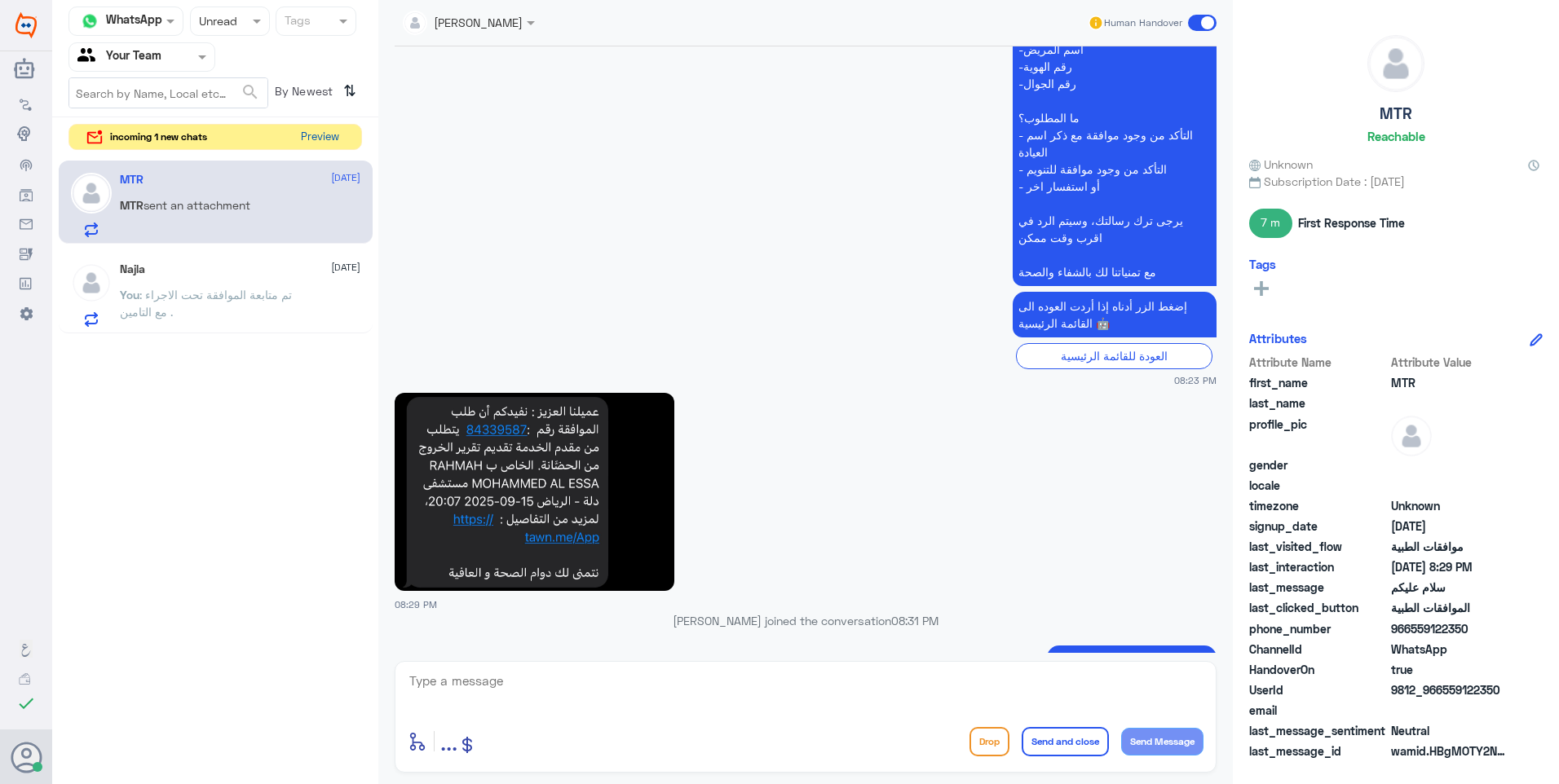
click at [318, 147] on button "Preview" at bounding box center [319, 137] width 51 height 25
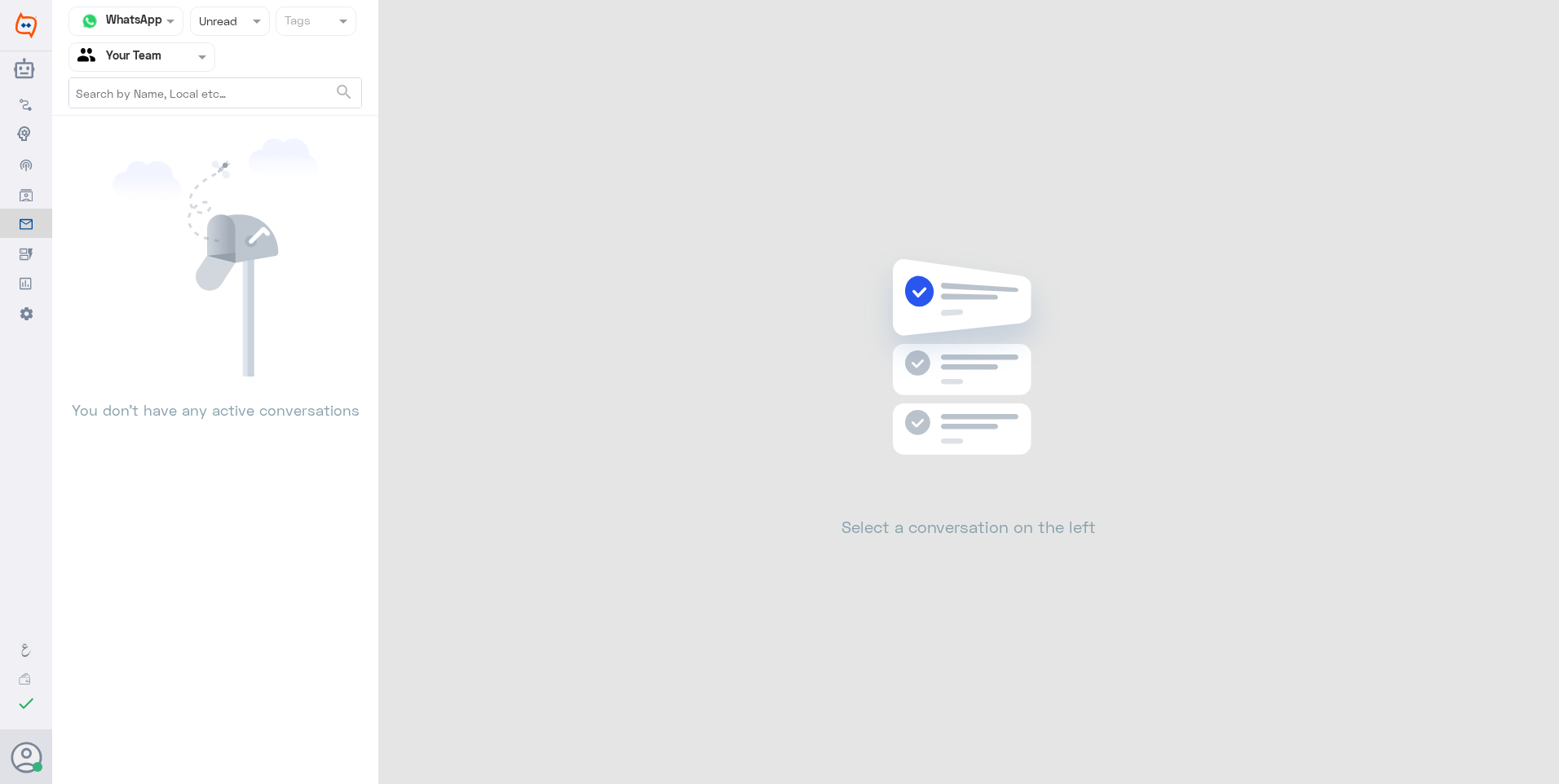
click at [253, 30] on div at bounding box center [230, 21] width 78 height 19
click at [251, 79] on div "Opened" at bounding box center [230, 89] width 80 height 30
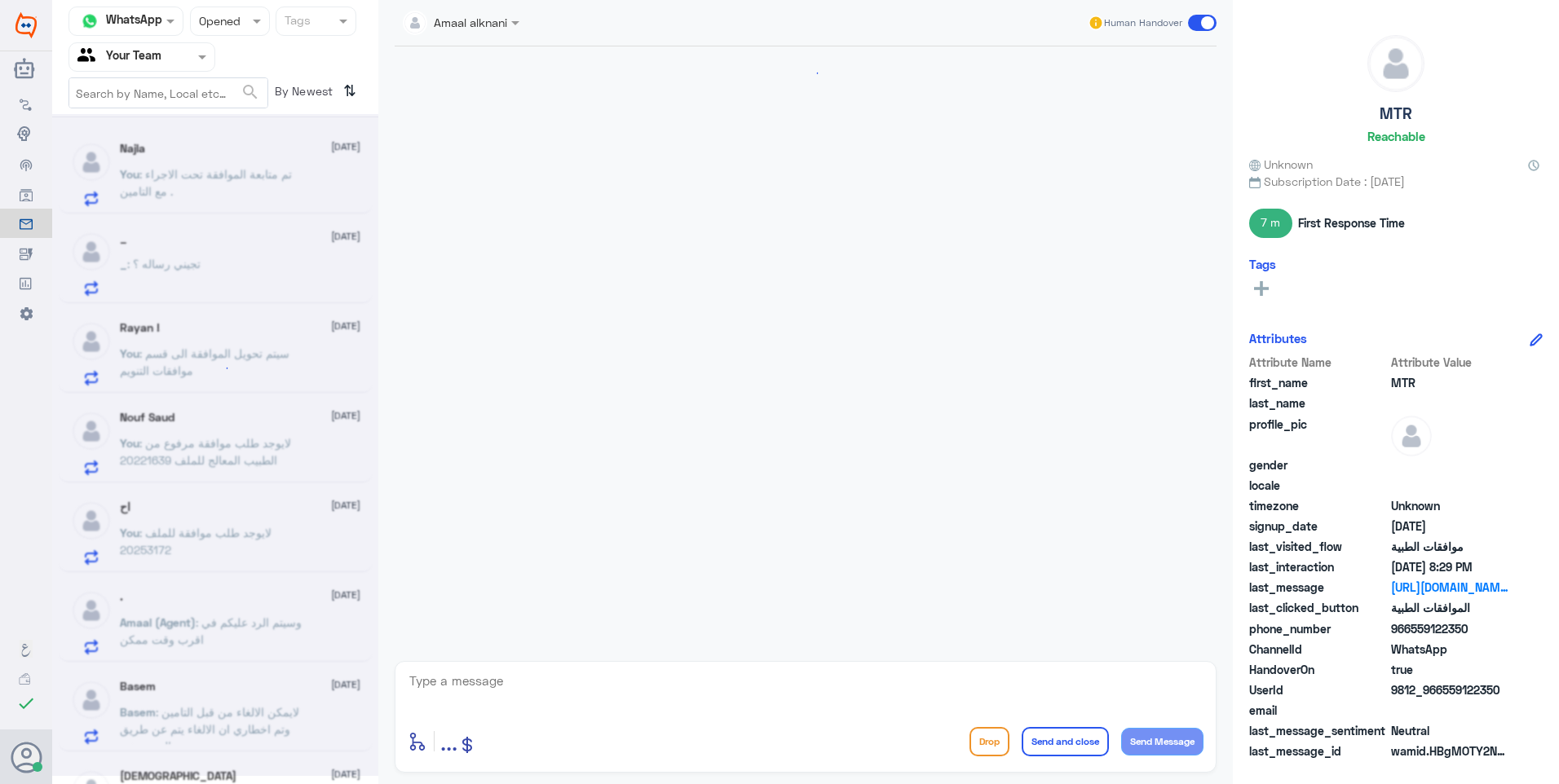
scroll to position [1426, 0]
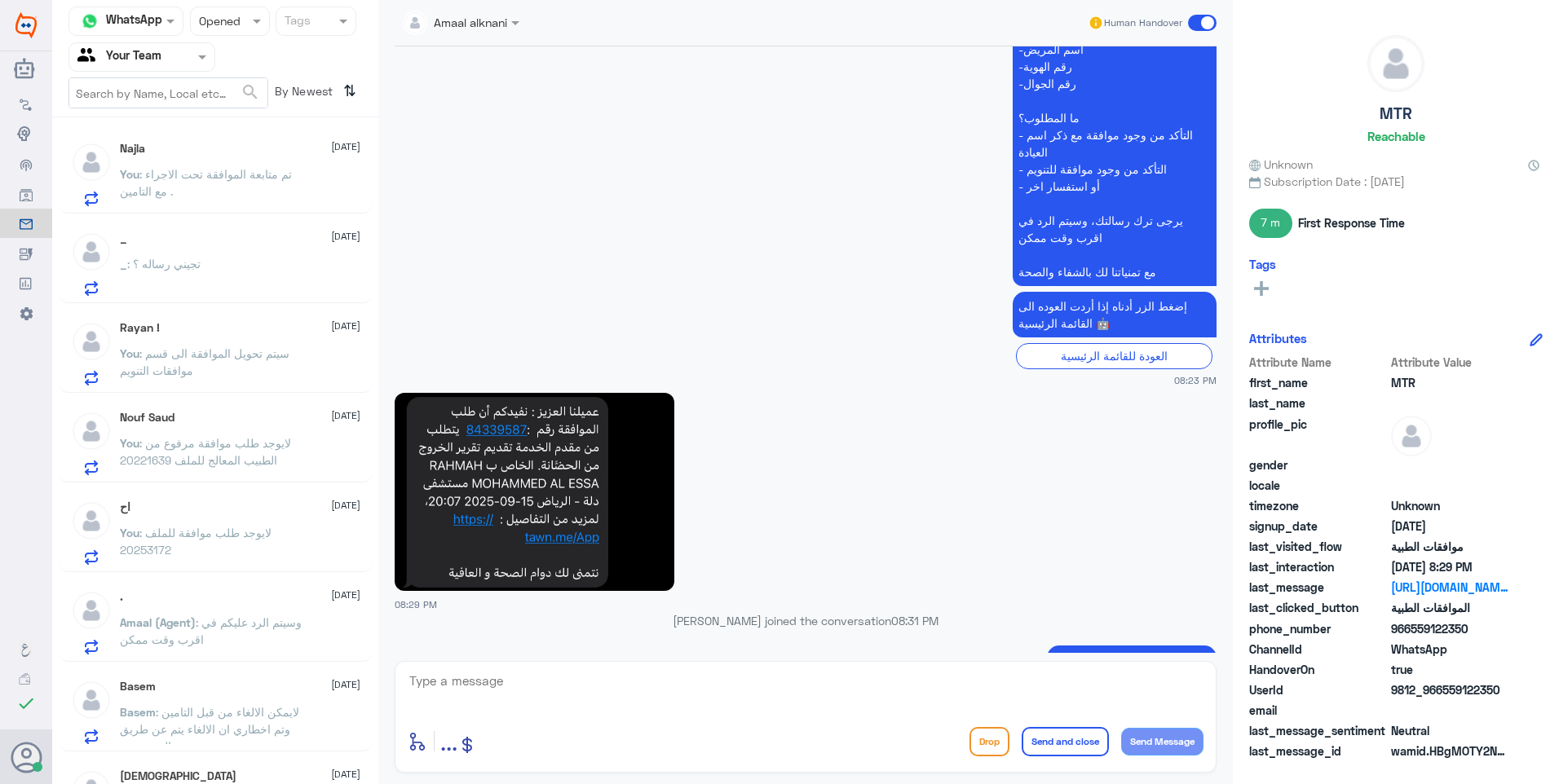
click at [257, 255] on div "_ 15 September _ : تجيني رساله ؟" at bounding box center [239, 263] width 240 height 65
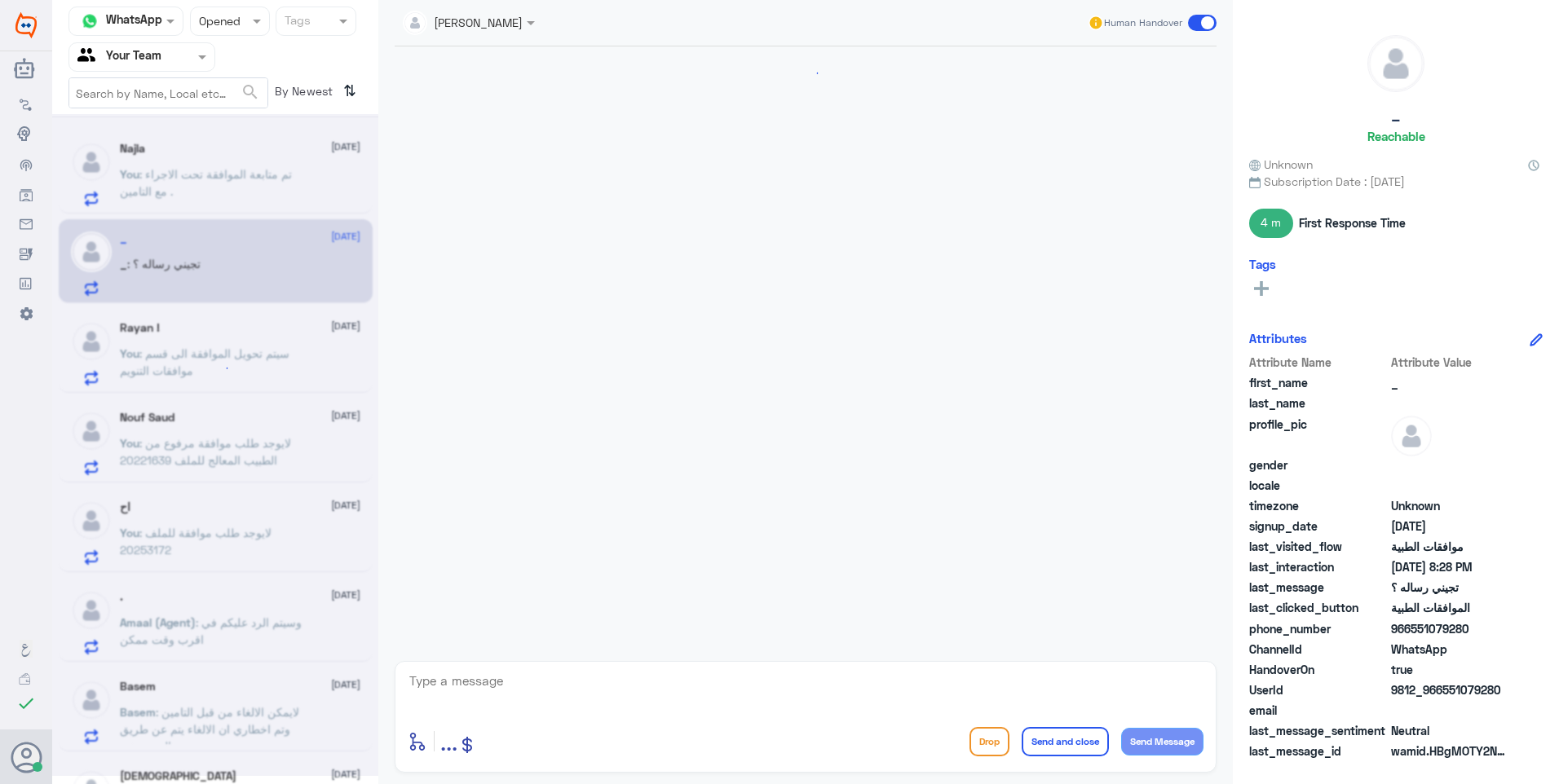
scroll to position [842, 0]
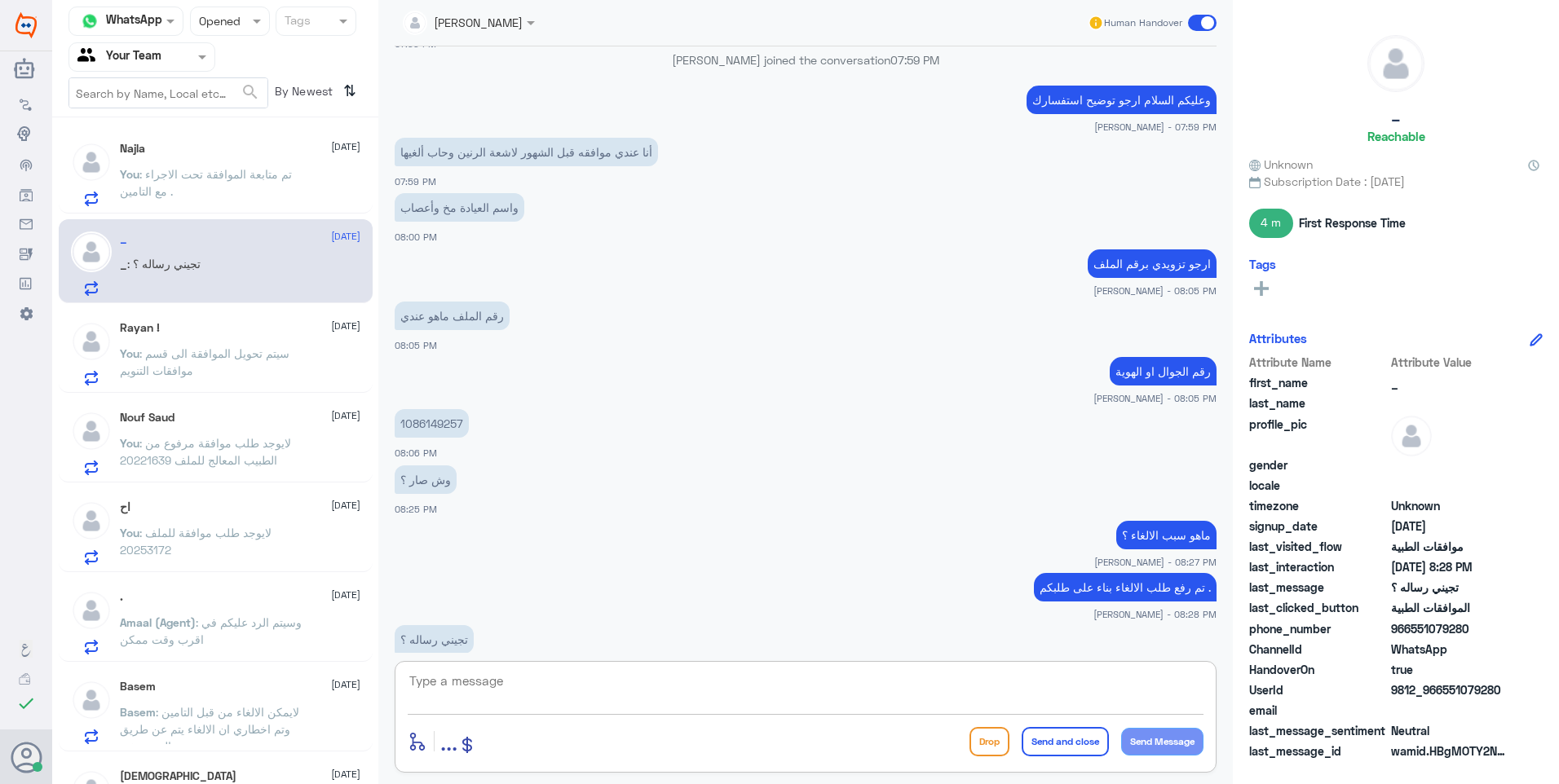
click at [525, 691] on textarea at bounding box center [806, 690] width 796 height 40
type textarea "احتاج سبب الالغاء"
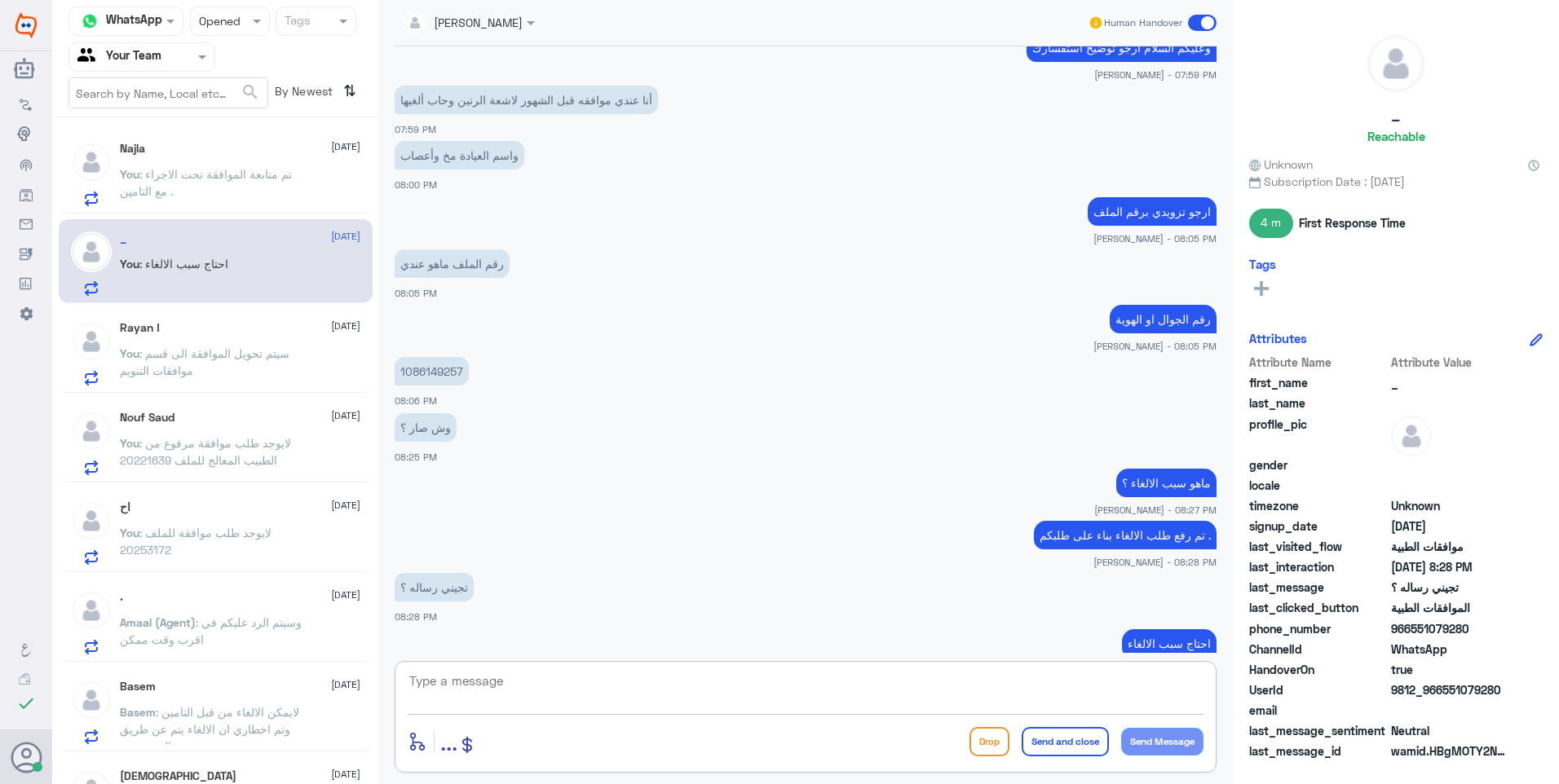
scroll to position [949, 0]
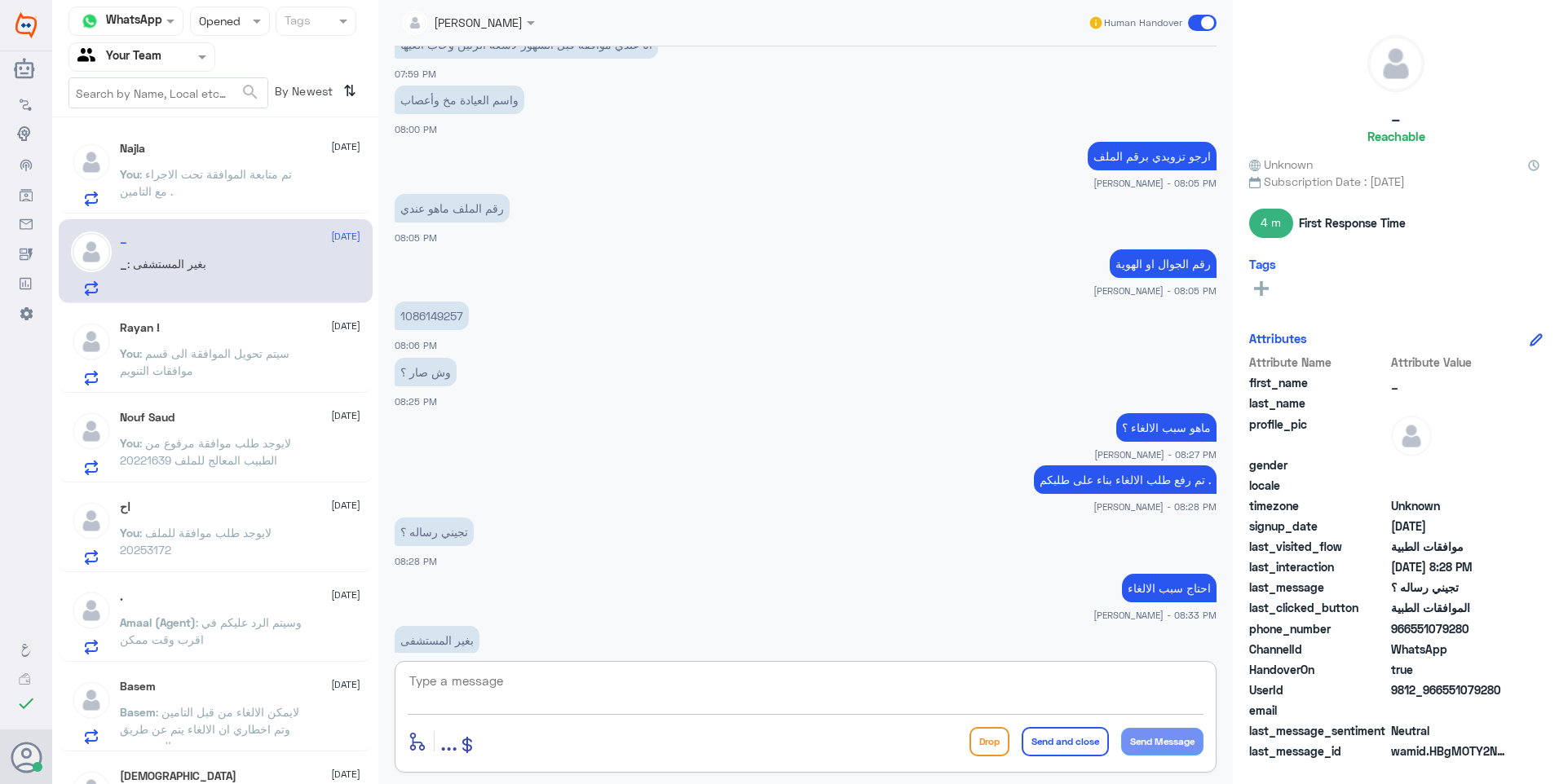
click at [434, 626] on p "بغير المستشفى" at bounding box center [436, 639] width 85 height 28
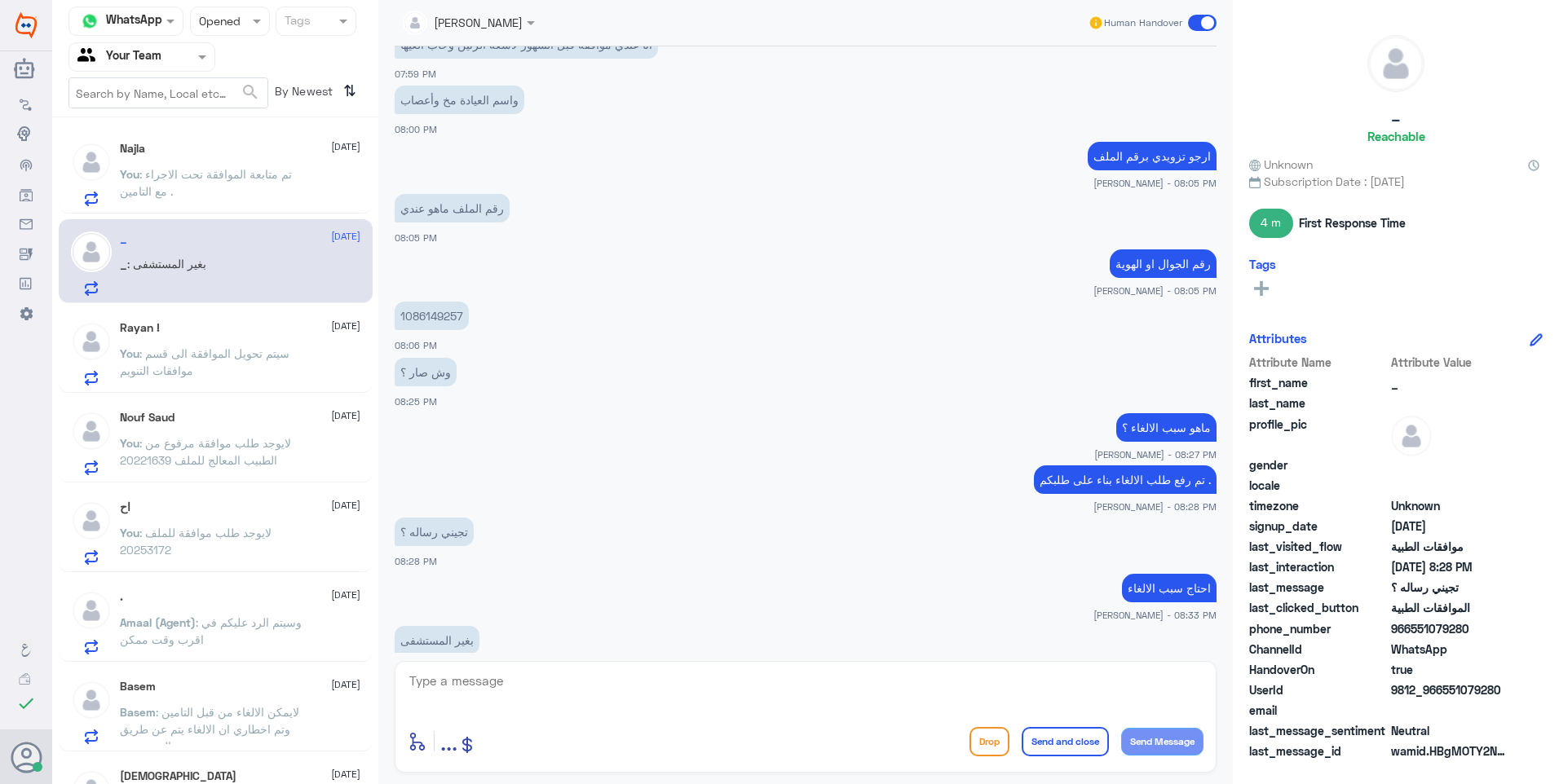
click at [436, 301] on p "1086149257" at bounding box center [431, 315] width 74 height 28
copy div "1086149257"
click at [1177, 466] on p "تم رفع طلب الالغاء بناء على طلبكم ." at bounding box center [1125, 479] width 183 height 28
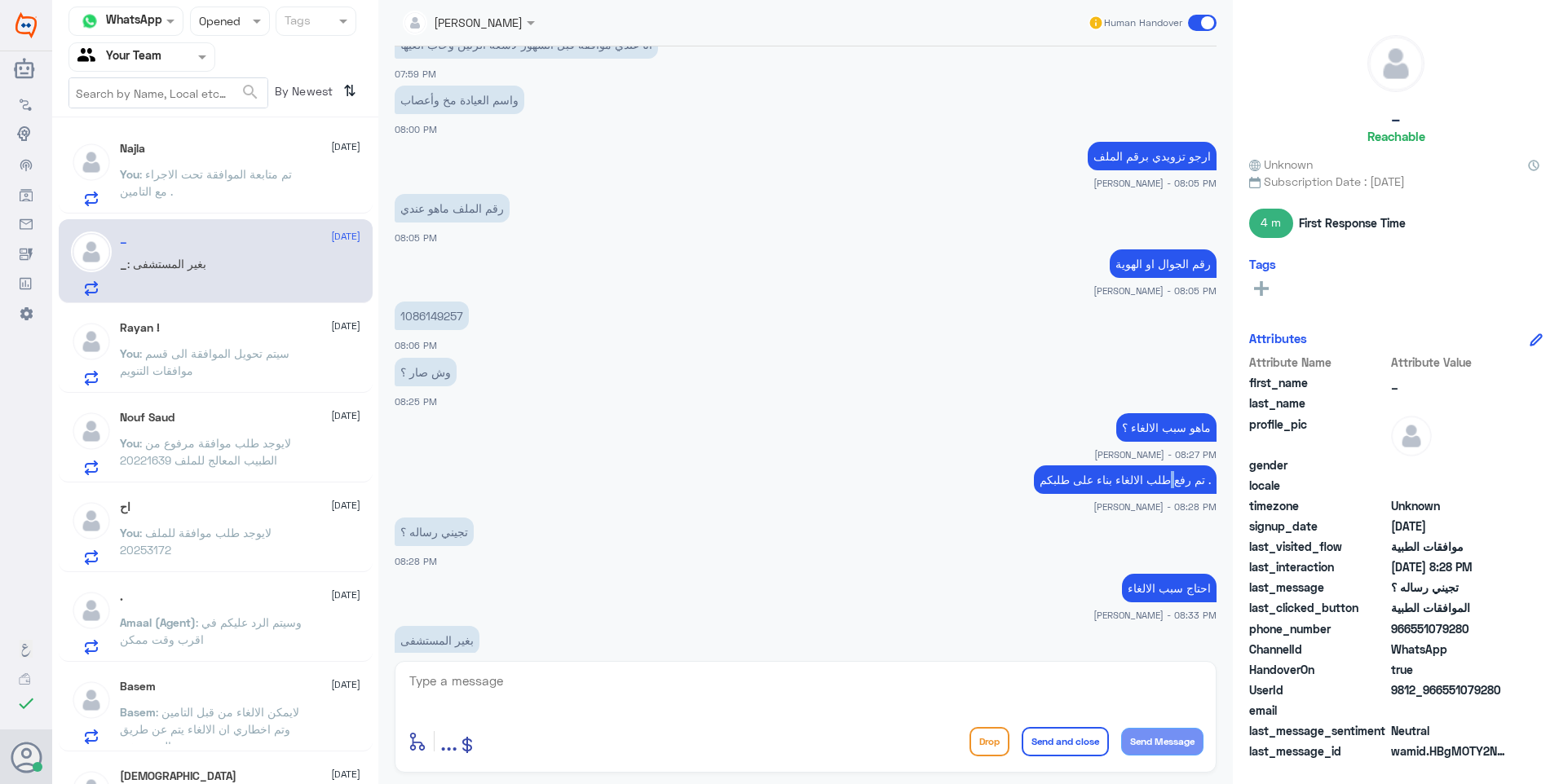
click at [1177, 466] on p "تم رفع طلب الالغاء بناء على طلبكم ." at bounding box center [1125, 479] width 183 height 28
copy div "تم رفع طلب الالغاء بناء على طلبكم ."
click at [556, 690] on textarea at bounding box center [806, 690] width 796 height 40
paste textarea "تم رفع طلب الالغاء بناء على طلبكم ."
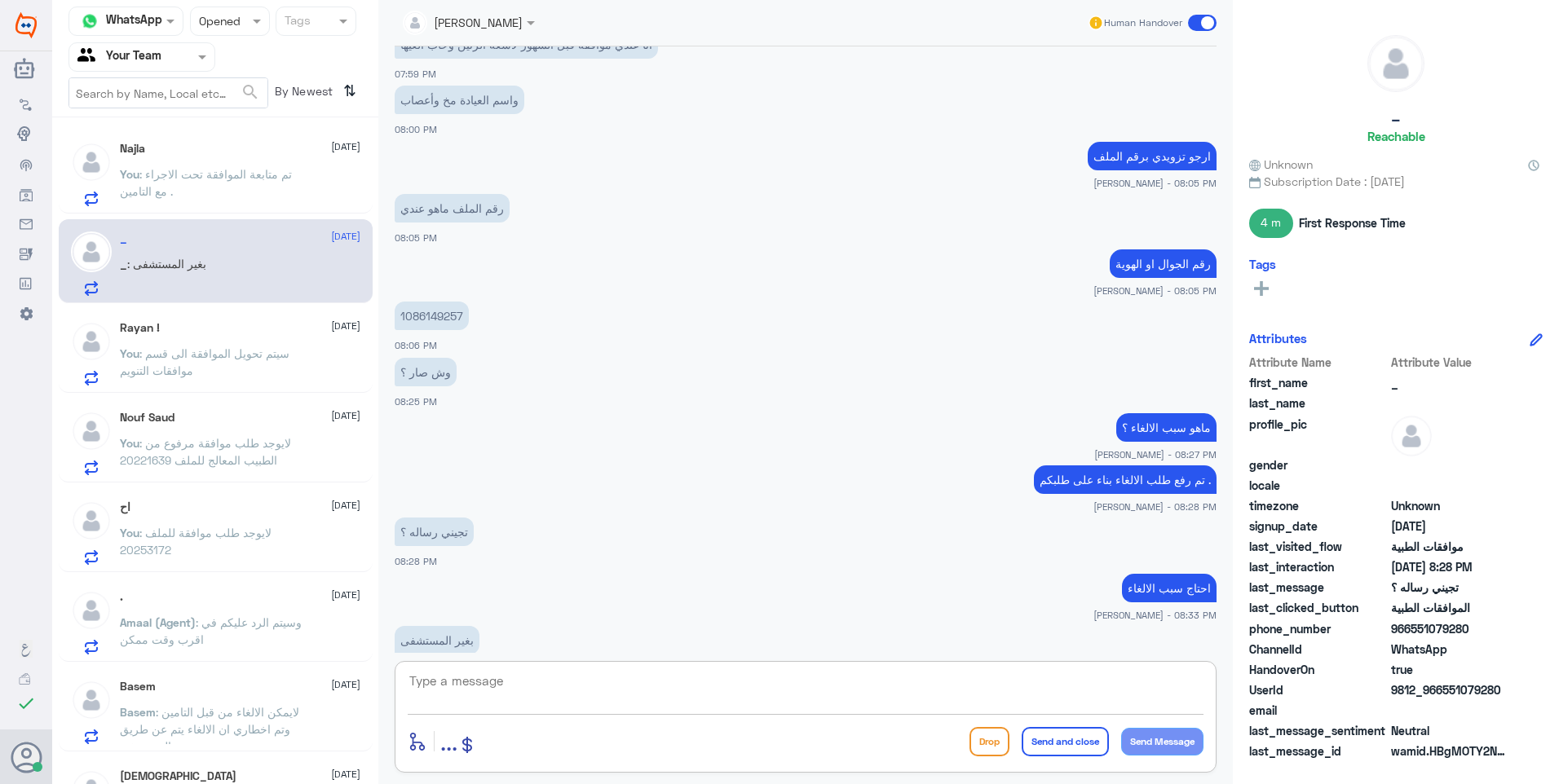
type textarea "تم رفع طلب الالغاء بناء على طلبكم ."
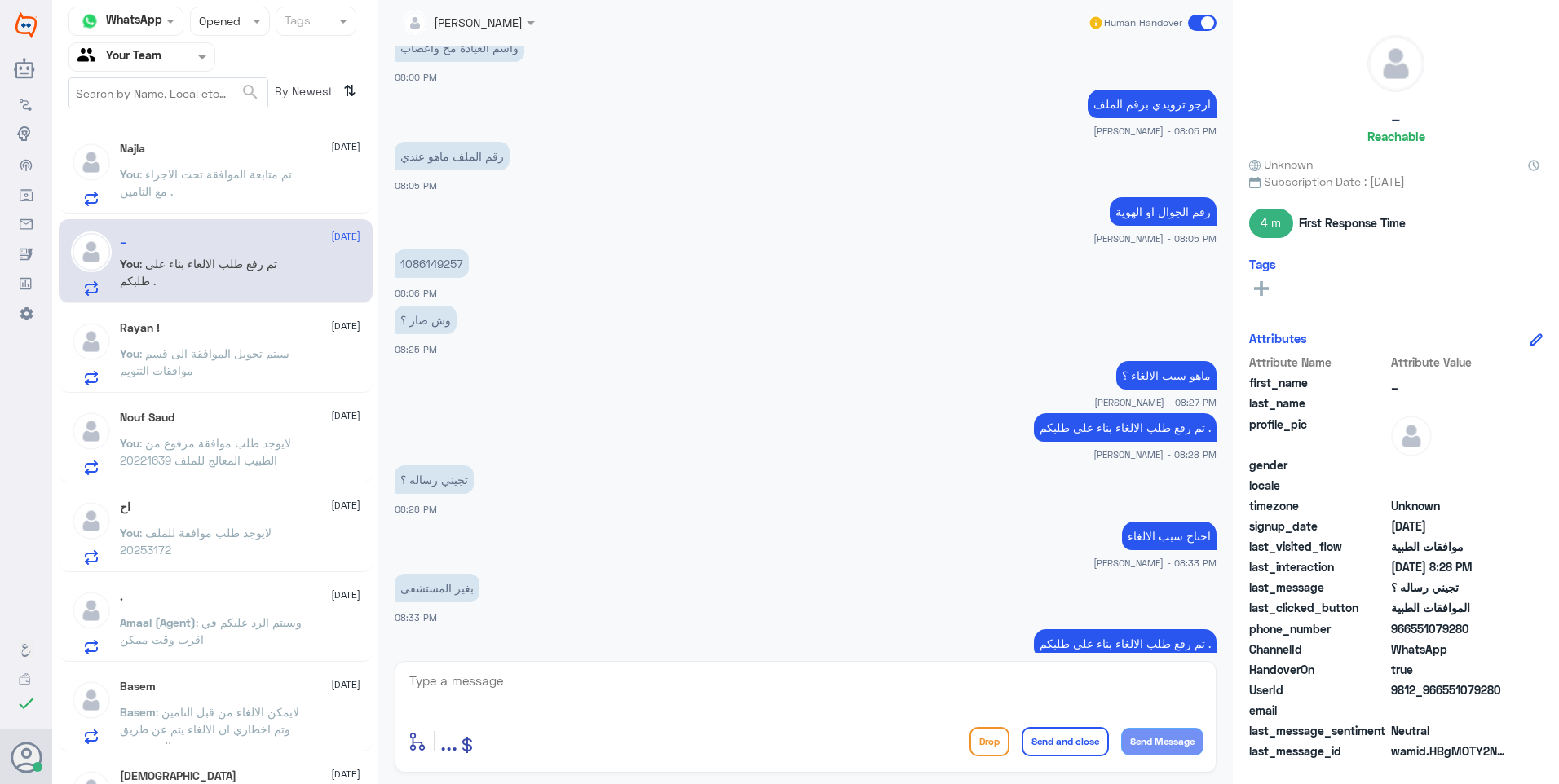
click at [416, 250] on p "1086149257" at bounding box center [431, 263] width 74 height 28
copy p "1086149257"
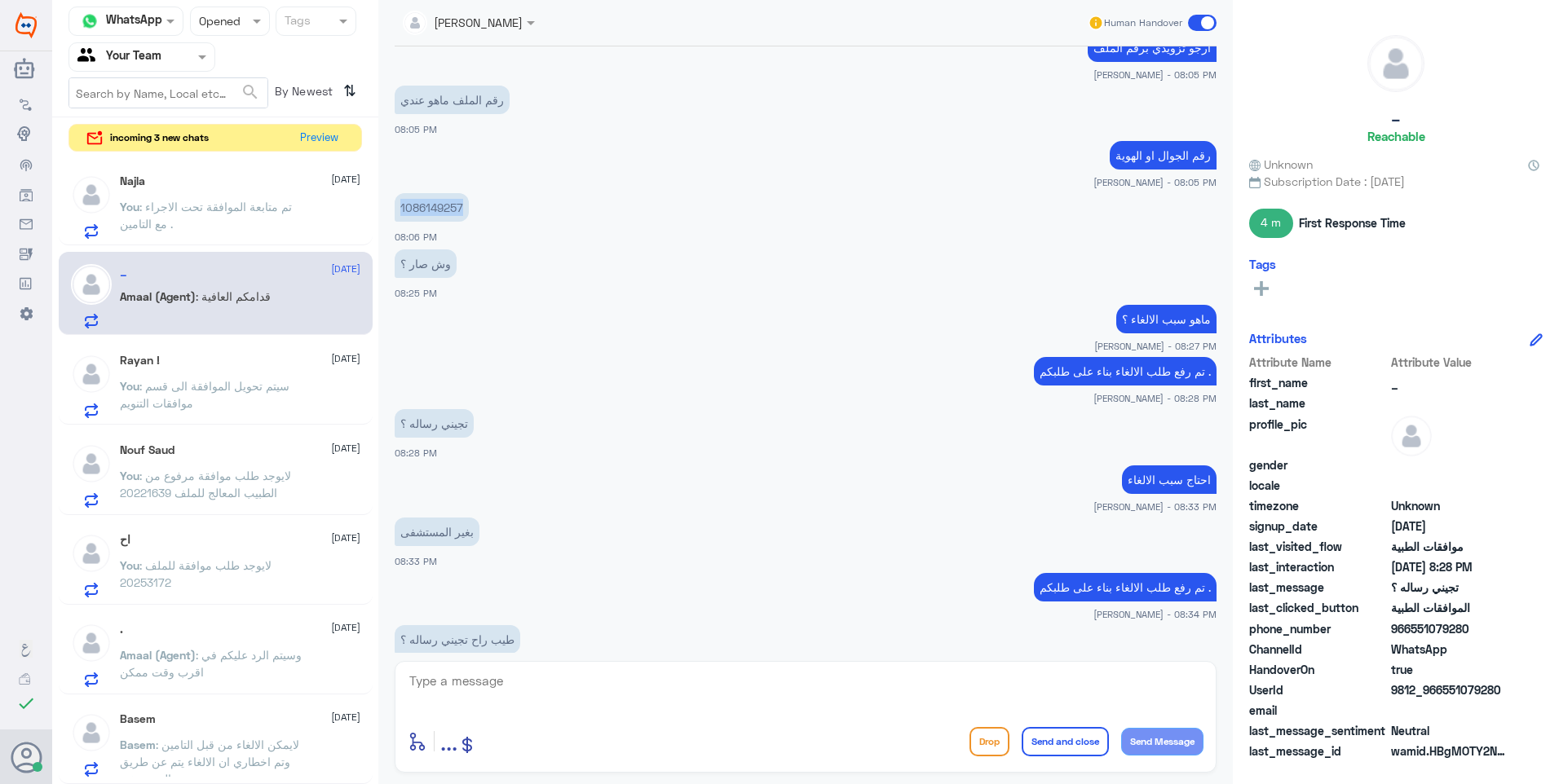
scroll to position [1274, 0]
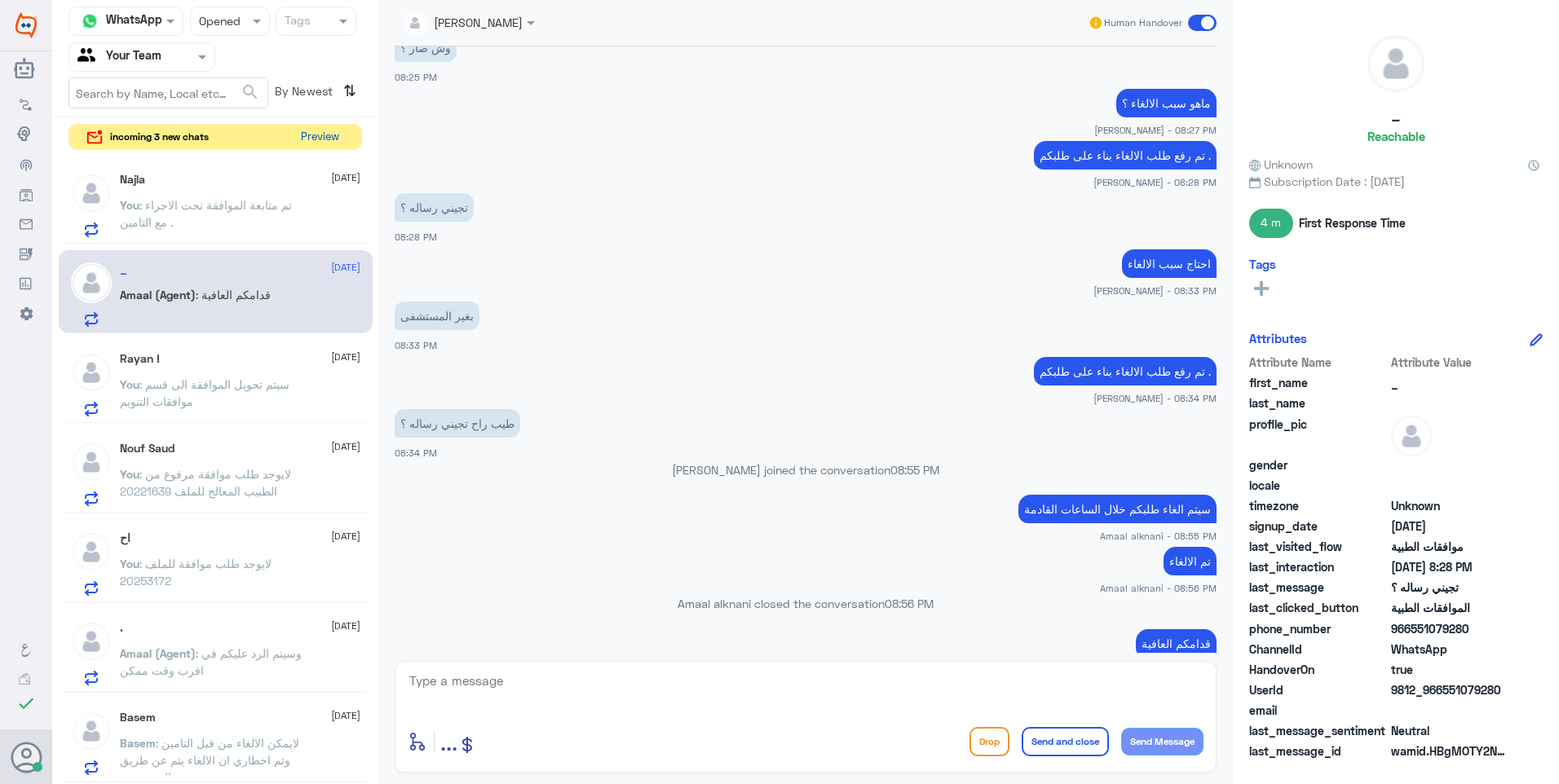
click at [331, 149] on button "Preview" at bounding box center [319, 137] width 51 height 25
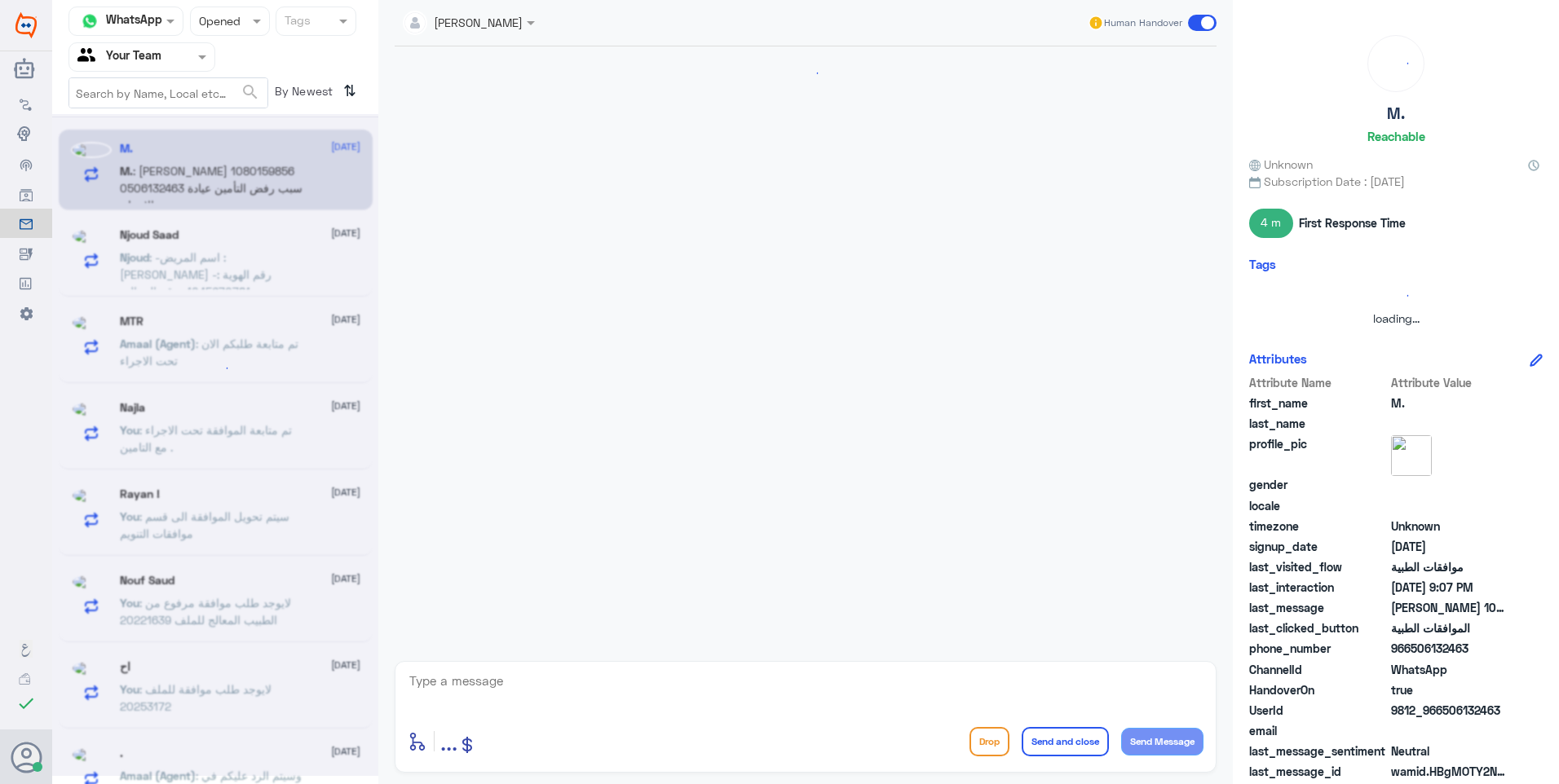
scroll to position [284, 0]
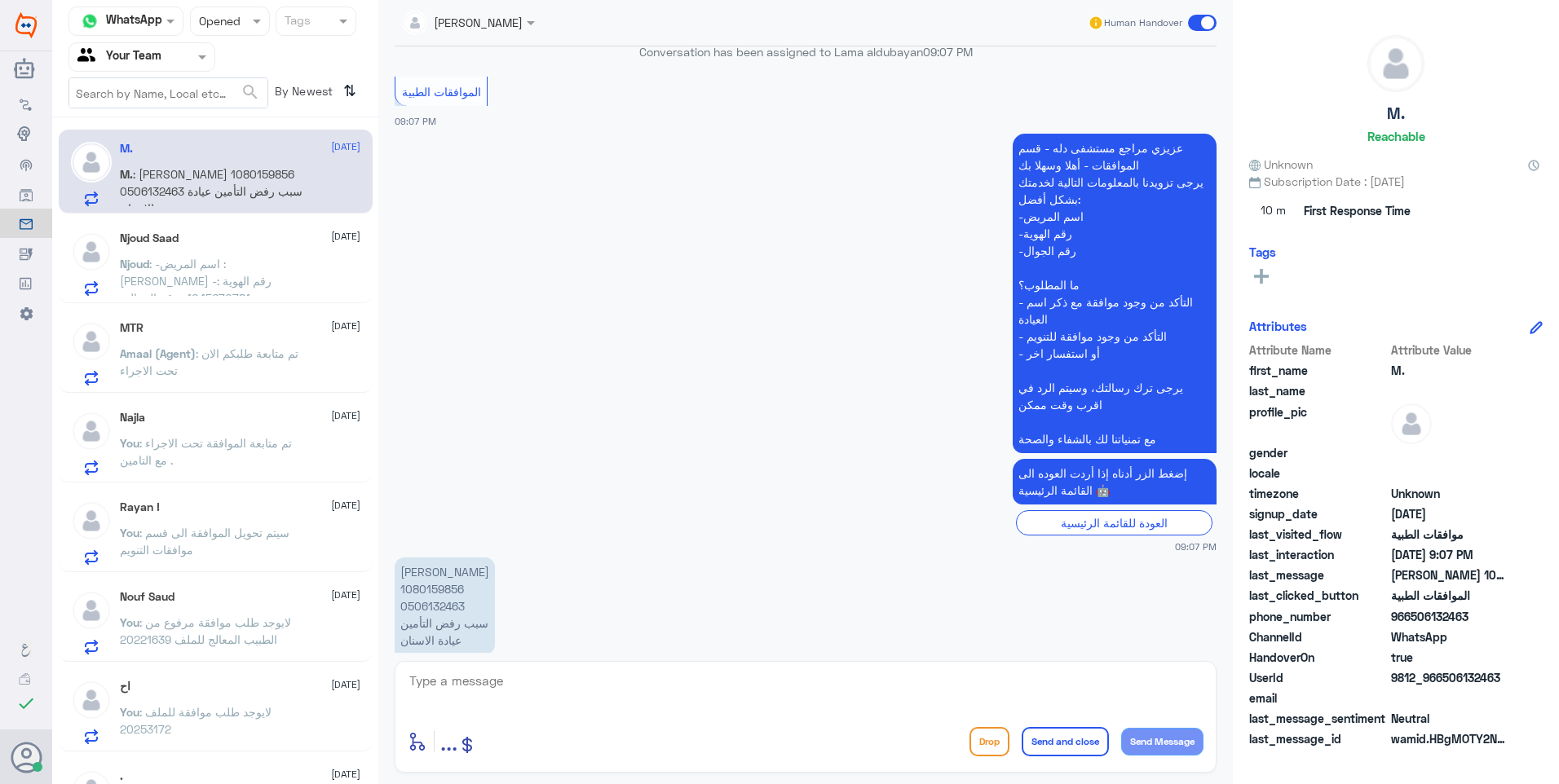
click at [441, 562] on p "محمد عامري 1080159856 0506132463 سبب رفض التأمين عيادة الاسنان" at bounding box center [444, 606] width 101 height 97
click at [582, 705] on textarea at bounding box center [806, 690] width 796 height 40
type textarea "ل"
type textarea "اهلا , تم الاستفادة من لمت الاسنان كامل لذلك مرفوضة ."
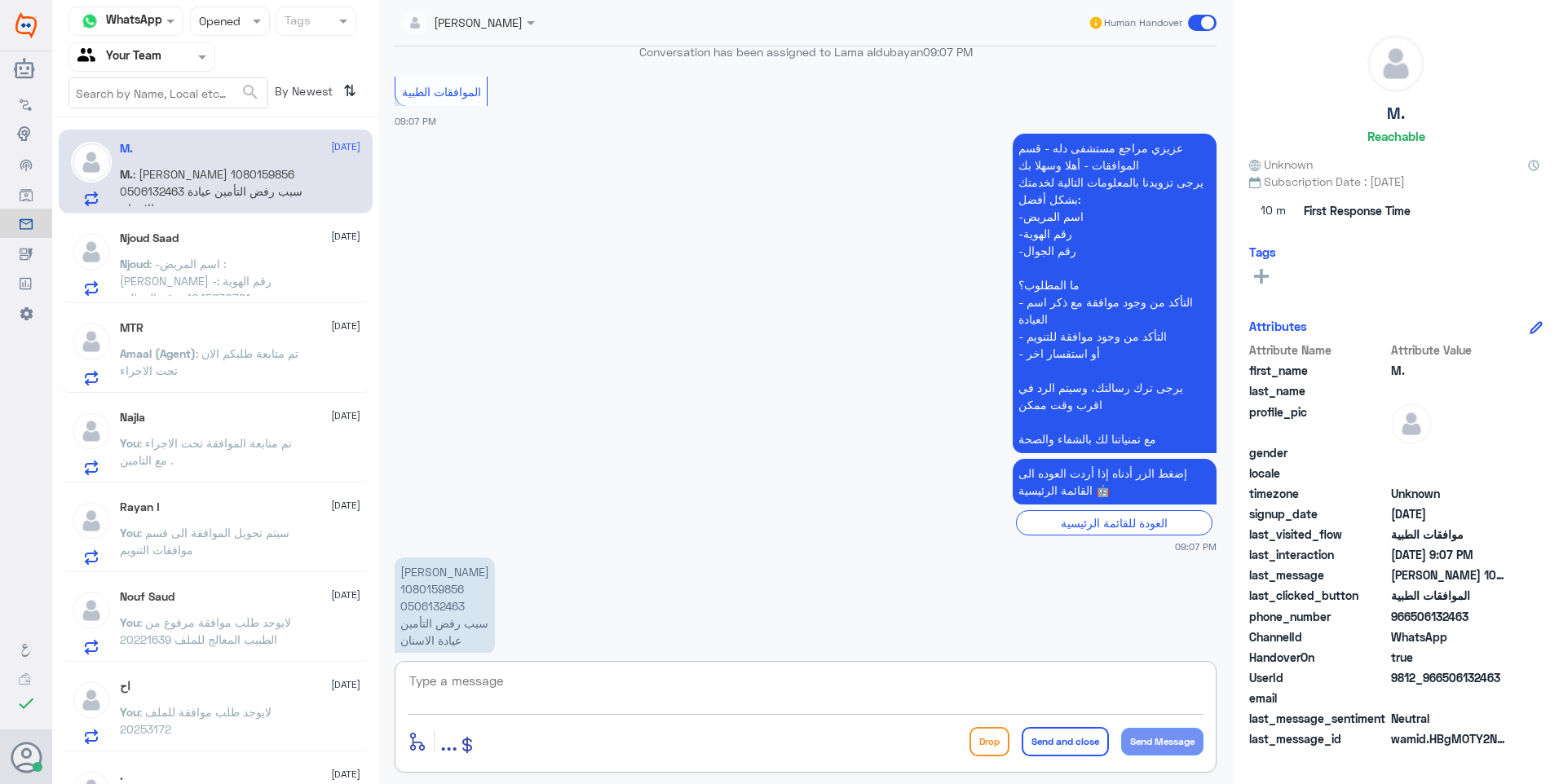
scroll to position [354, 0]
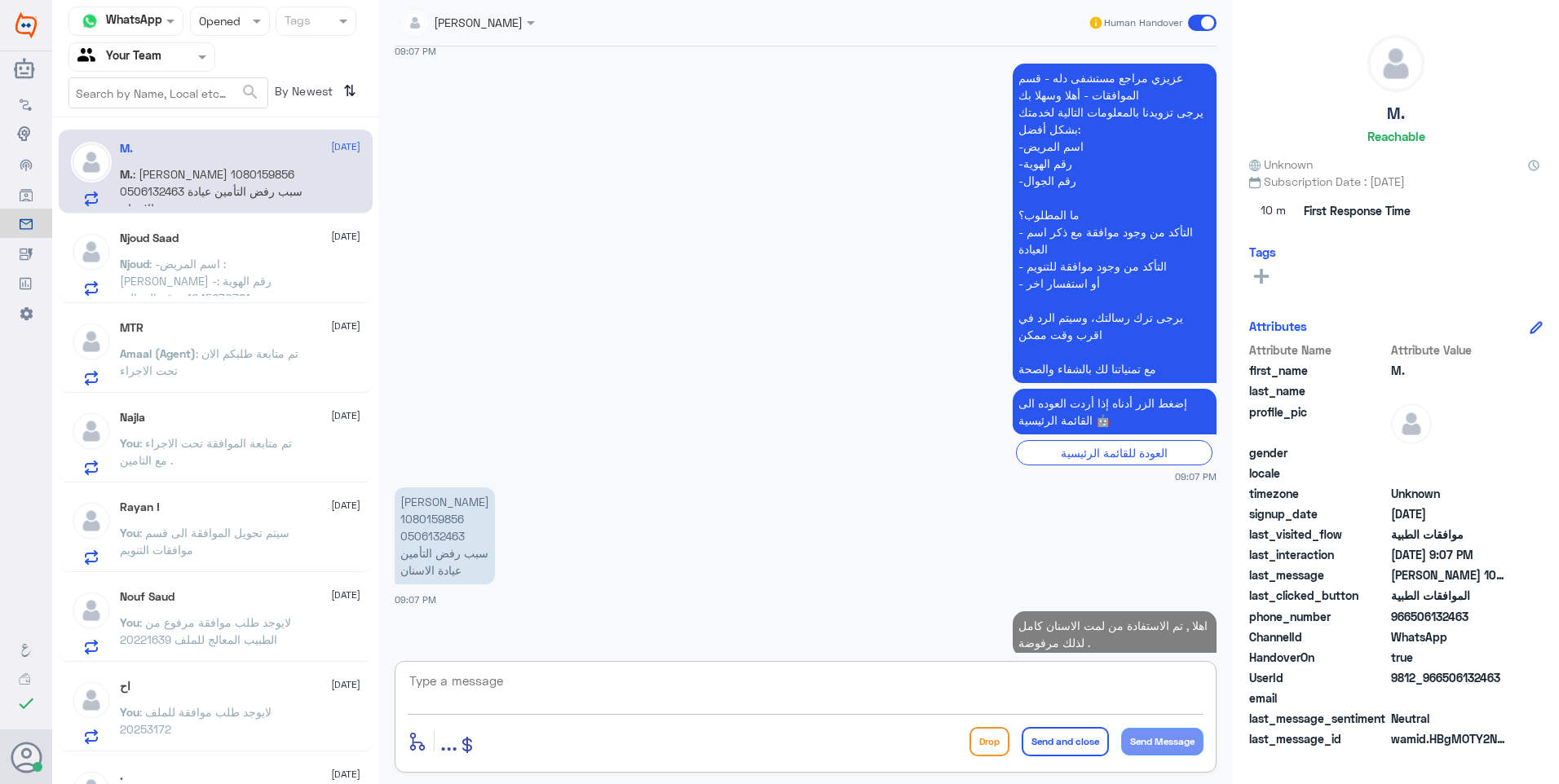
click at [249, 19] on span at bounding box center [259, 21] width 21 height 17
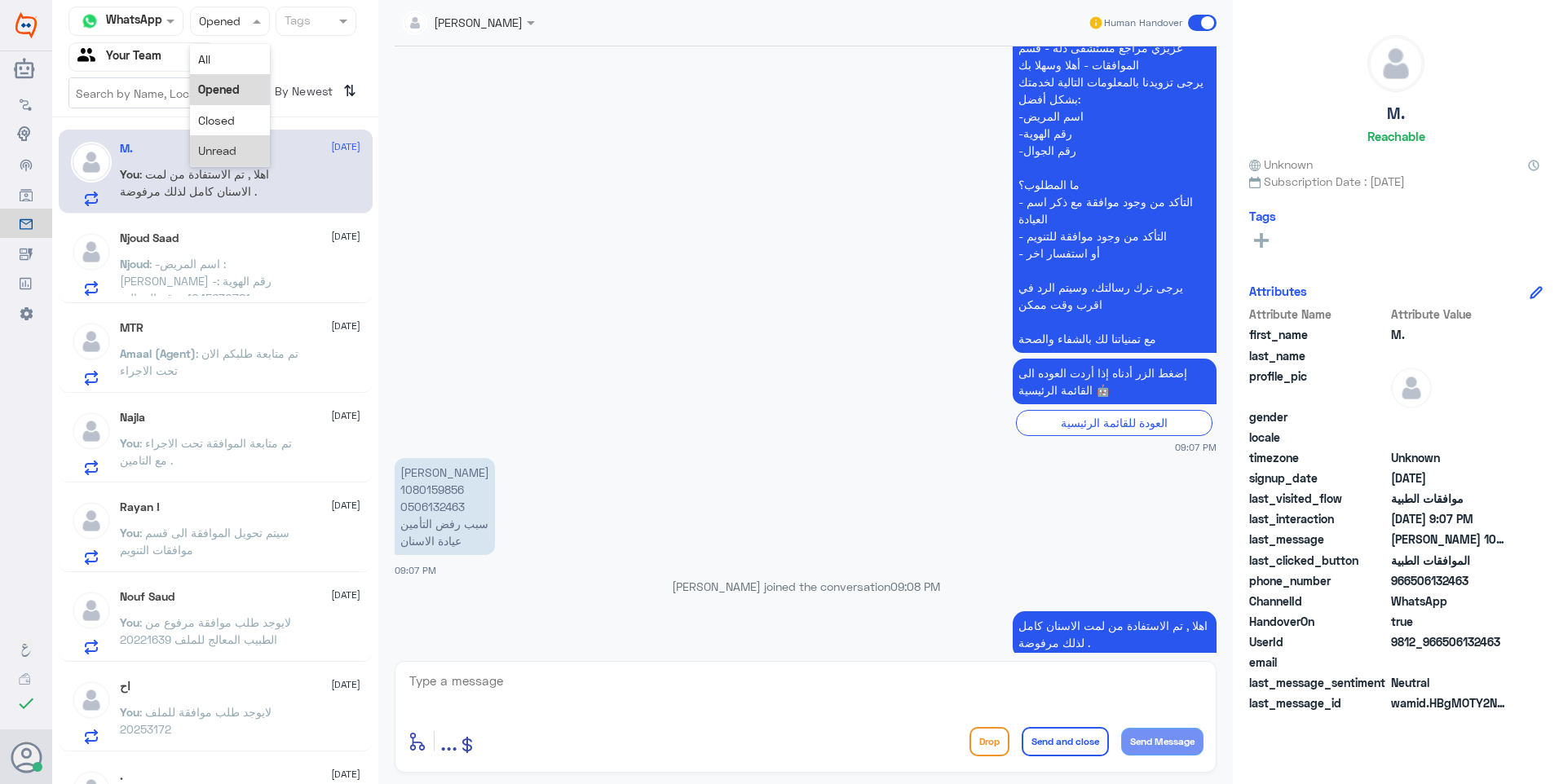
click at [248, 155] on div "Unread" at bounding box center [230, 150] width 80 height 30
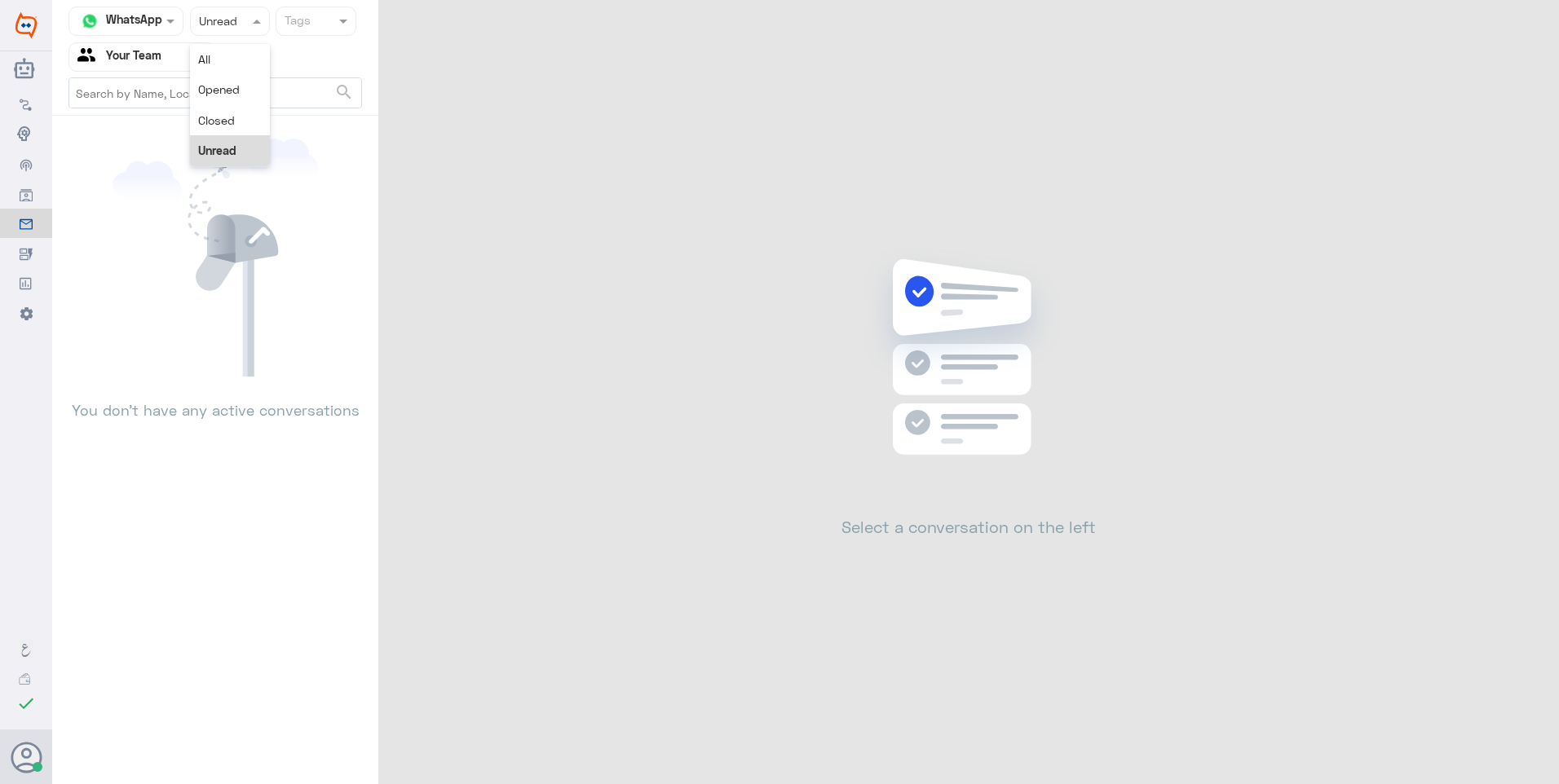
click at [210, 27] on input "text" at bounding box center [213, 21] width 30 height 19
click at [222, 68] on div "All" at bounding box center [230, 59] width 80 height 30
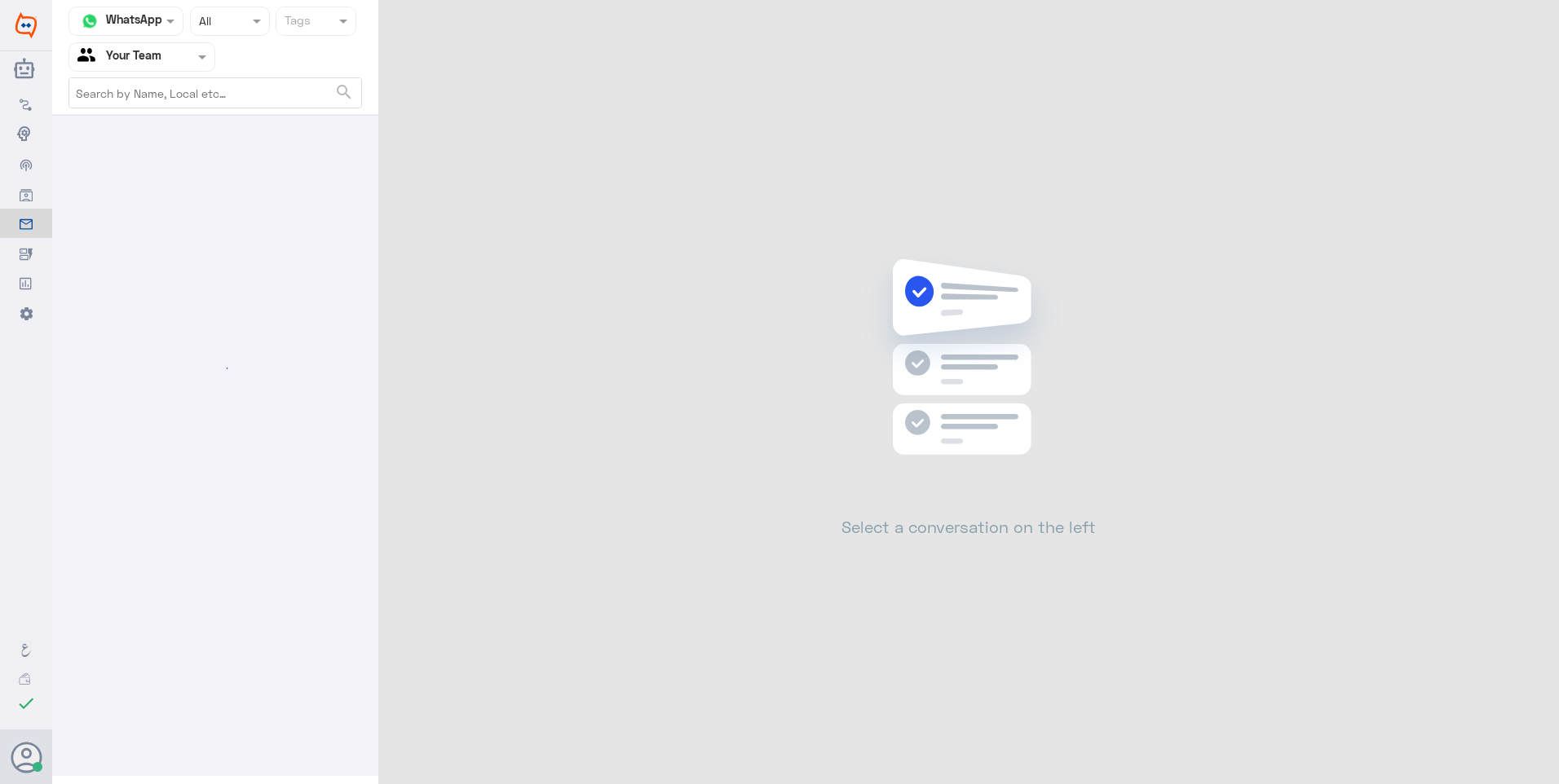
click at [234, 34] on div "Status × All" at bounding box center [230, 22] width 80 height 29
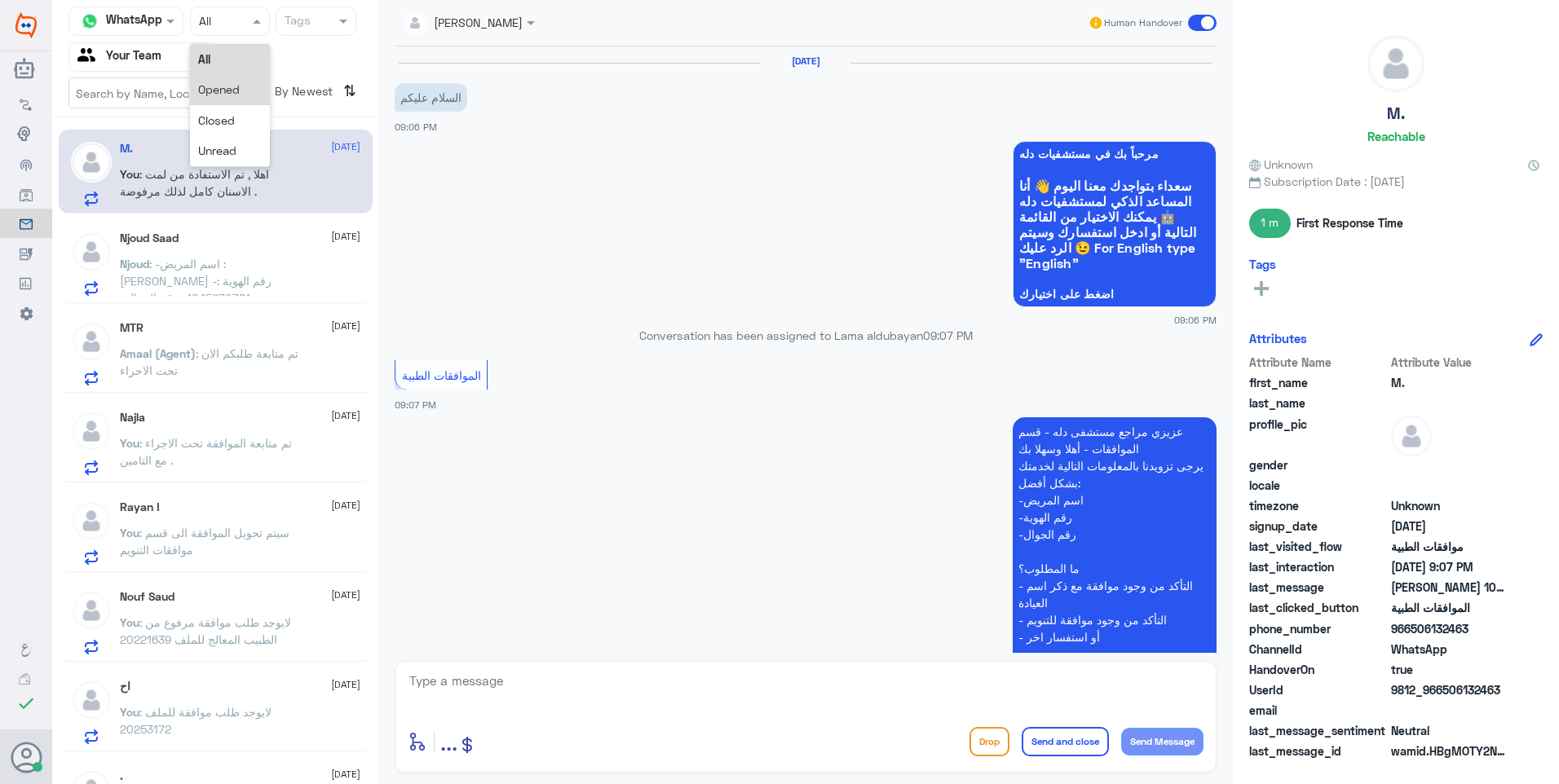
scroll to position [383, 0]
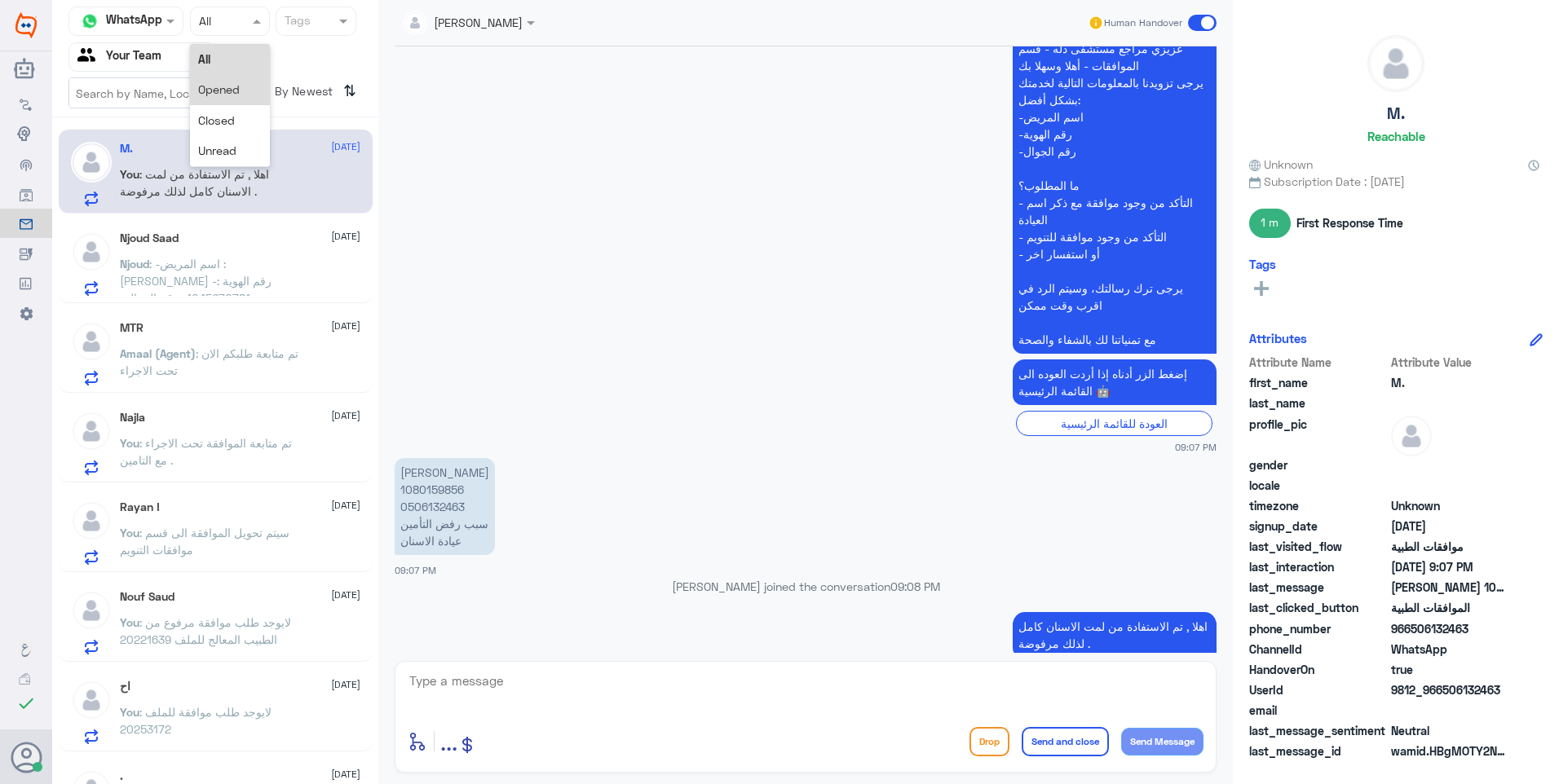
click at [230, 85] on span "Opened" at bounding box center [219, 90] width 41 height 14
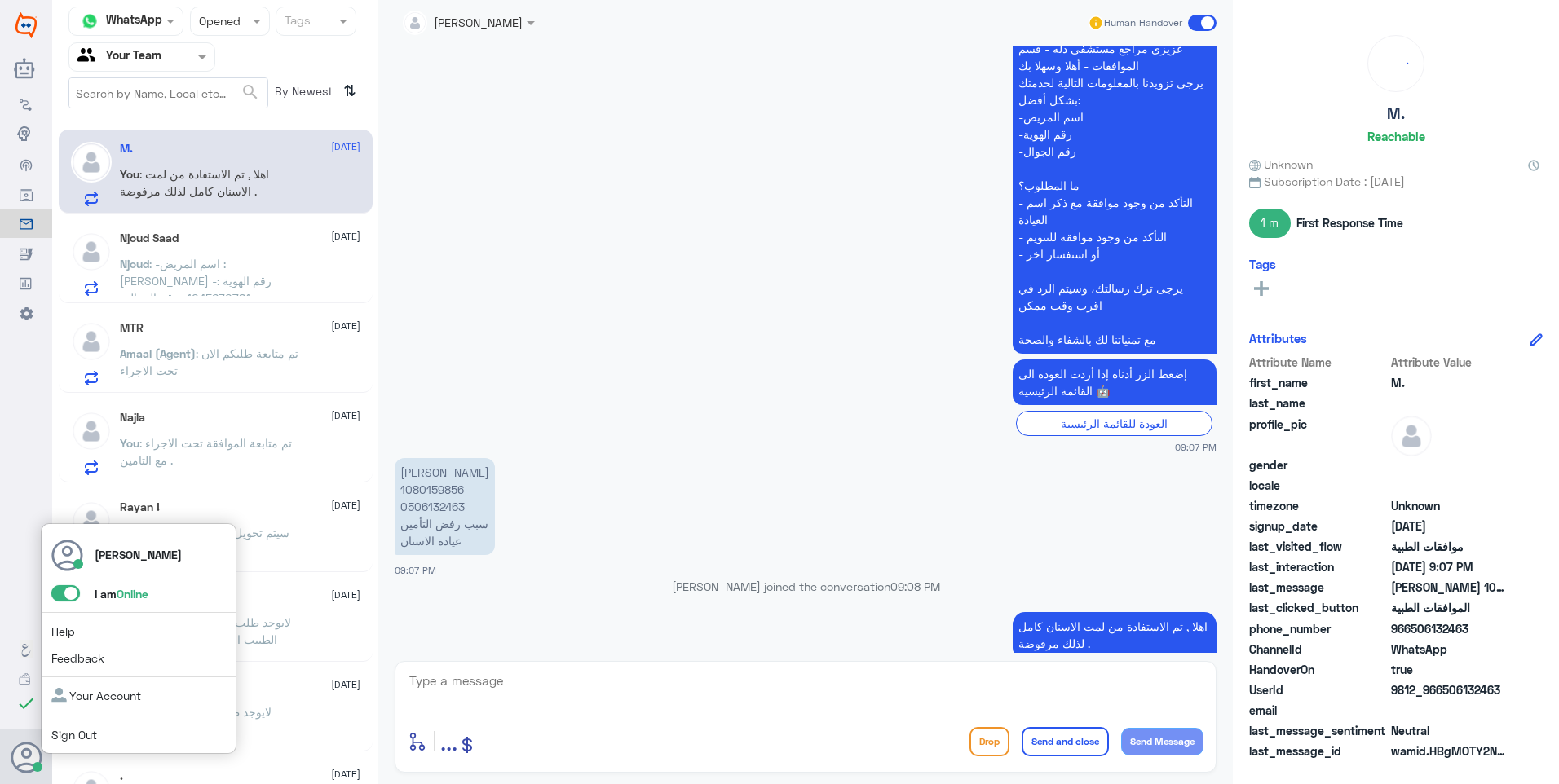
click at [69, 596] on span at bounding box center [65, 593] width 28 height 16
click at [0, 0] on input "checkbox" at bounding box center [0, 0] width 0 height 0
